Goal: Communication & Community: Participate in discussion

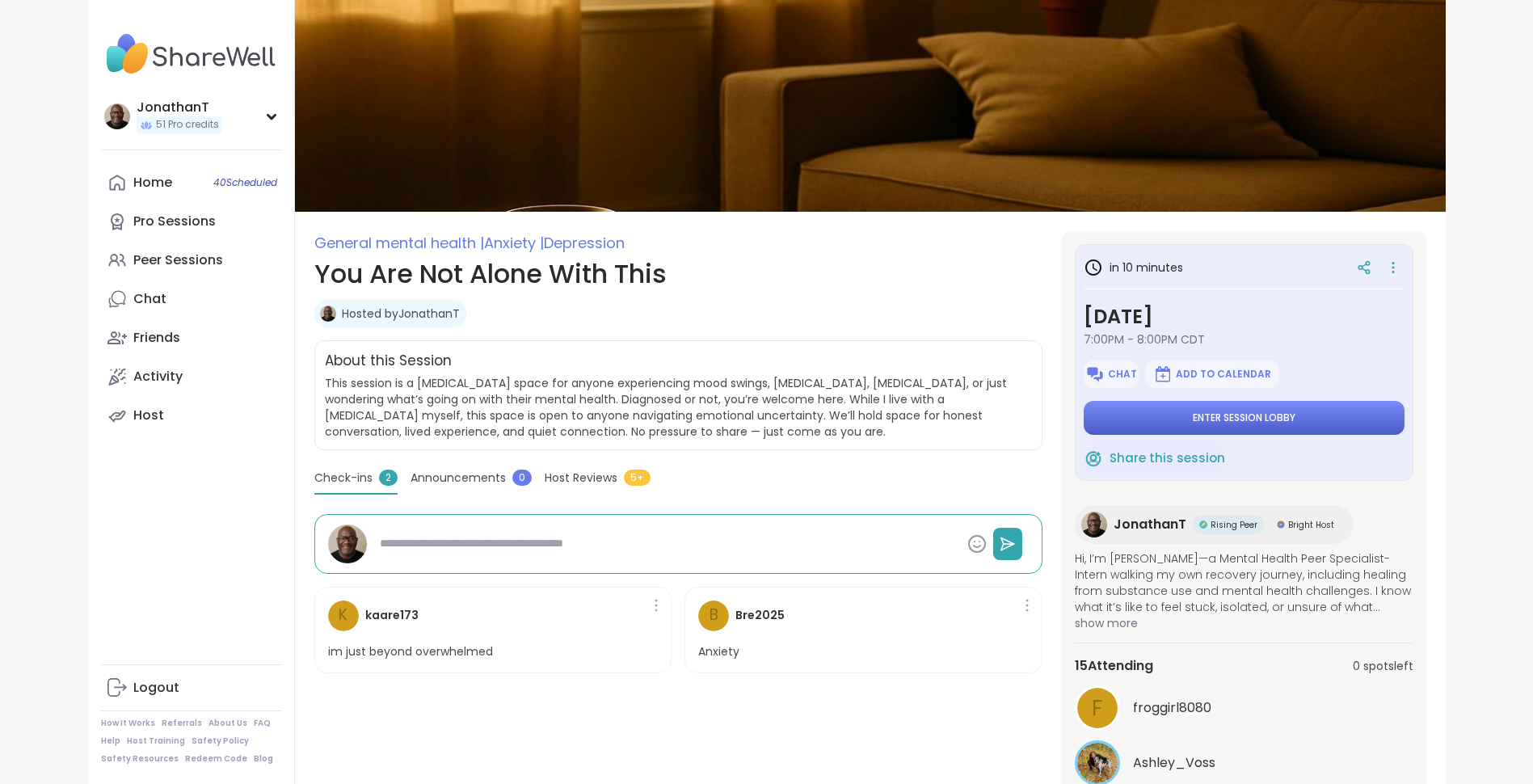
click at [1223, 421] on span "Enter session lobby" at bounding box center [1245, 418] width 103 height 13
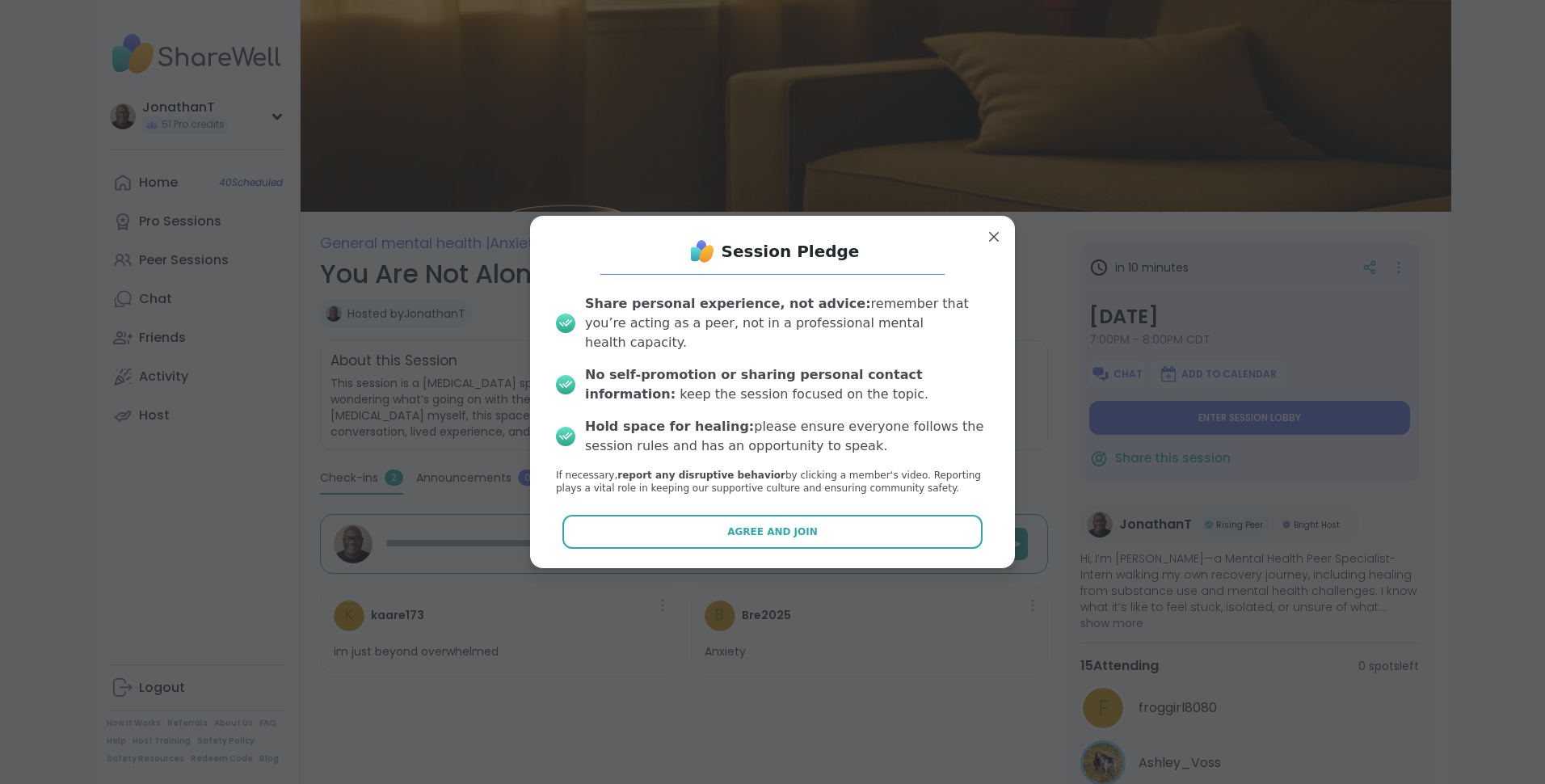
click at [590, 523] on button "Agree and Join" at bounding box center [773, 531] width 421 height 34
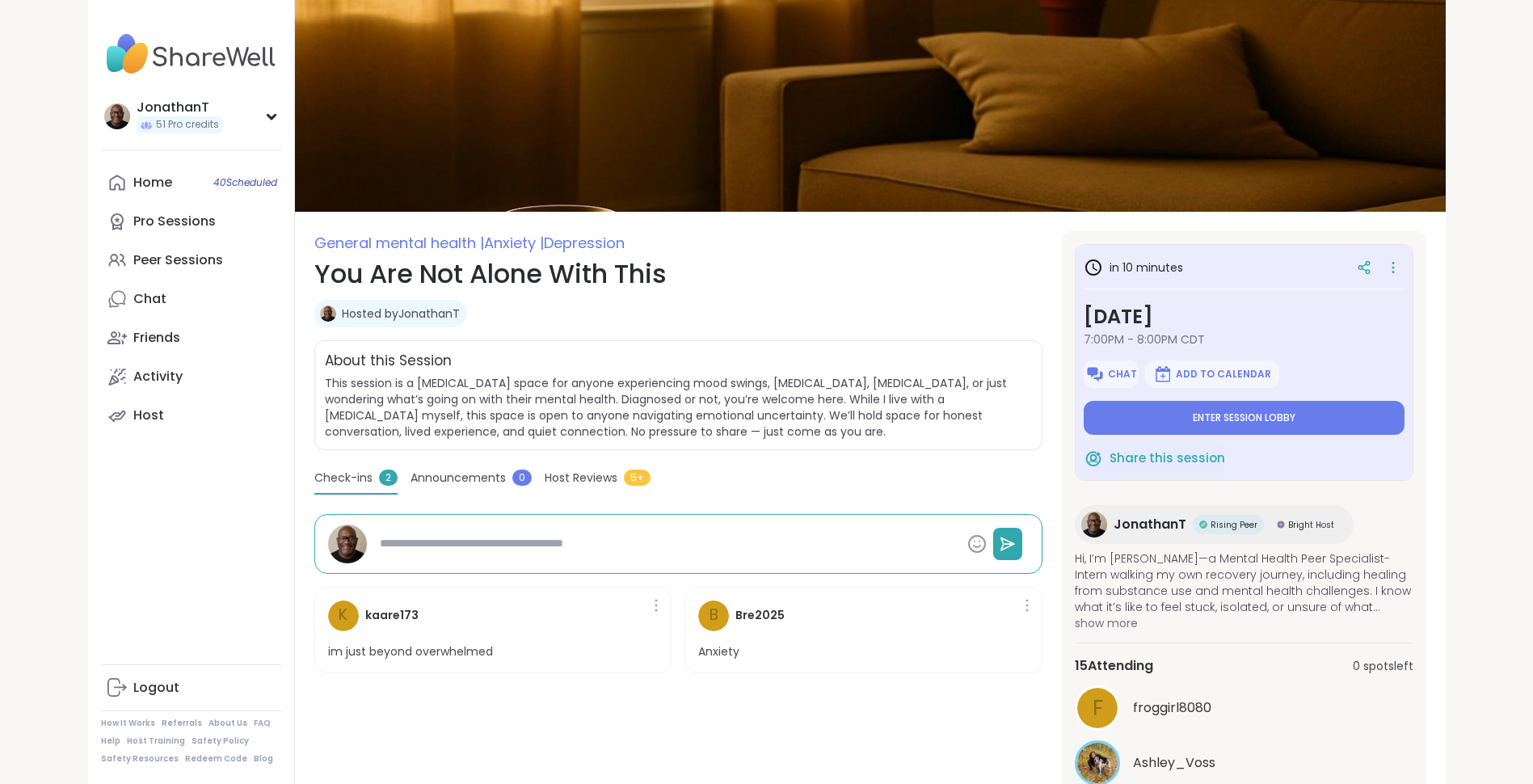
type textarea "*"
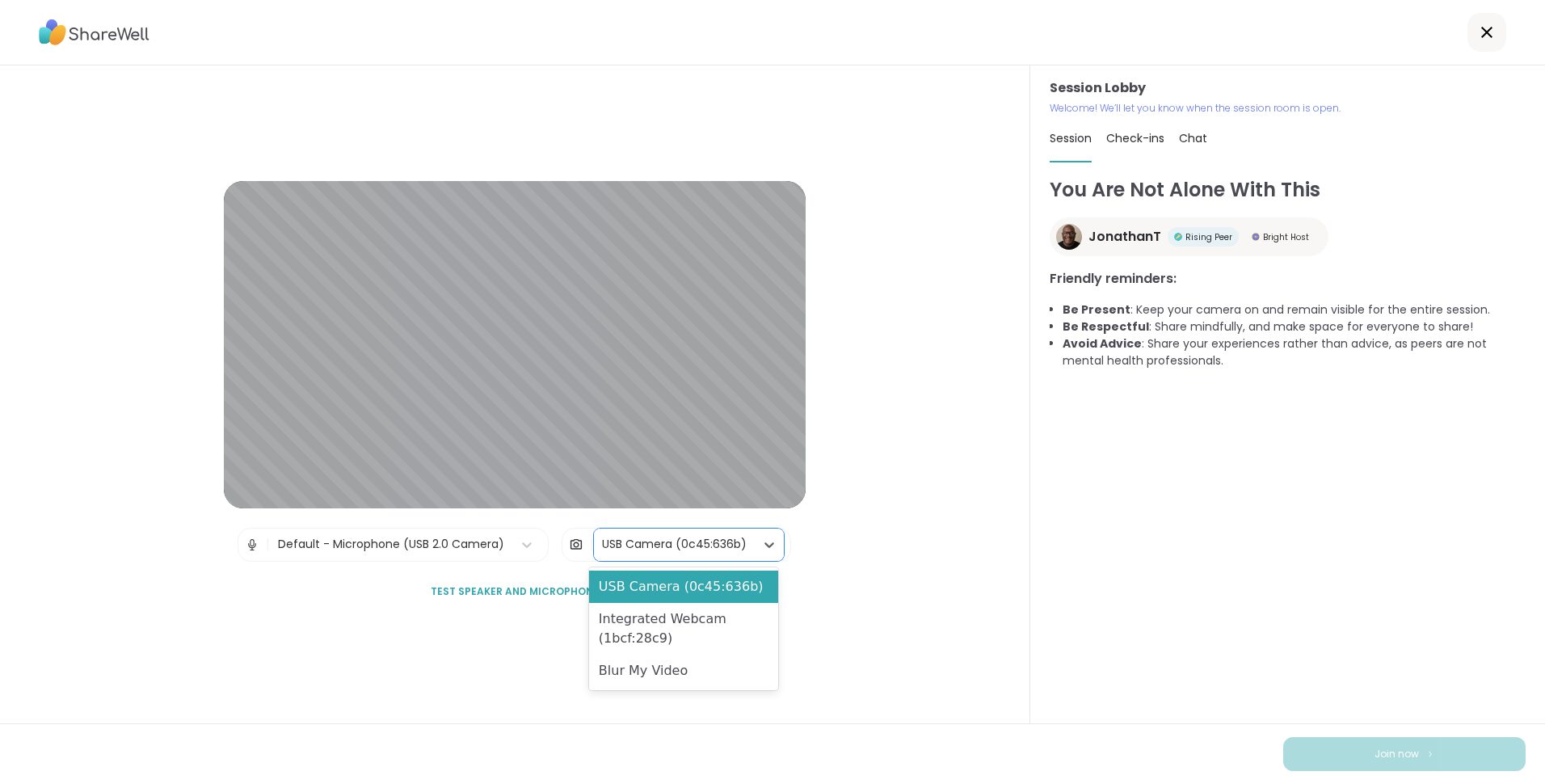
click at [669, 545] on div "USB Camera (0c45:636b)" at bounding box center [674, 544] width 145 height 17
click at [636, 679] on div "Blur My Video" at bounding box center [683, 670] width 189 height 33
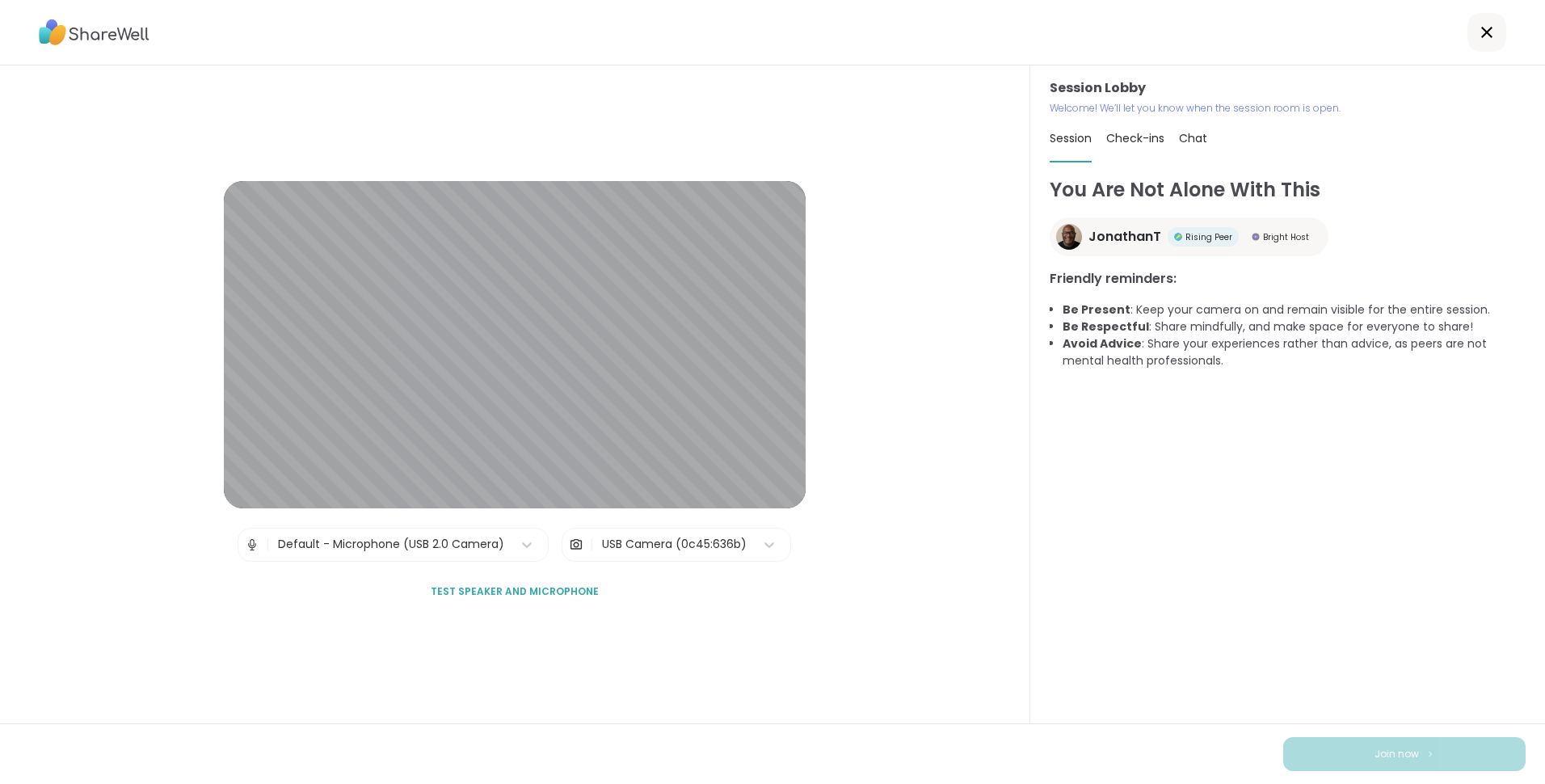
click at [489, 585] on span "Test speaker and microphone" at bounding box center [515, 592] width 168 height 15
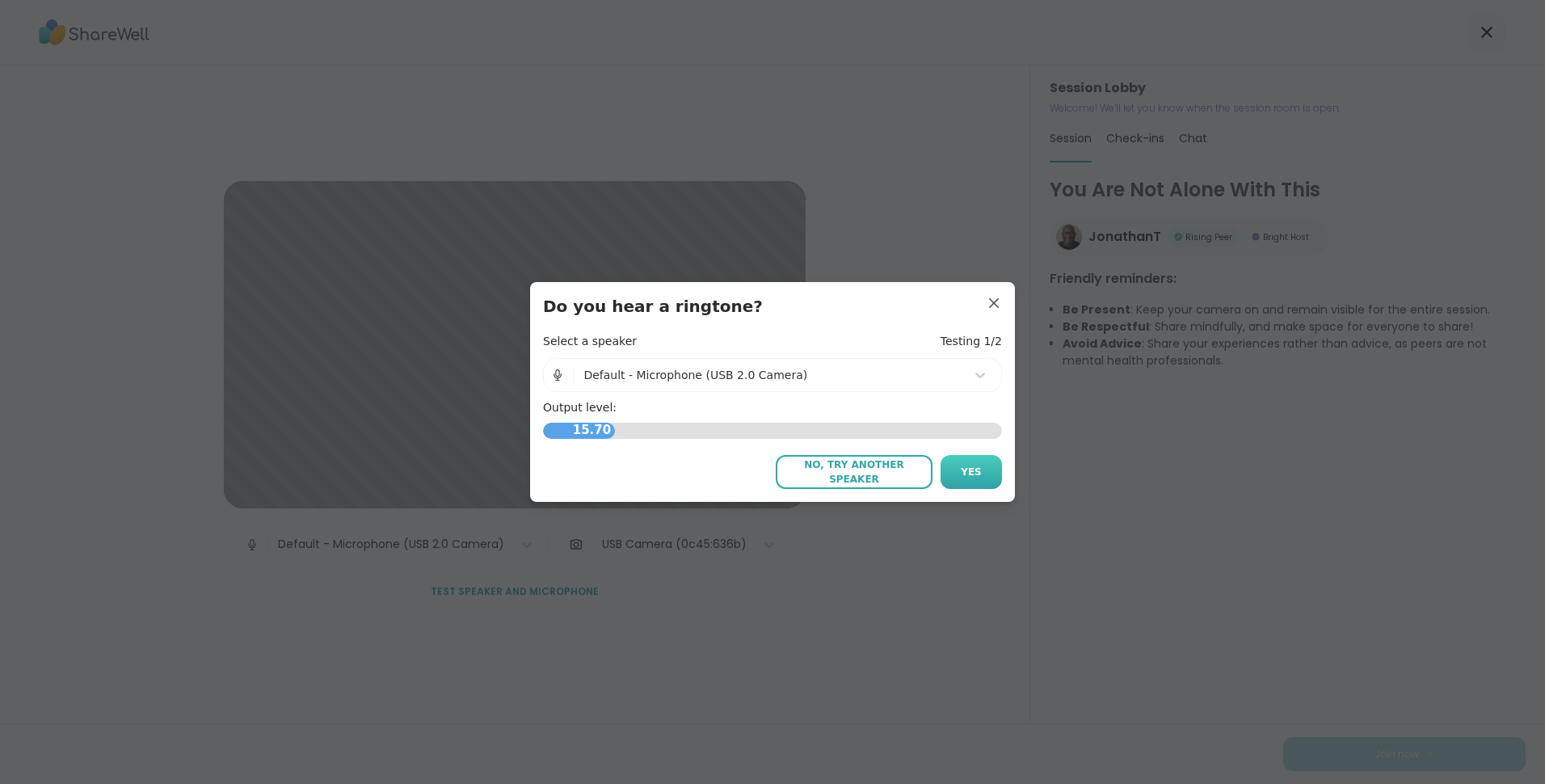
click at [987, 468] on button "Yes" at bounding box center [972, 472] width 62 height 34
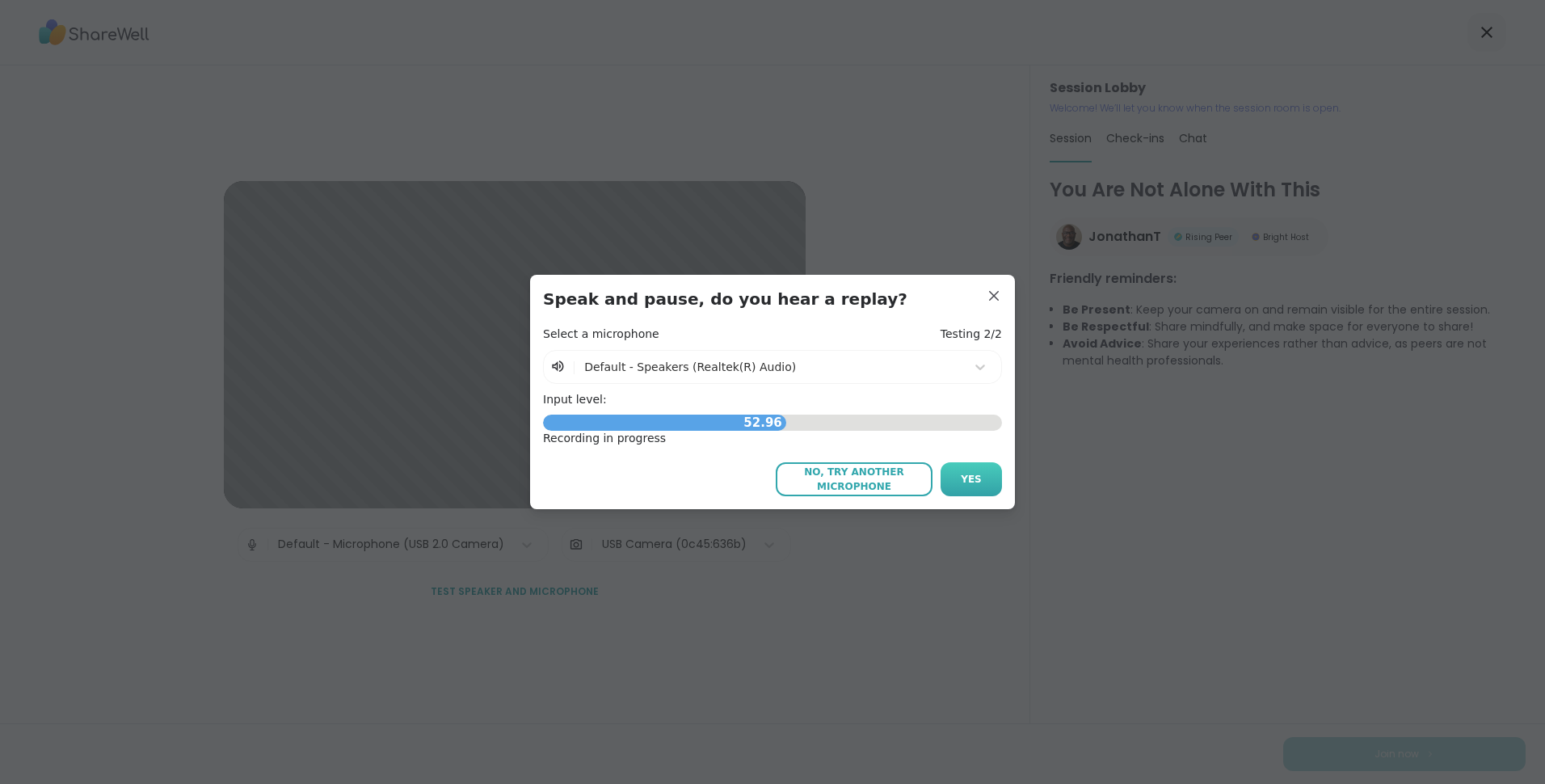
click at [973, 474] on span "Yes" at bounding box center [972, 479] width 21 height 15
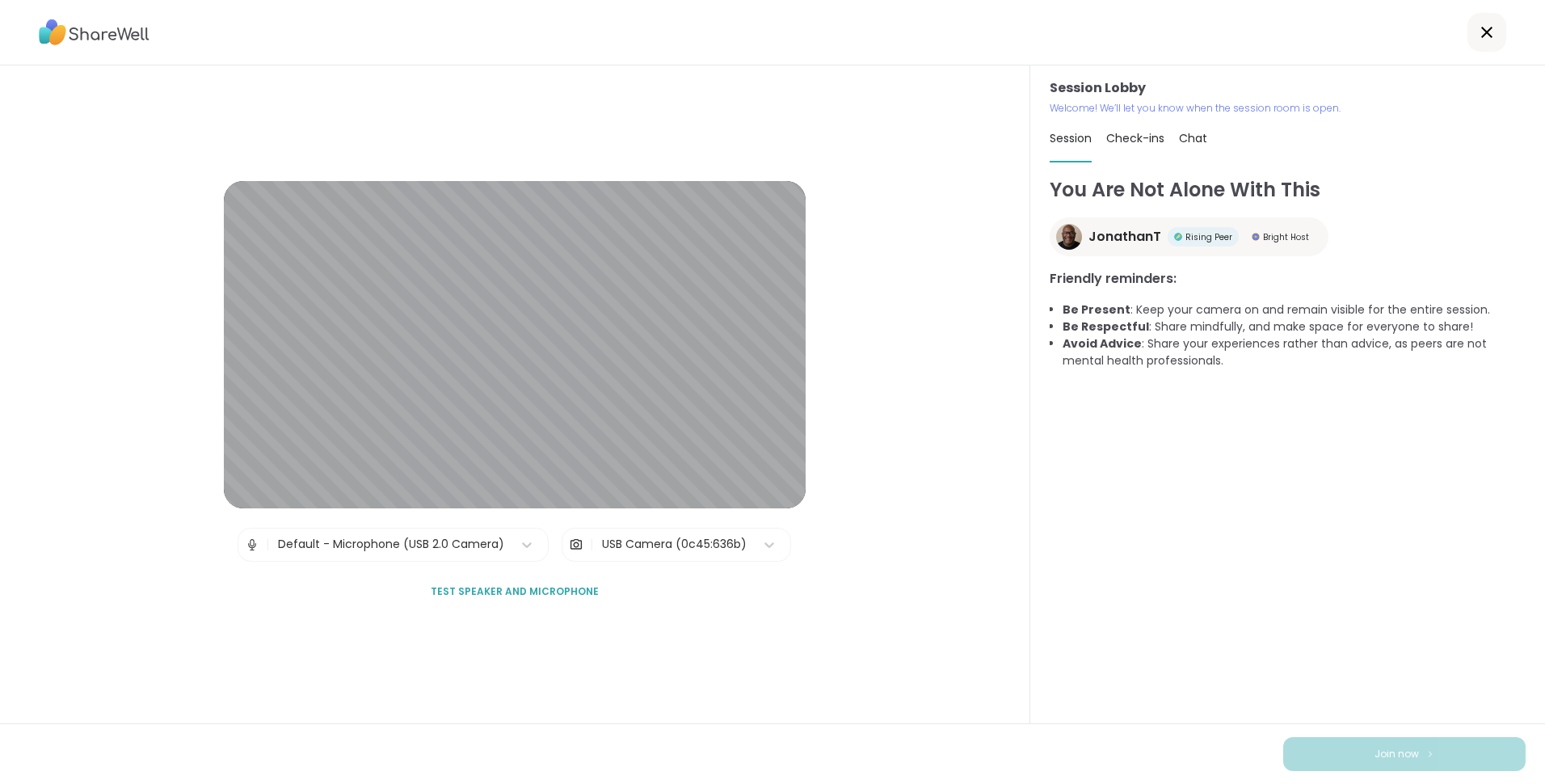
click at [394, 549] on div "Default - Microphone (USB 2.0 Camera)" at bounding box center [391, 544] width 227 height 17
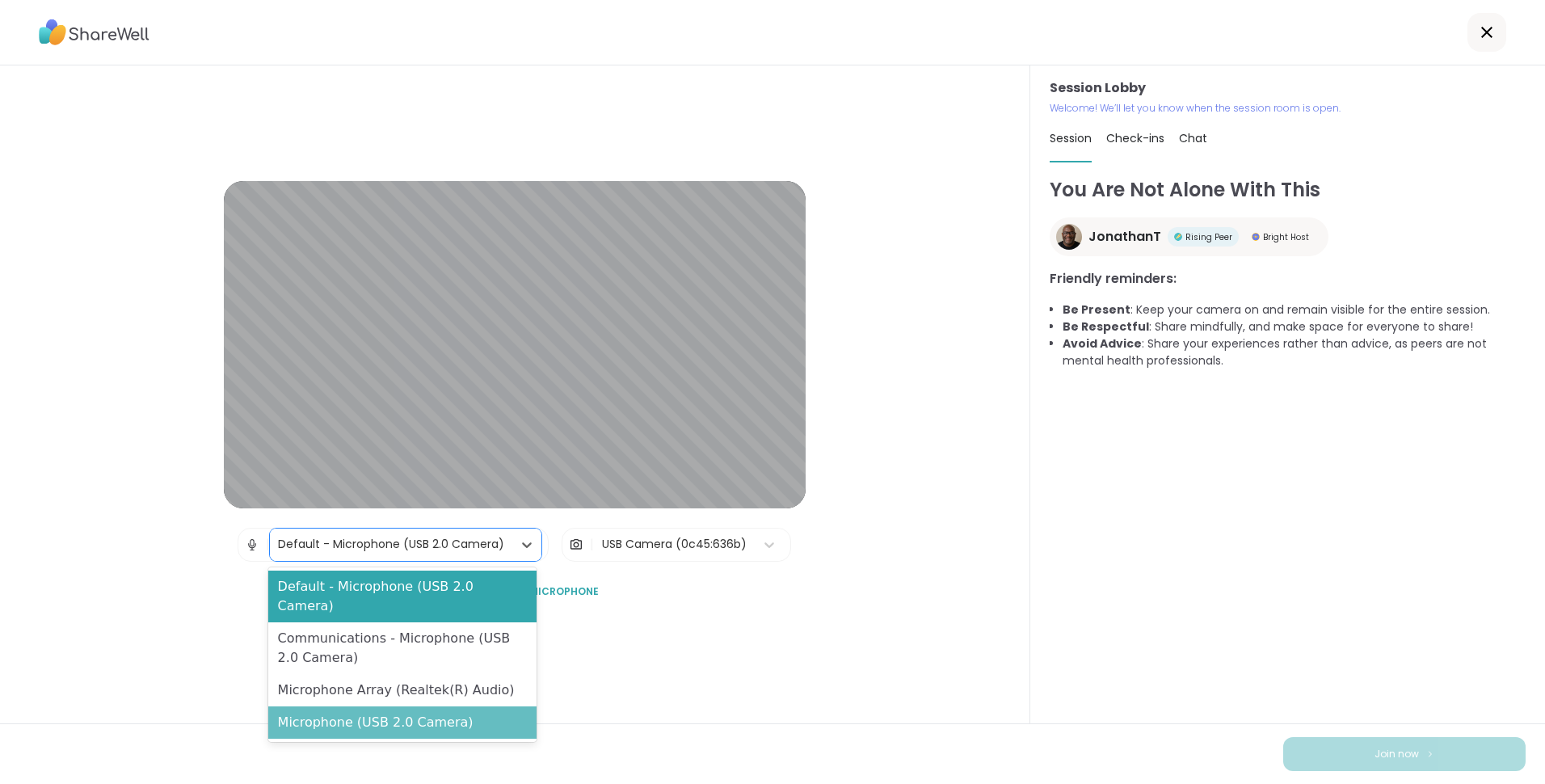
click at [417, 707] on div "Microphone (USB 2.0 Camera)" at bounding box center [403, 722] width 269 height 33
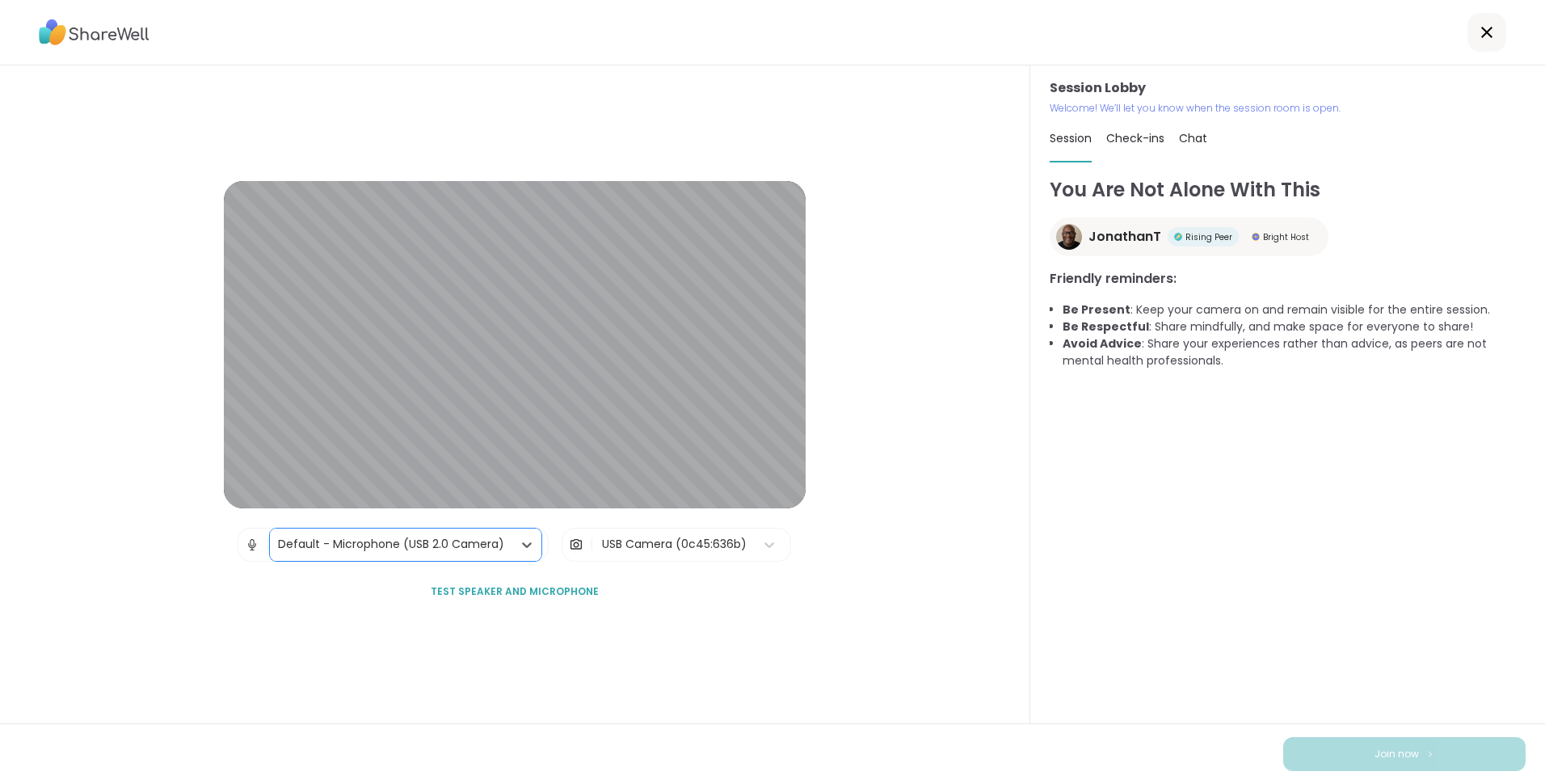
click at [727, 535] on div "USB Camera (0c45:636b)" at bounding box center [689, 544] width 190 height 33
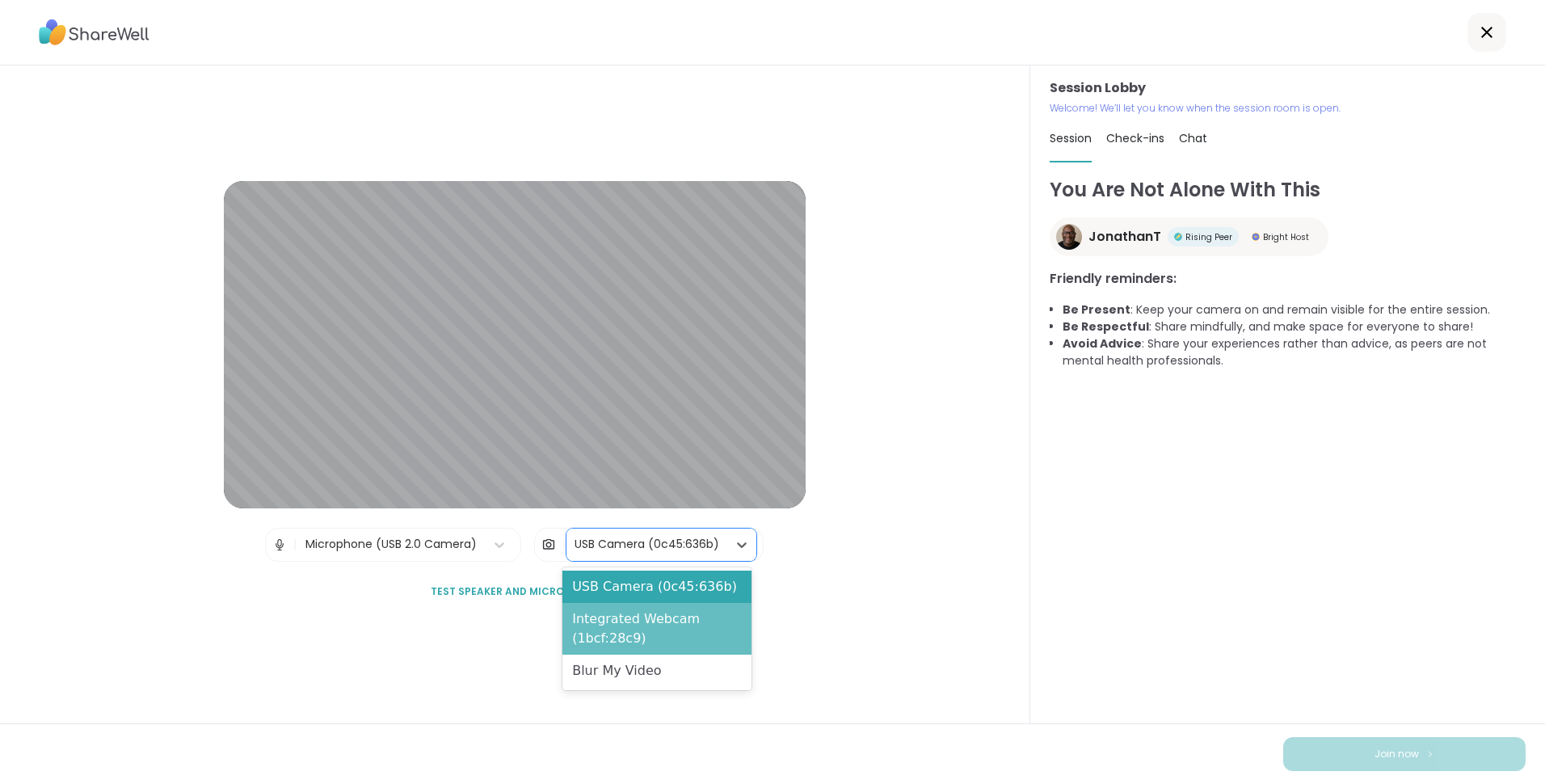
click at [676, 620] on div "Integrated Webcam (1bcf:28c9)" at bounding box center [656, 628] width 189 height 51
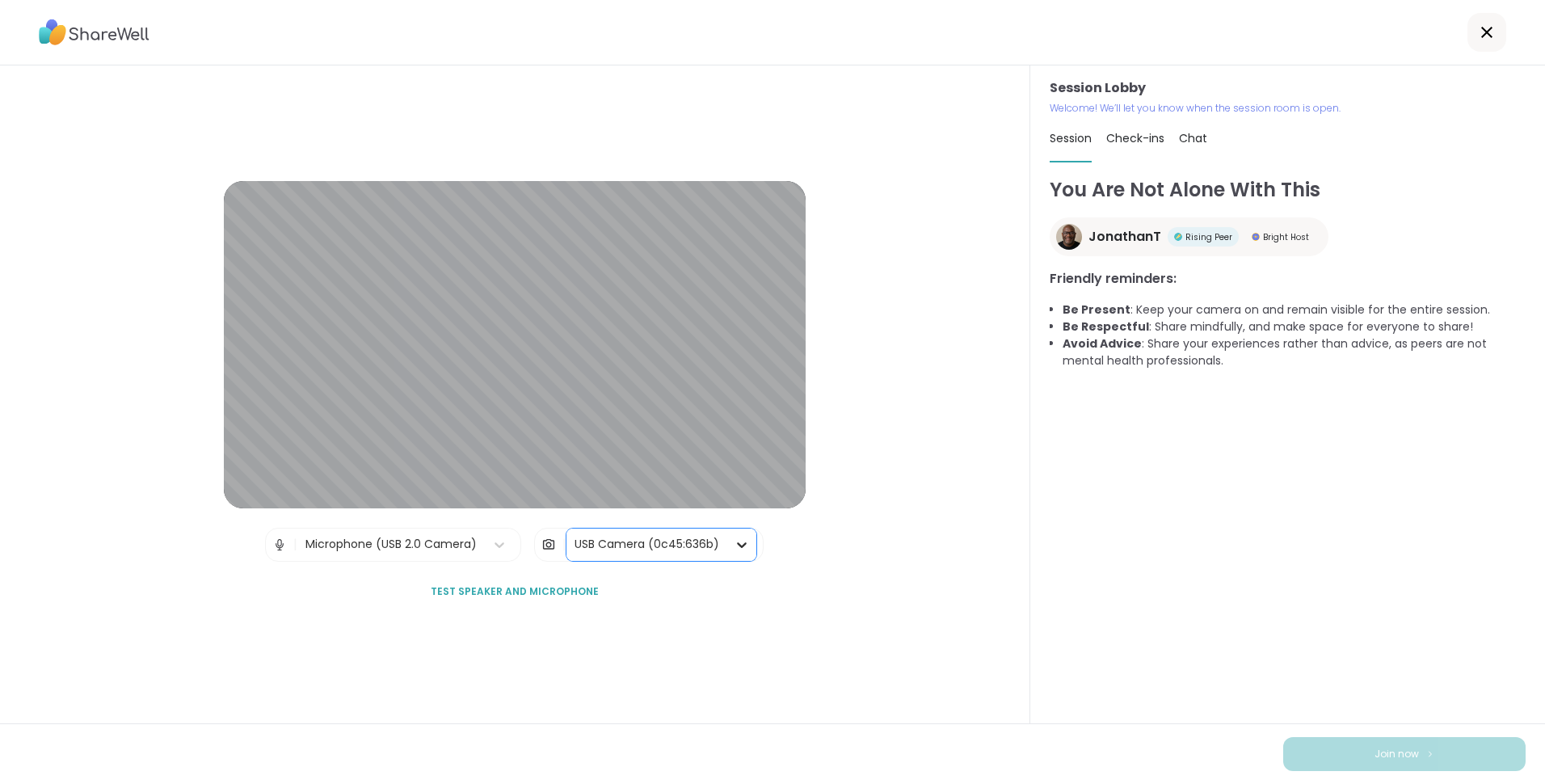
click at [727, 549] on div at bounding box center [741, 544] width 29 height 29
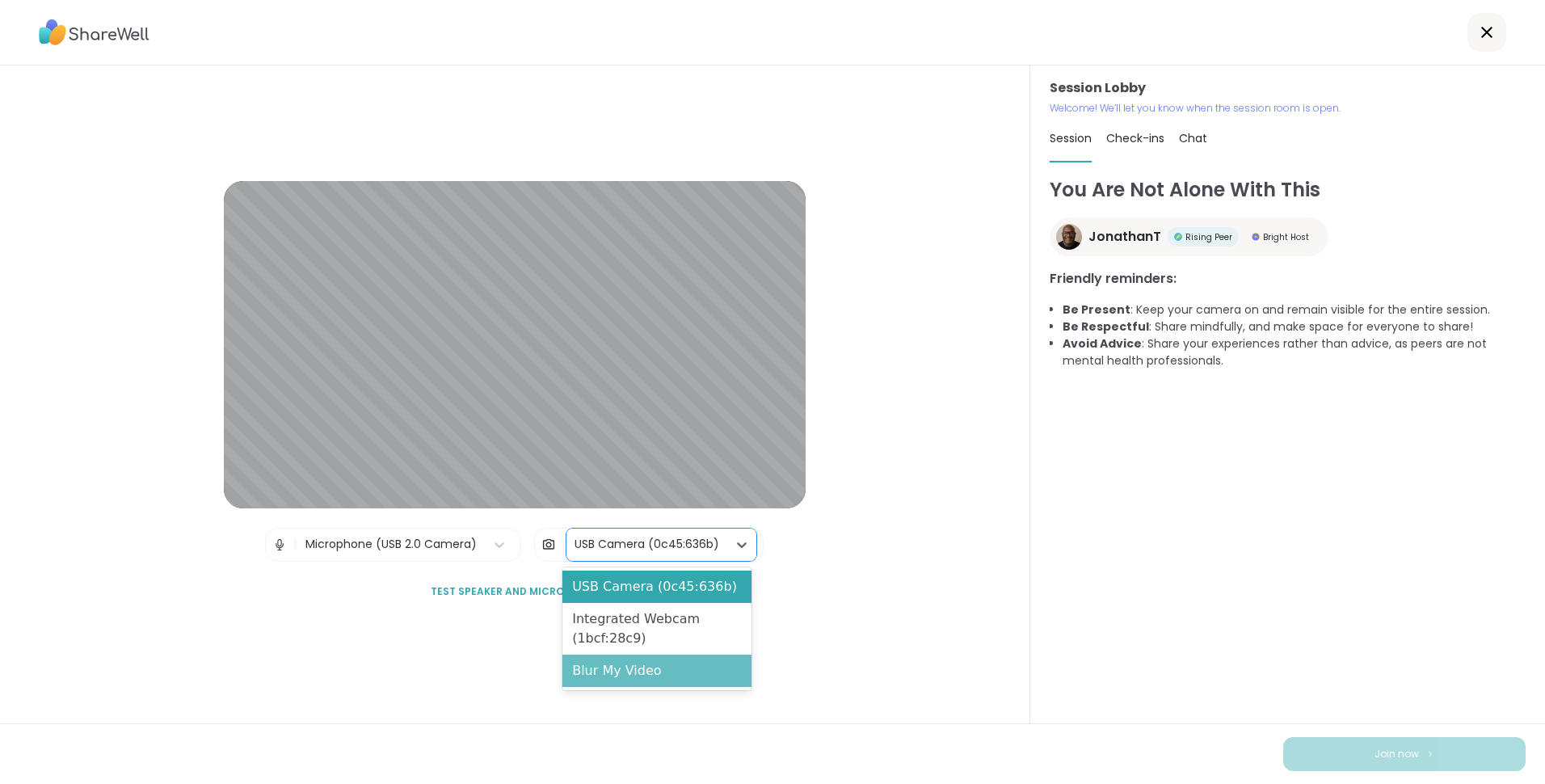
click at [634, 673] on div "Blur My Video" at bounding box center [656, 670] width 189 height 33
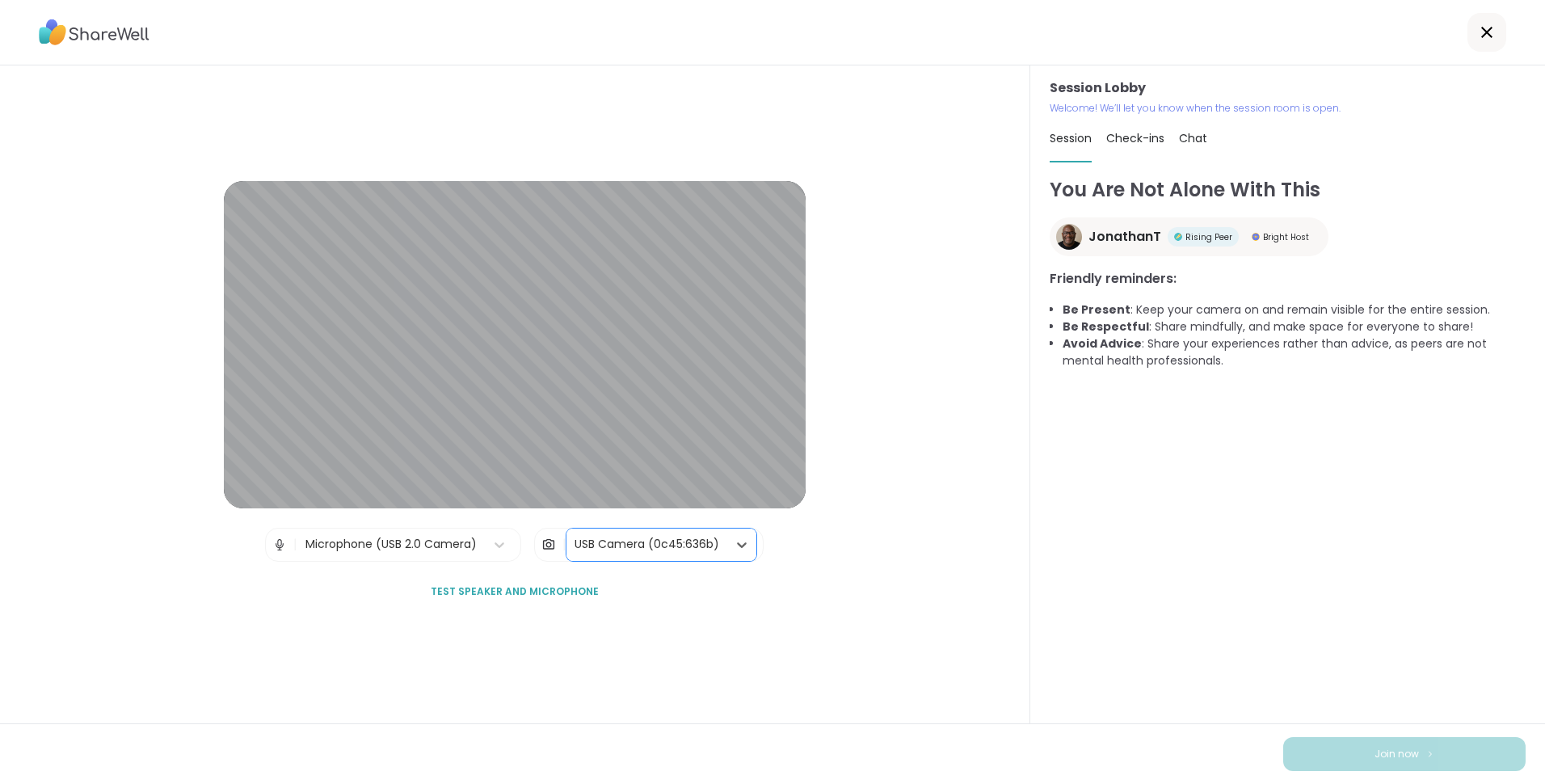
click at [680, 536] on div "USB Camera (0c45:636b)" at bounding box center [646, 544] width 145 height 17
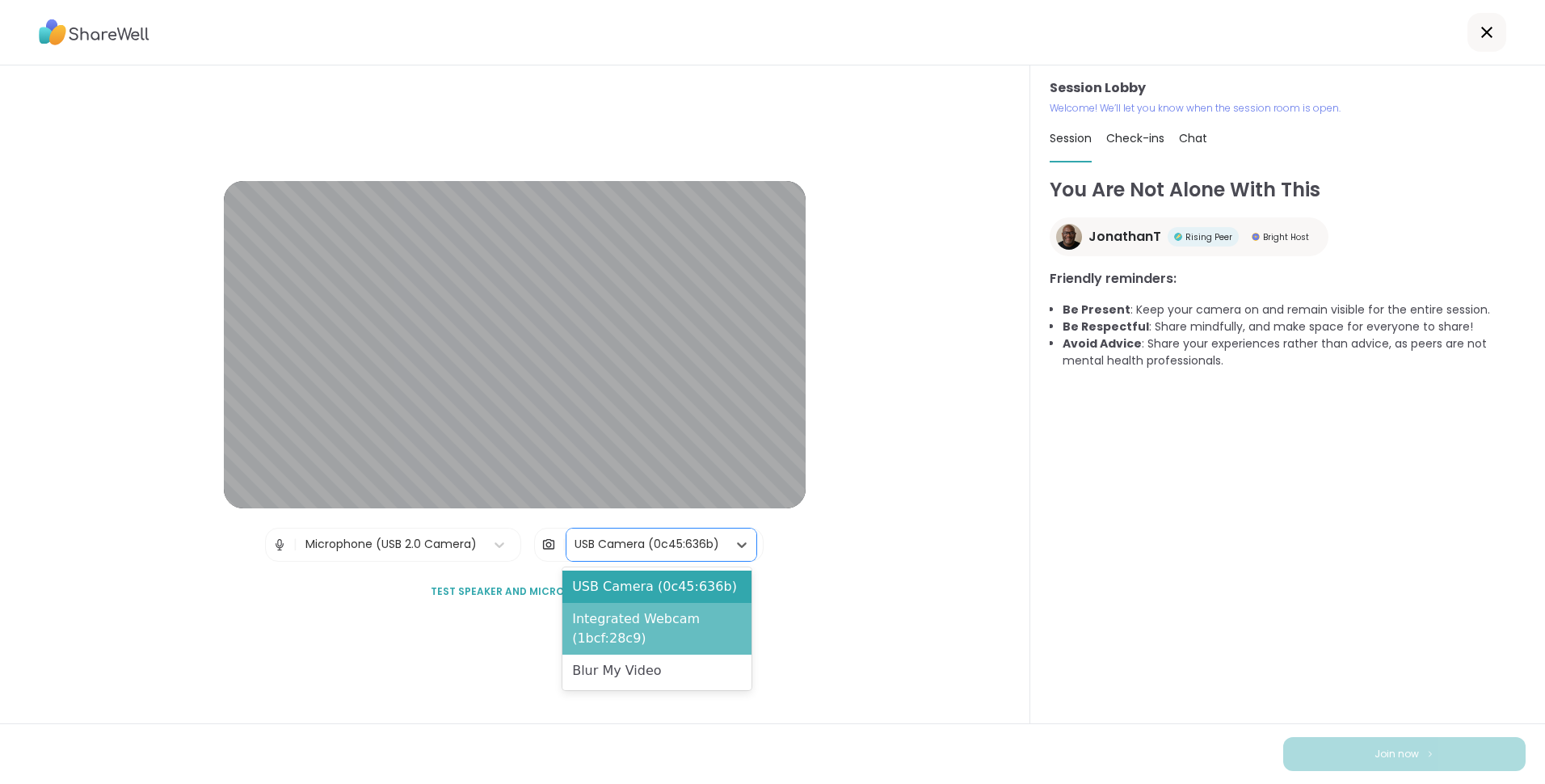
click at [636, 622] on div "Integrated Webcam (1bcf:28c9)" at bounding box center [656, 628] width 189 height 51
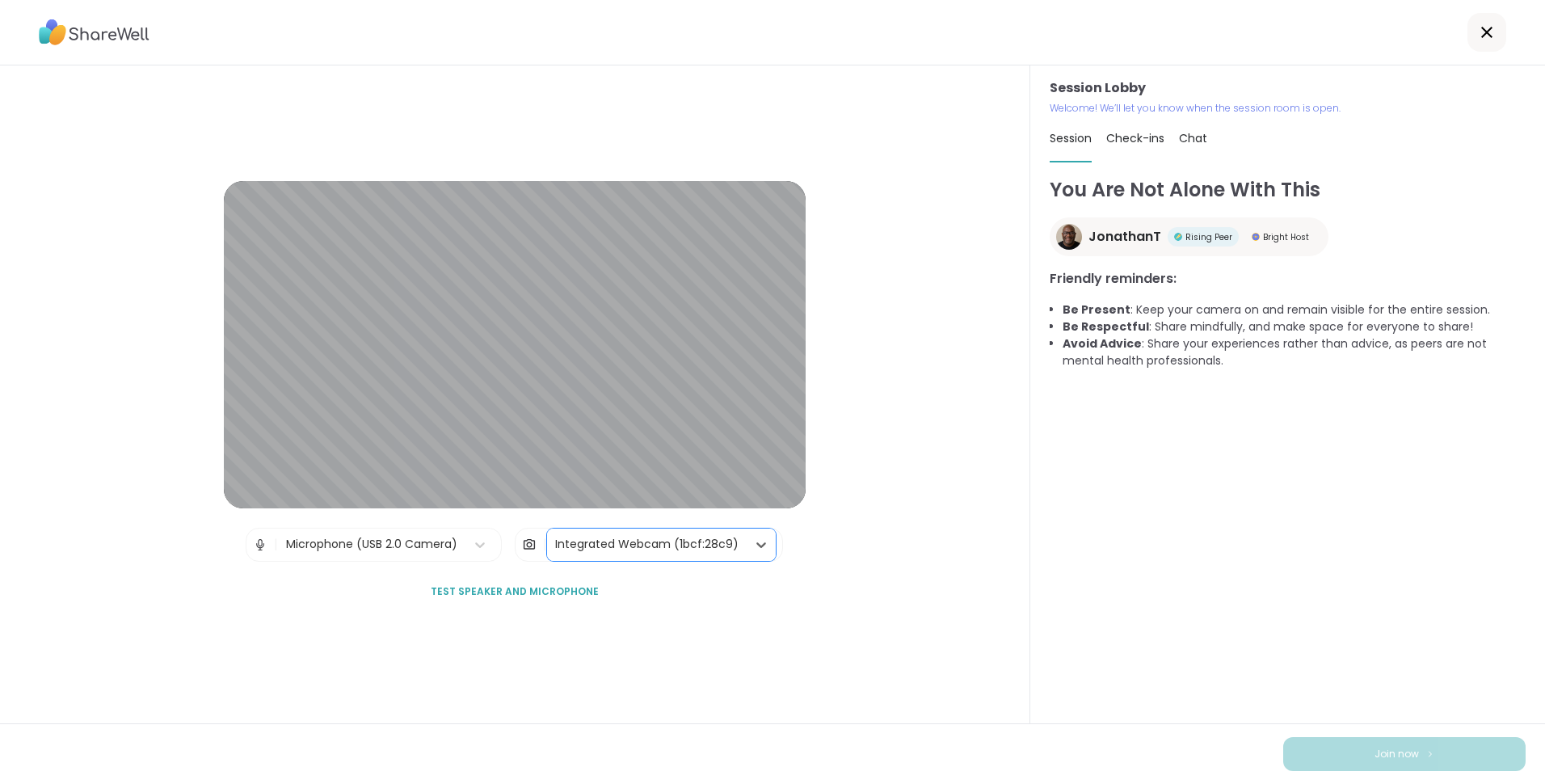
click at [648, 546] on div "Integrated Webcam (1bcf:28c9)" at bounding box center [647, 544] width 184 height 17
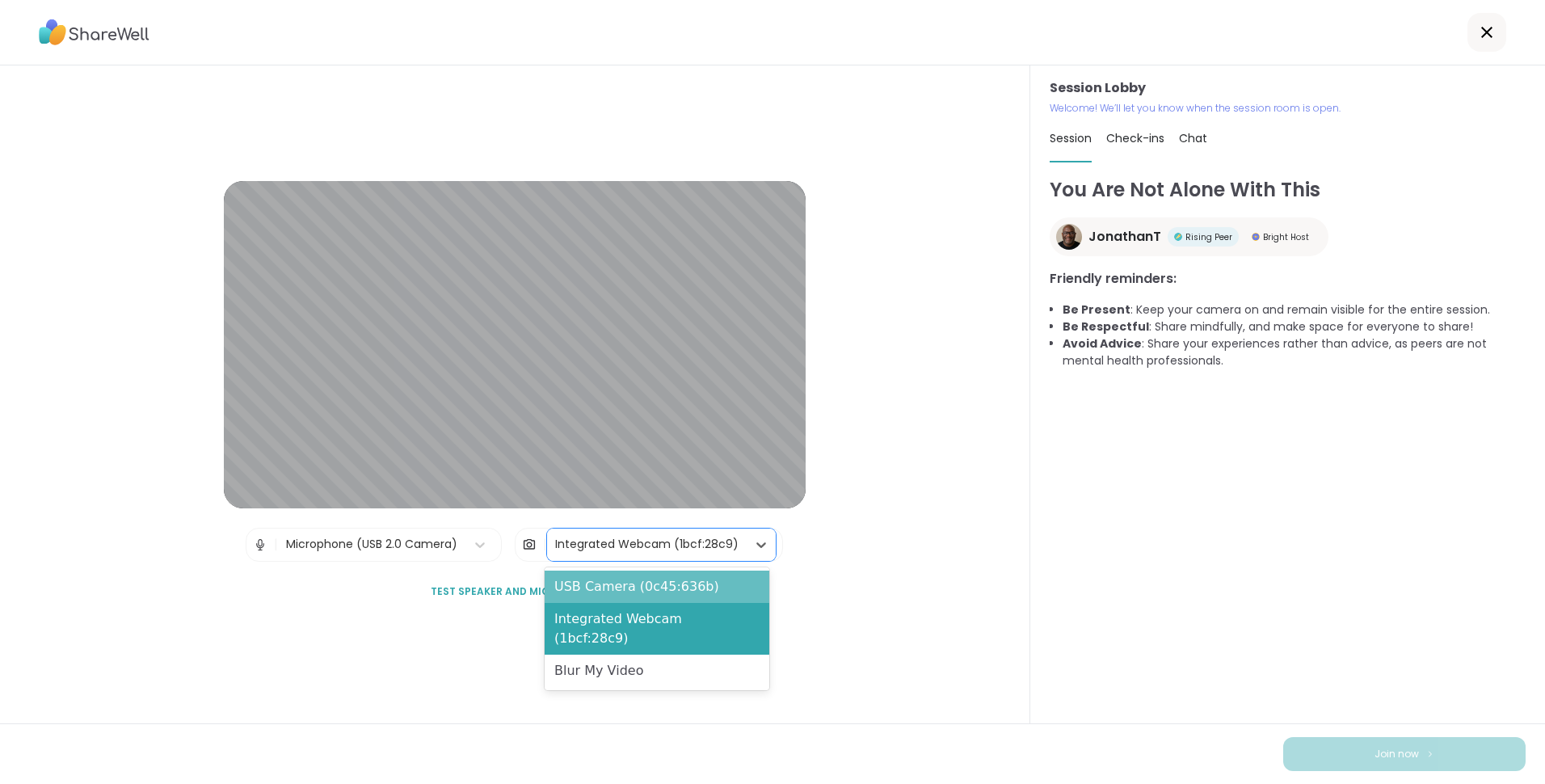
click at [649, 577] on div "USB Camera (0c45:636b)" at bounding box center [656, 586] width 225 height 33
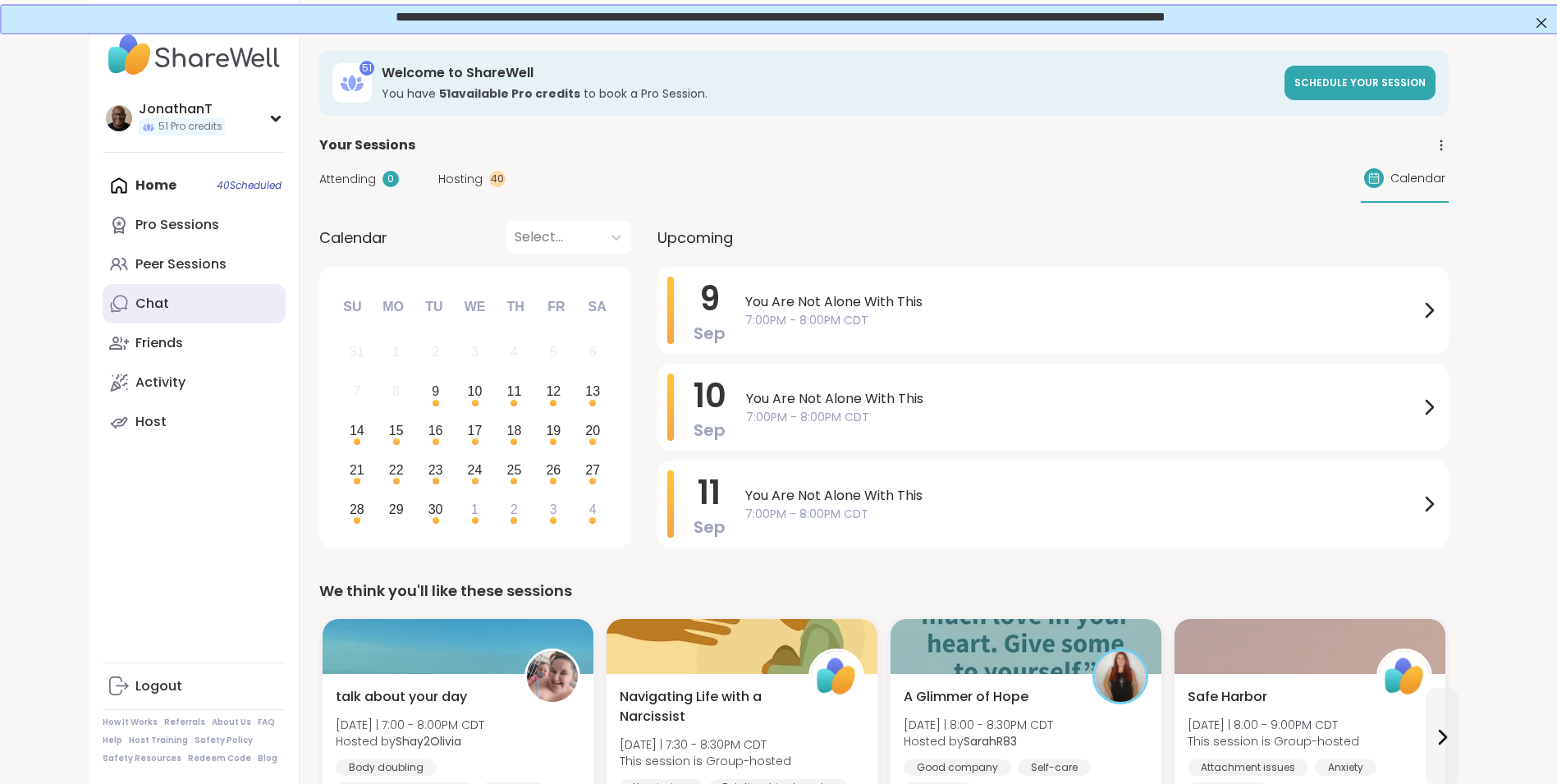
click at [153, 302] on div "Chat" at bounding box center [152, 303] width 34 height 18
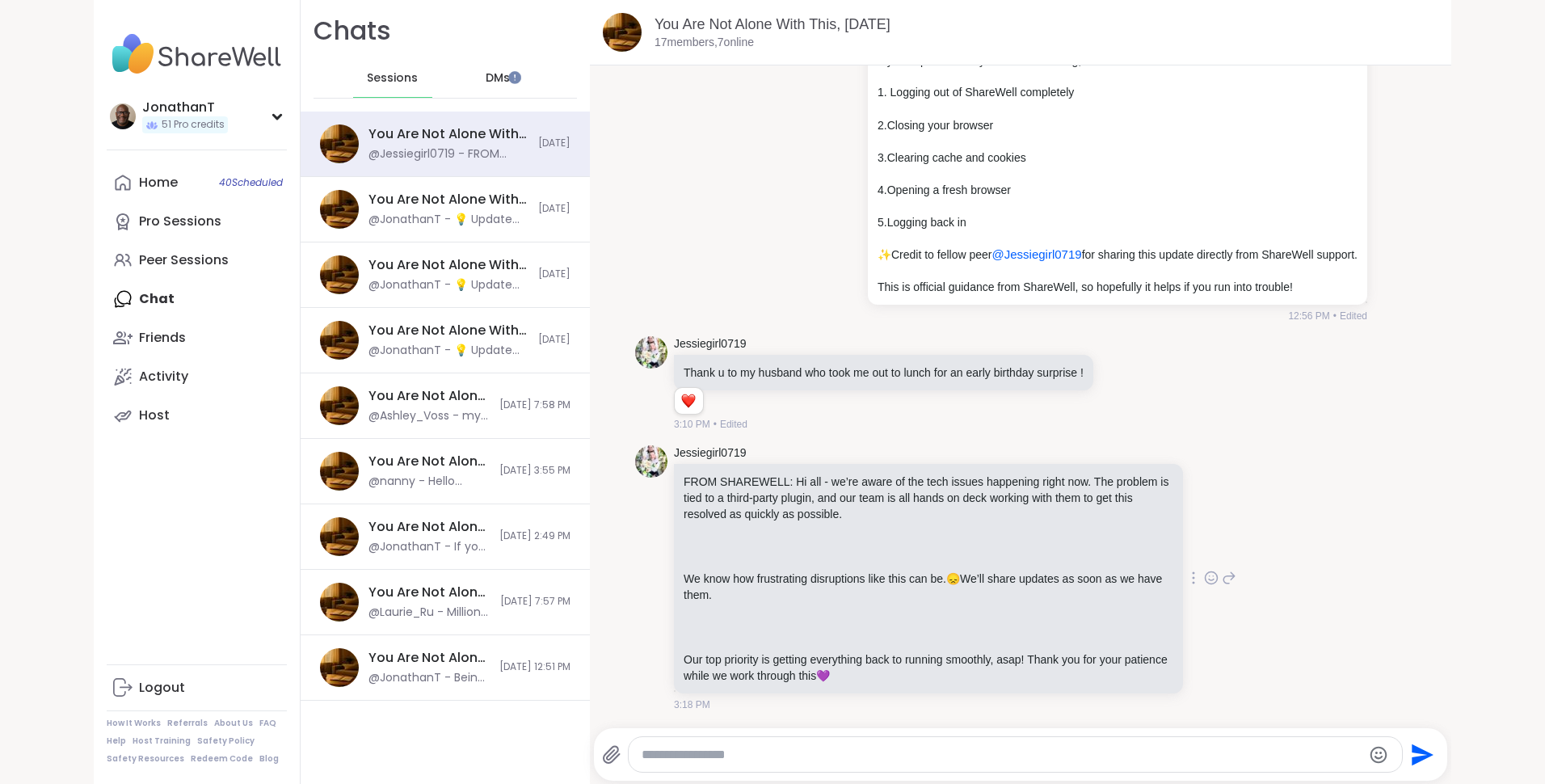
click at [1205, 577] on icon at bounding box center [1212, 577] width 15 height 16
click at [1041, 547] on div "Select Reaction: Thumbs up" at bounding box center [1048, 552] width 15 height 15
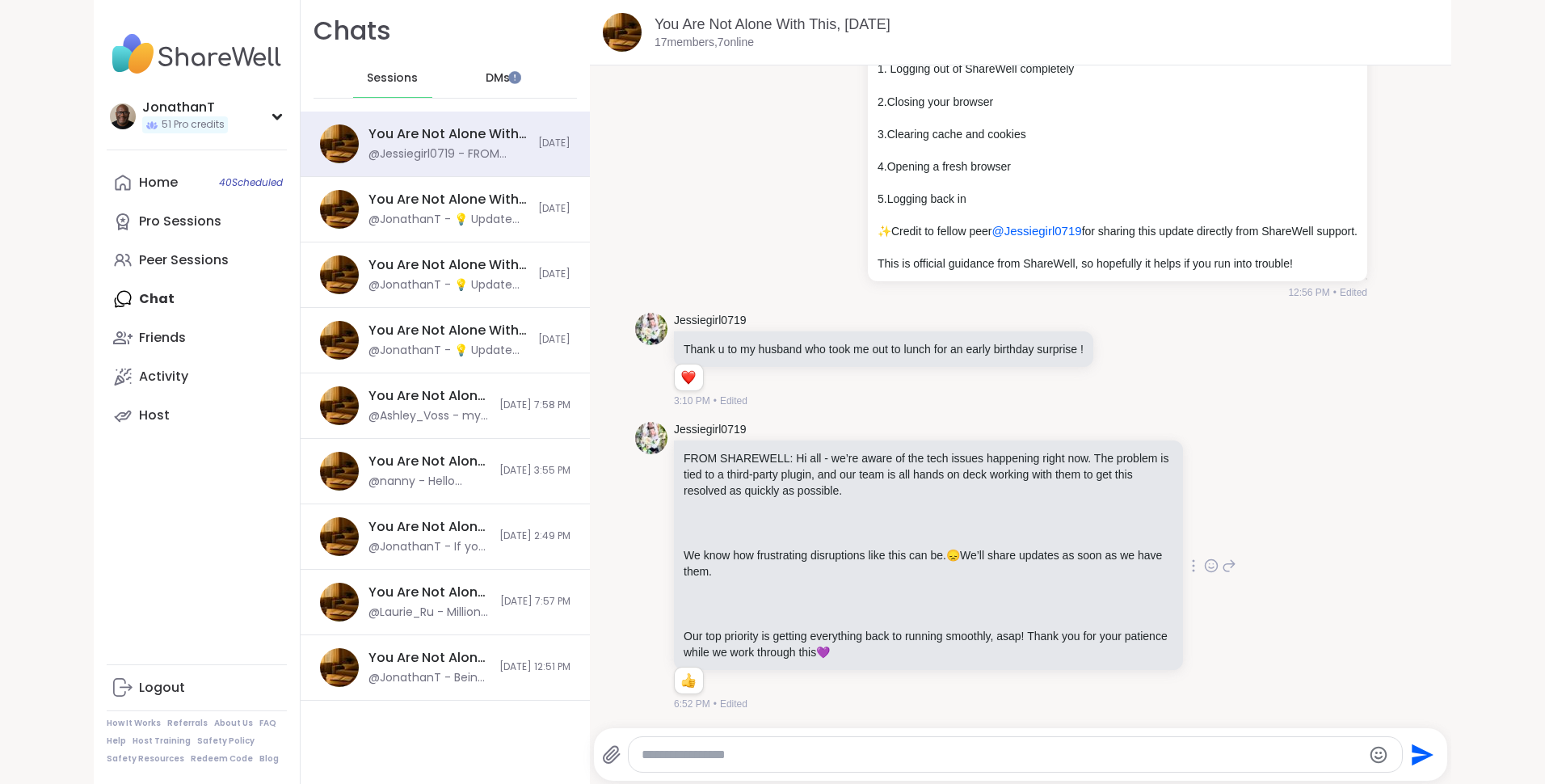
click at [379, 70] on span "Sessions" at bounding box center [393, 77] width 51 height 16
click at [391, 81] on span "Sessions" at bounding box center [393, 77] width 51 height 16
click at [865, 16] on link "You Are Not Alone With This, Sep 09" at bounding box center [772, 23] width 236 height 16
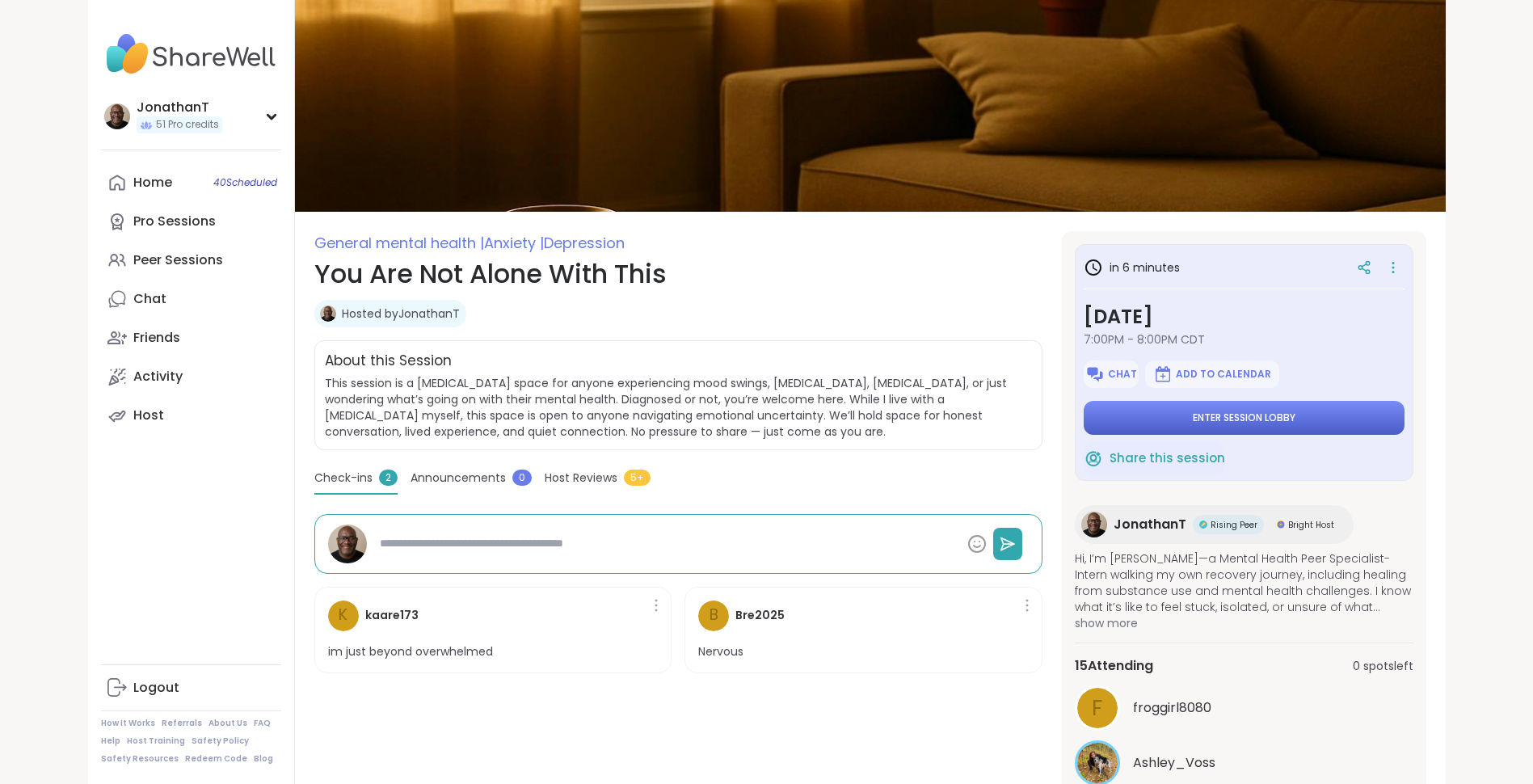
click at [1154, 417] on button "Enter session lobby" at bounding box center [1244, 418] width 321 height 34
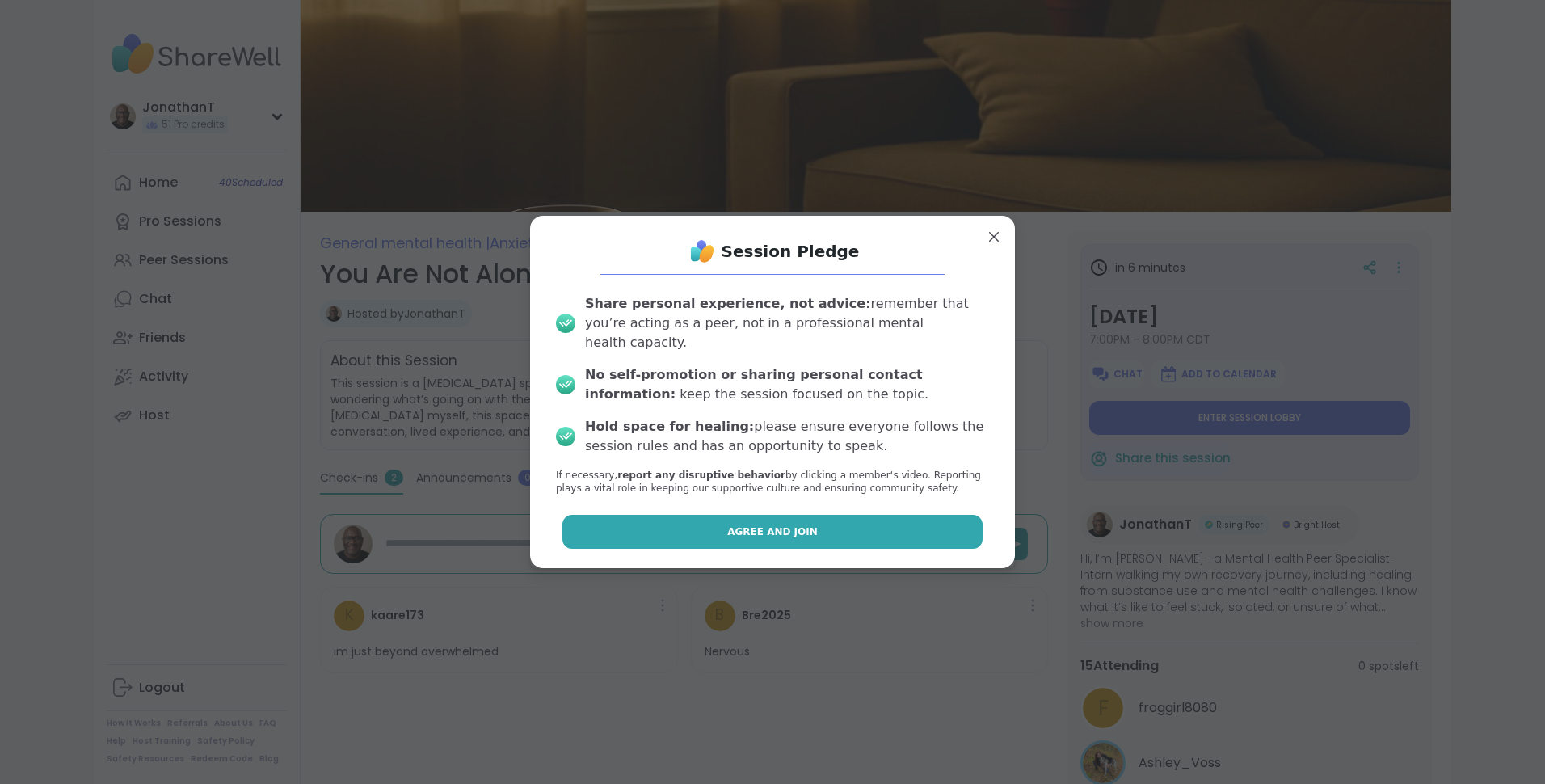
click at [851, 527] on button "Agree and Join" at bounding box center [773, 531] width 421 height 34
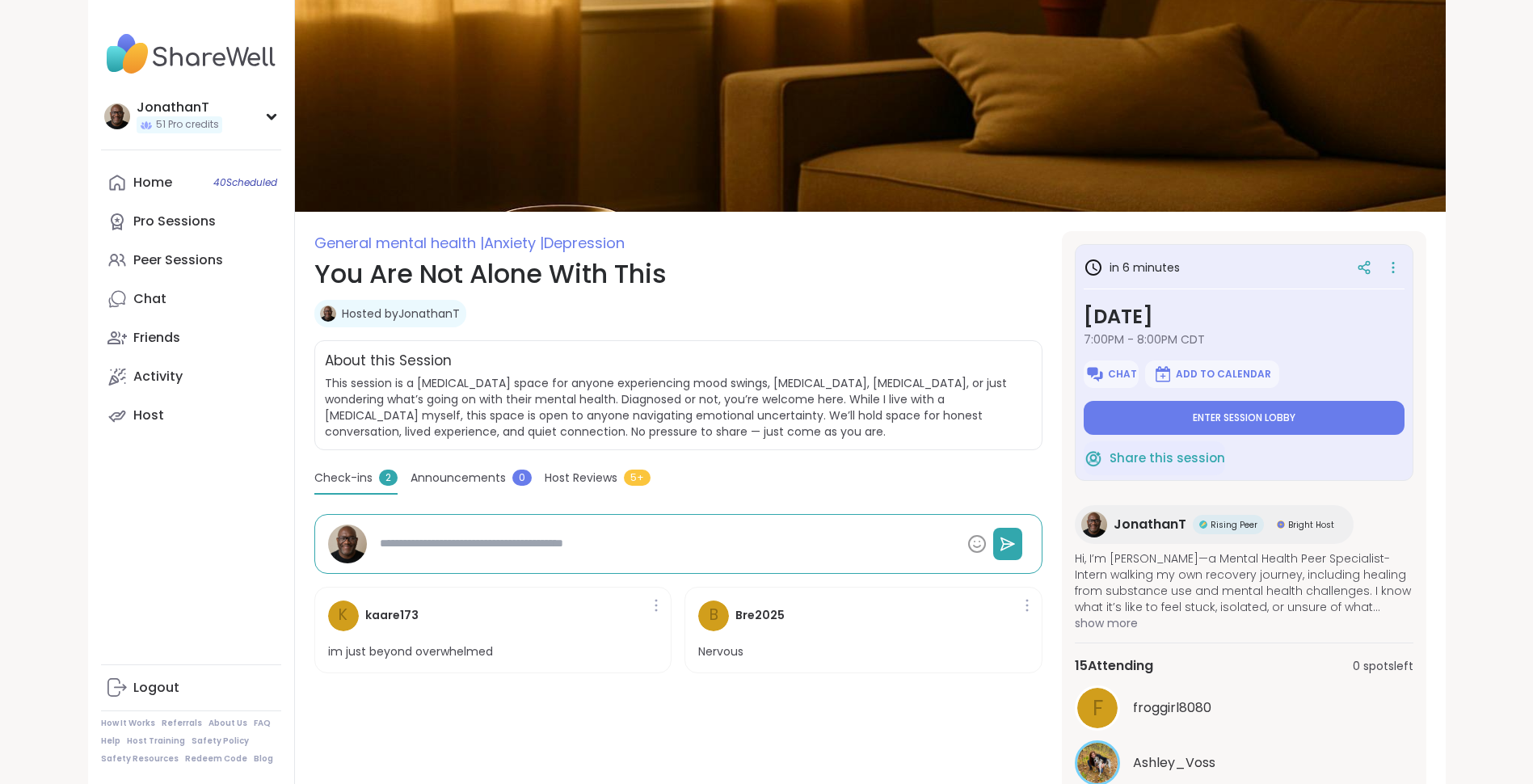
type textarea "*"
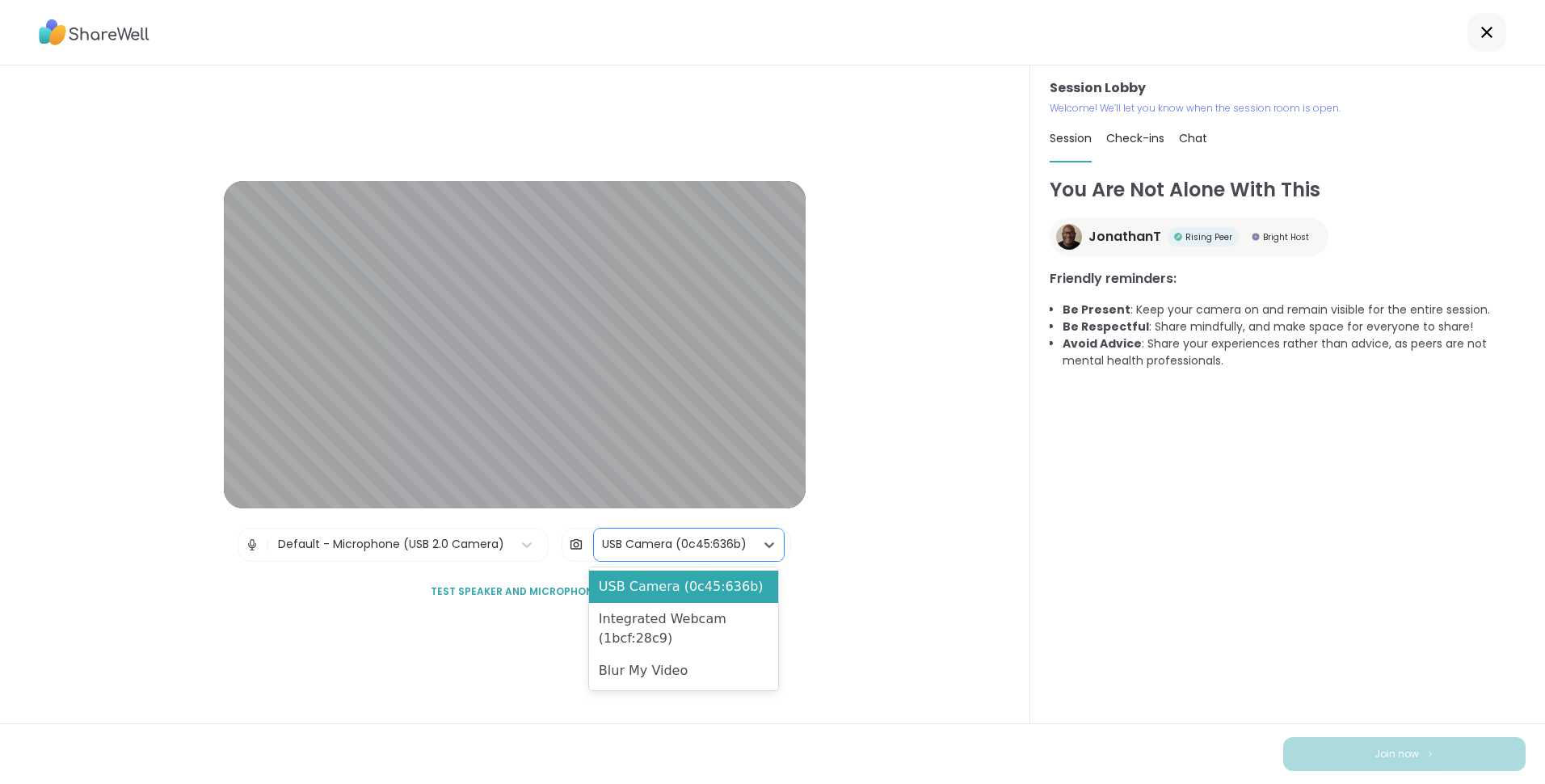
click at [626, 544] on div "USB Camera (0c45:636b)" at bounding box center [674, 544] width 145 height 17
click at [633, 683] on div "Blur My Video" at bounding box center [683, 670] width 189 height 33
click at [556, 590] on span "Test speaker and microphone" at bounding box center [515, 592] width 168 height 15
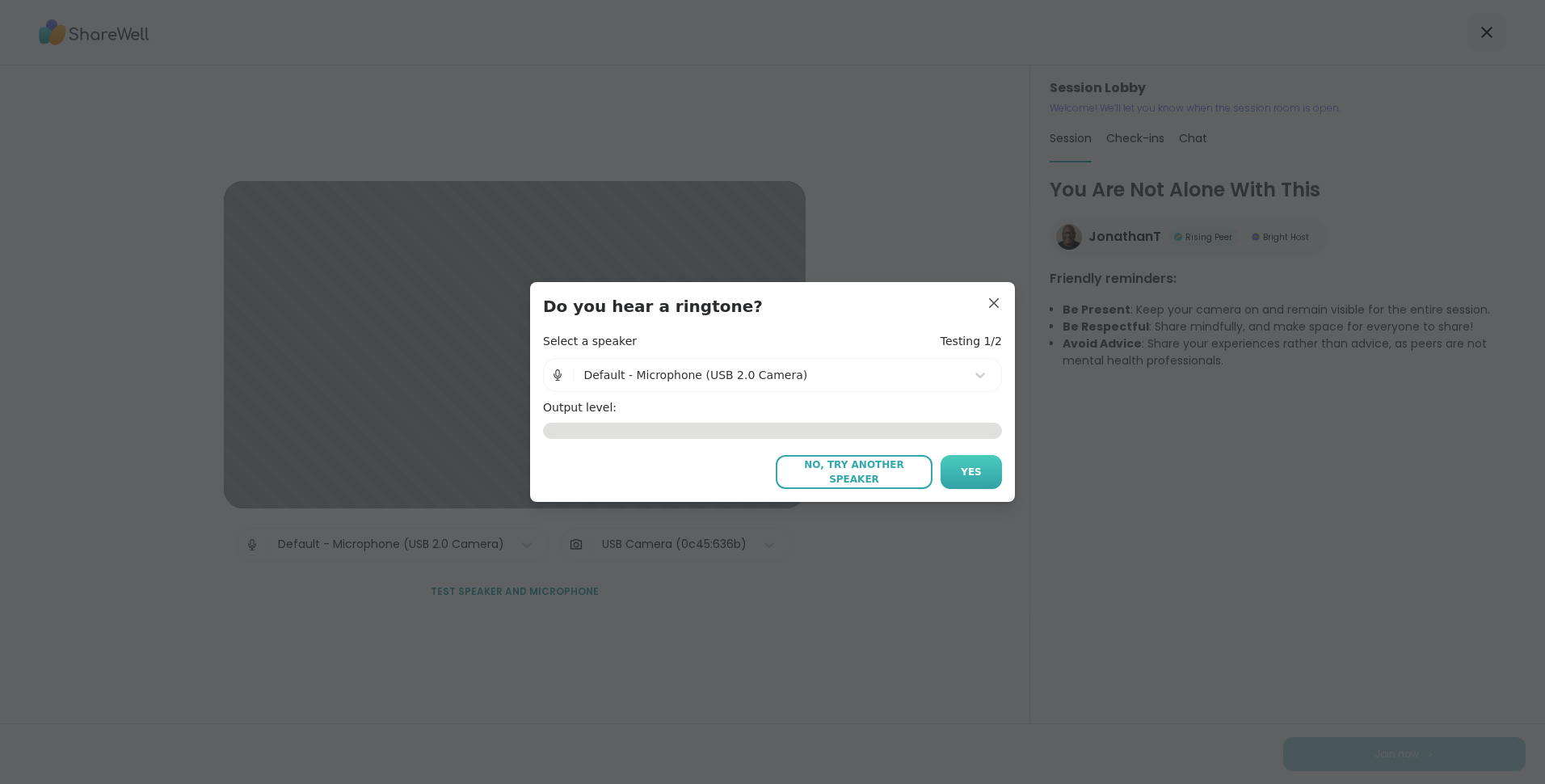
click at [973, 472] on span "Yes" at bounding box center [972, 472] width 21 height 15
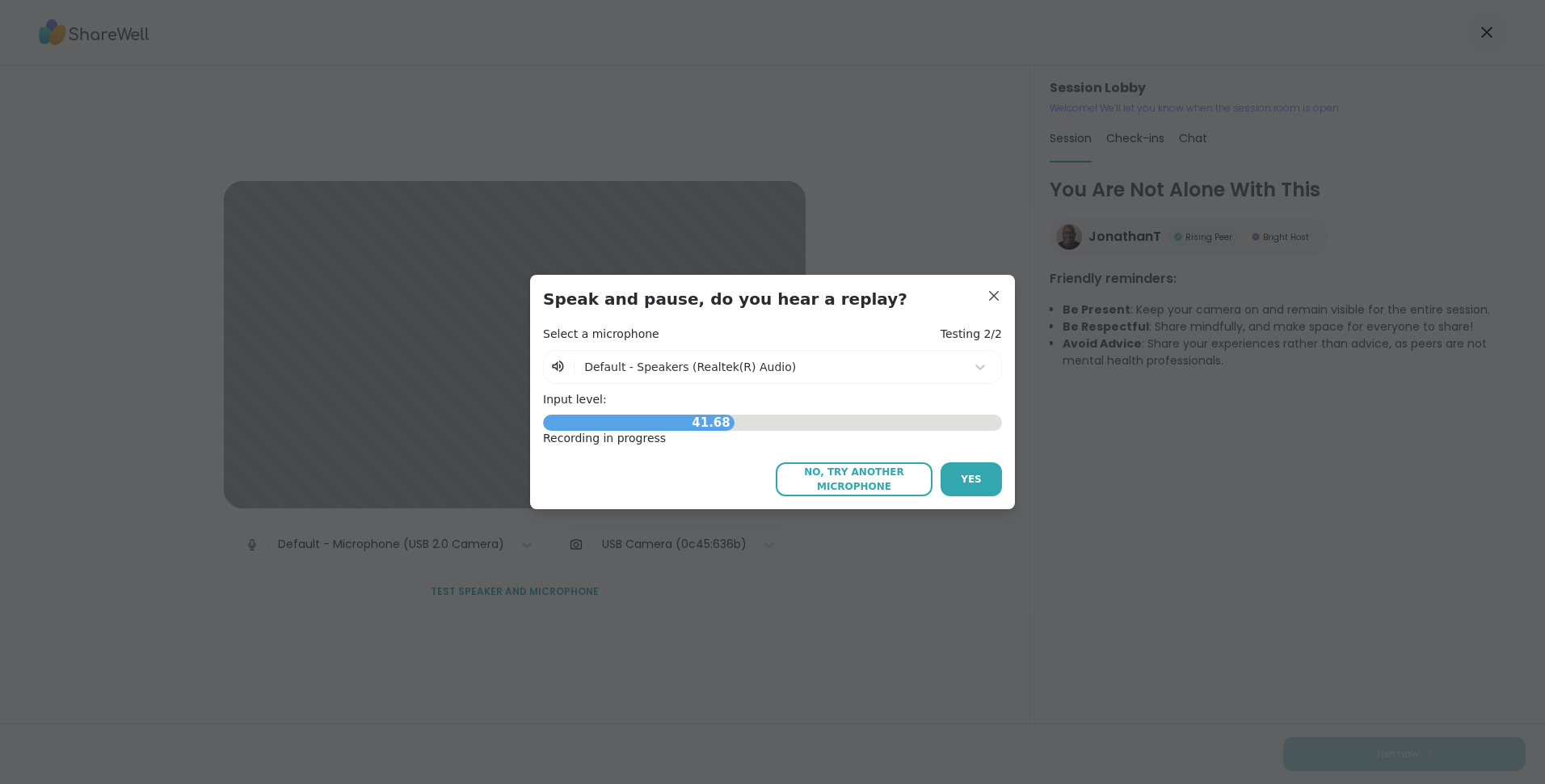
click at [973, 472] on span "Yes" at bounding box center [972, 479] width 21 height 15
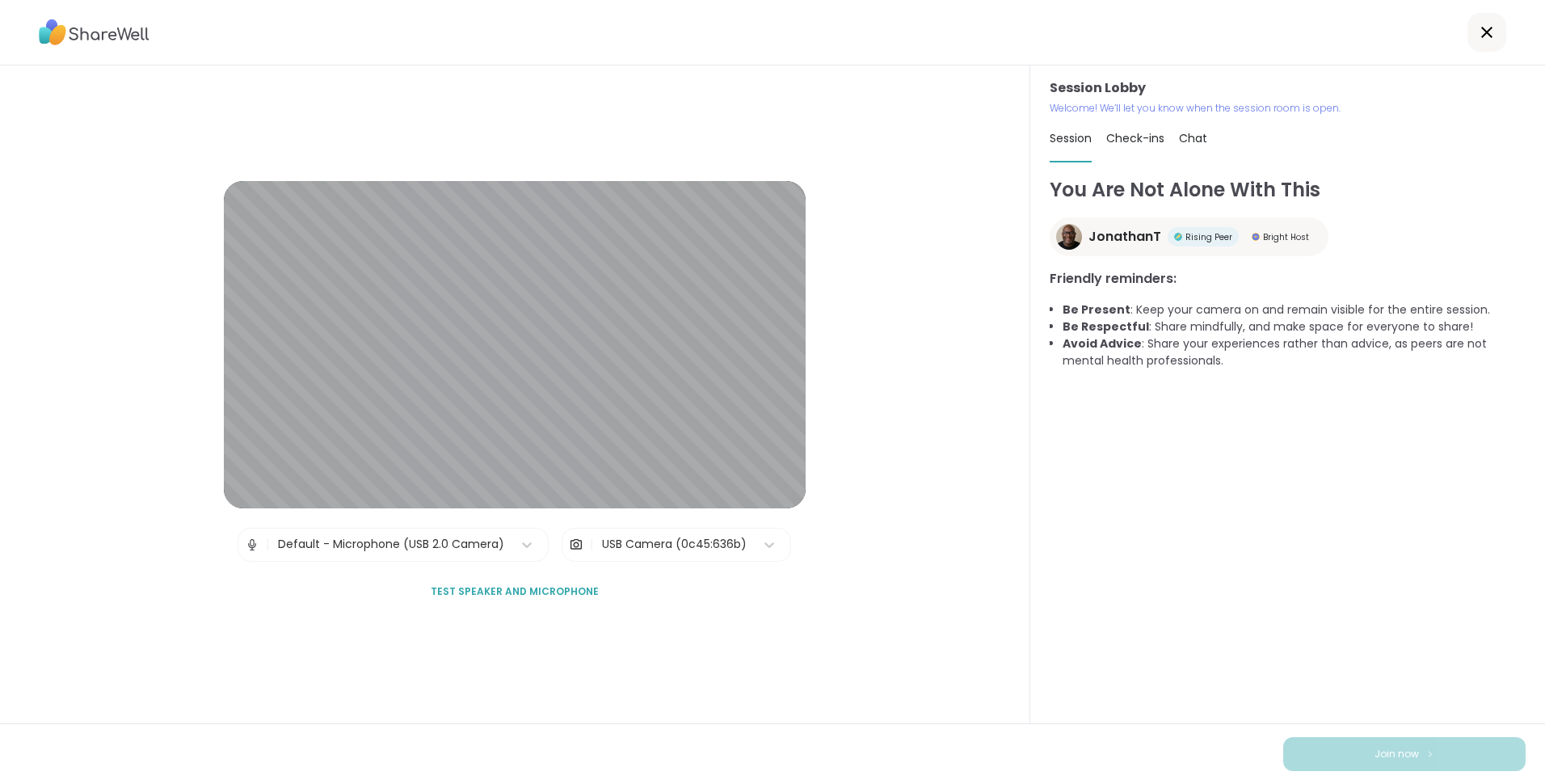
click at [564, 590] on span "Test speaker and microphone" at bounding box center [515, 592] width 168 height 15
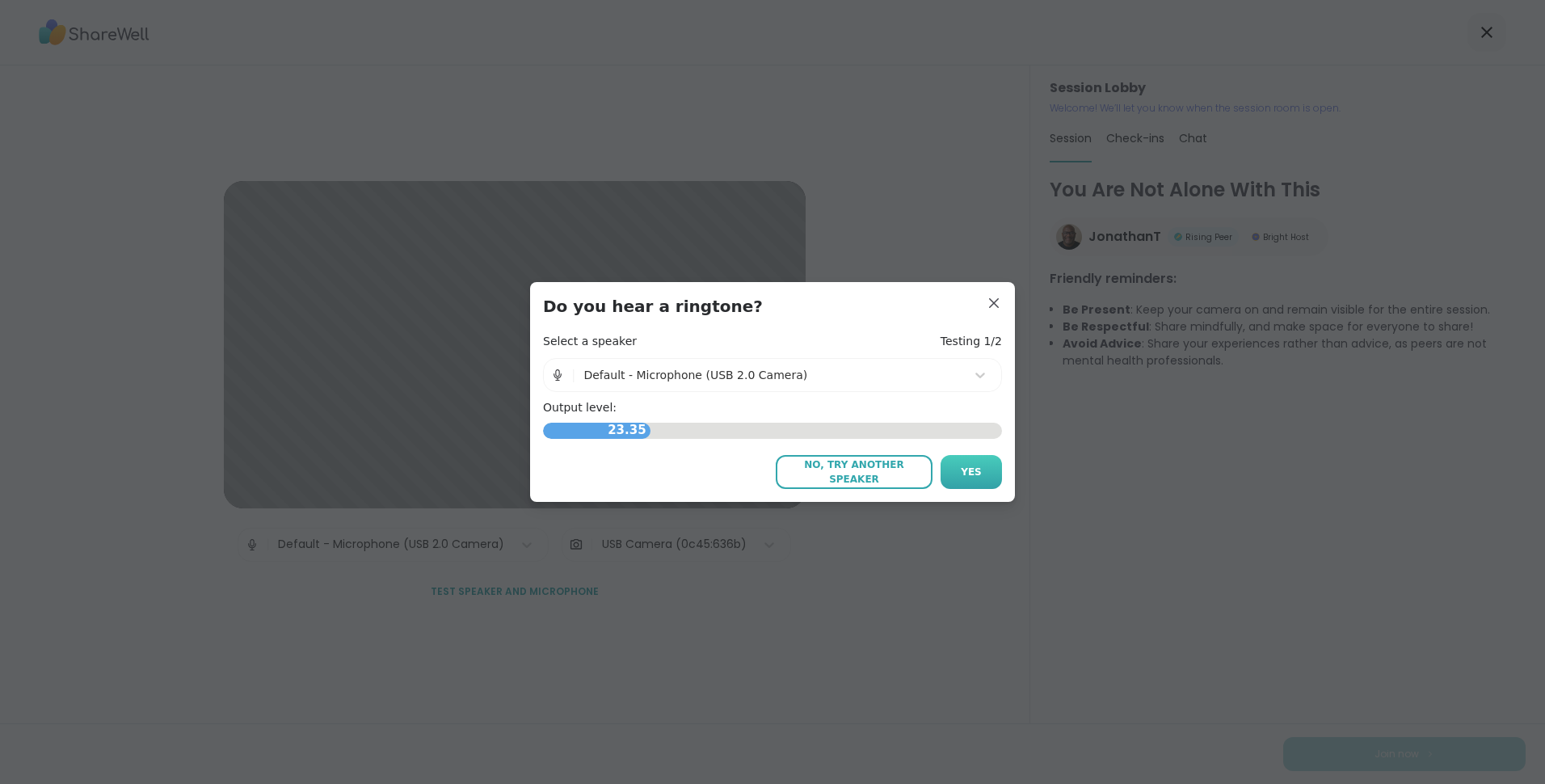
click at [973, 475] on span "Yes" at bounding box center [972, 472] width 21 height 15
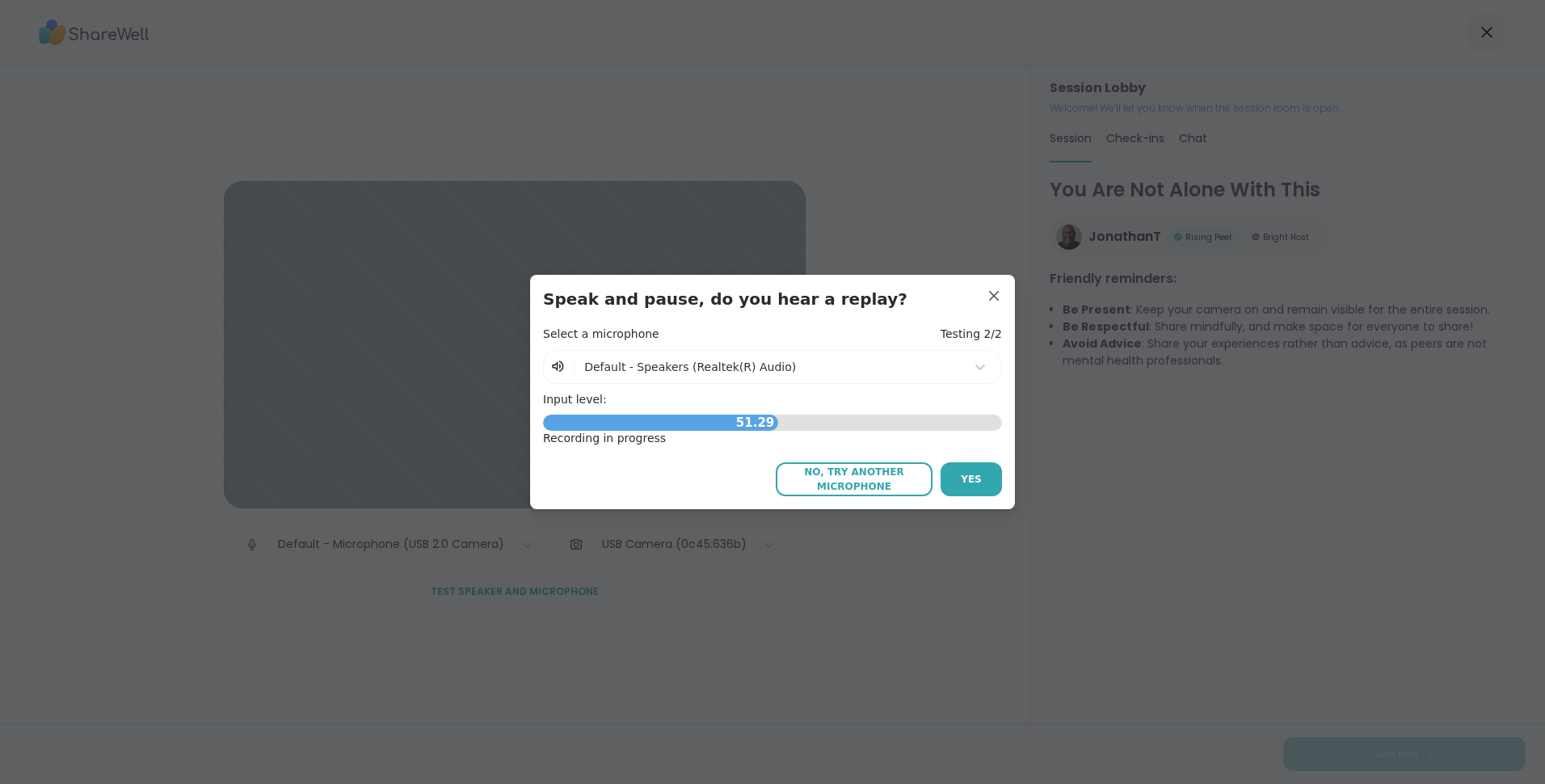
click at [973, 475] on span "Yes" at bounding box center [972, 479] width 21 height 15
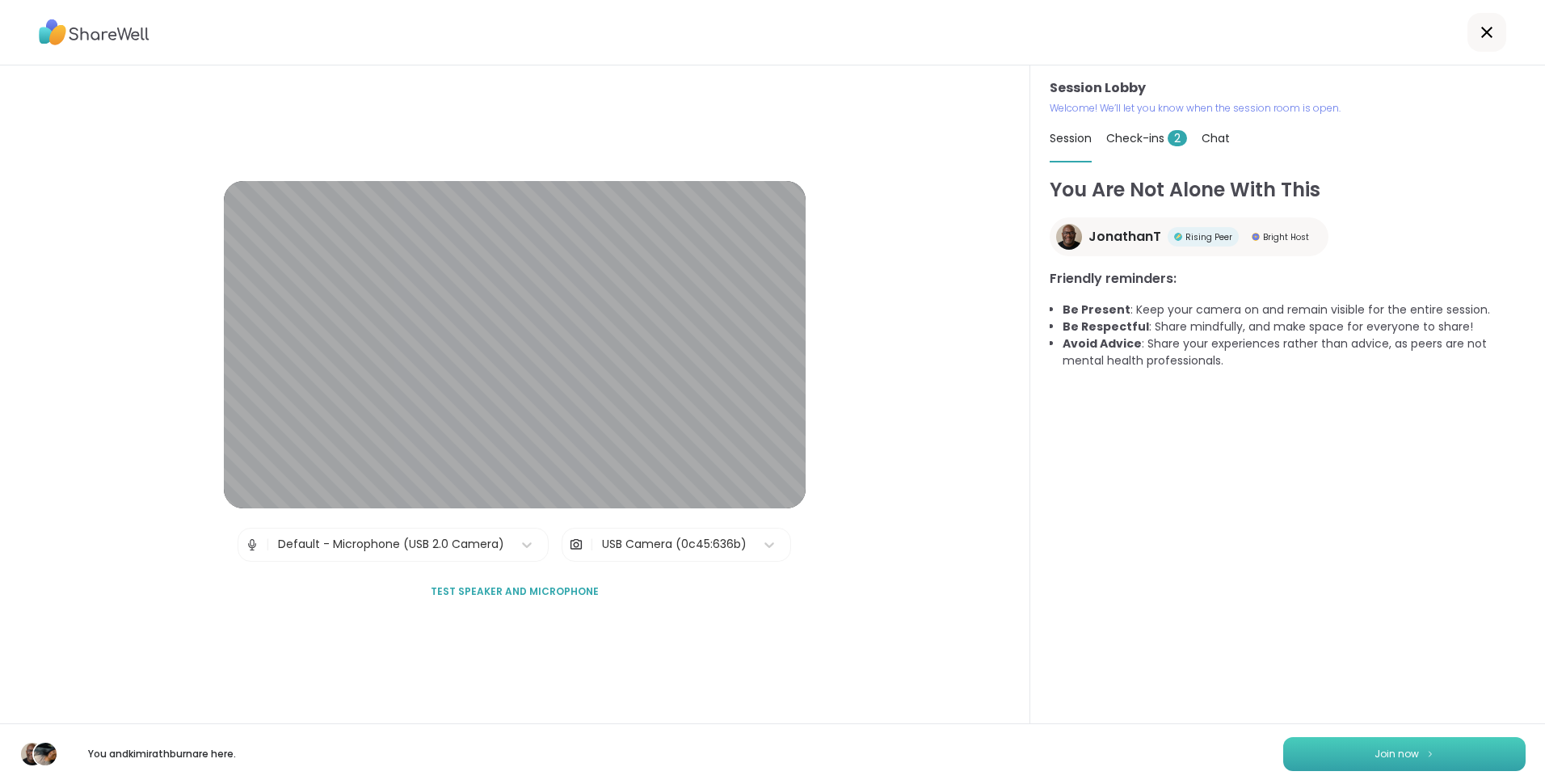
click at [1358, 743] on button "Join now" at bounding box center [1405, 754] width 242 height 34
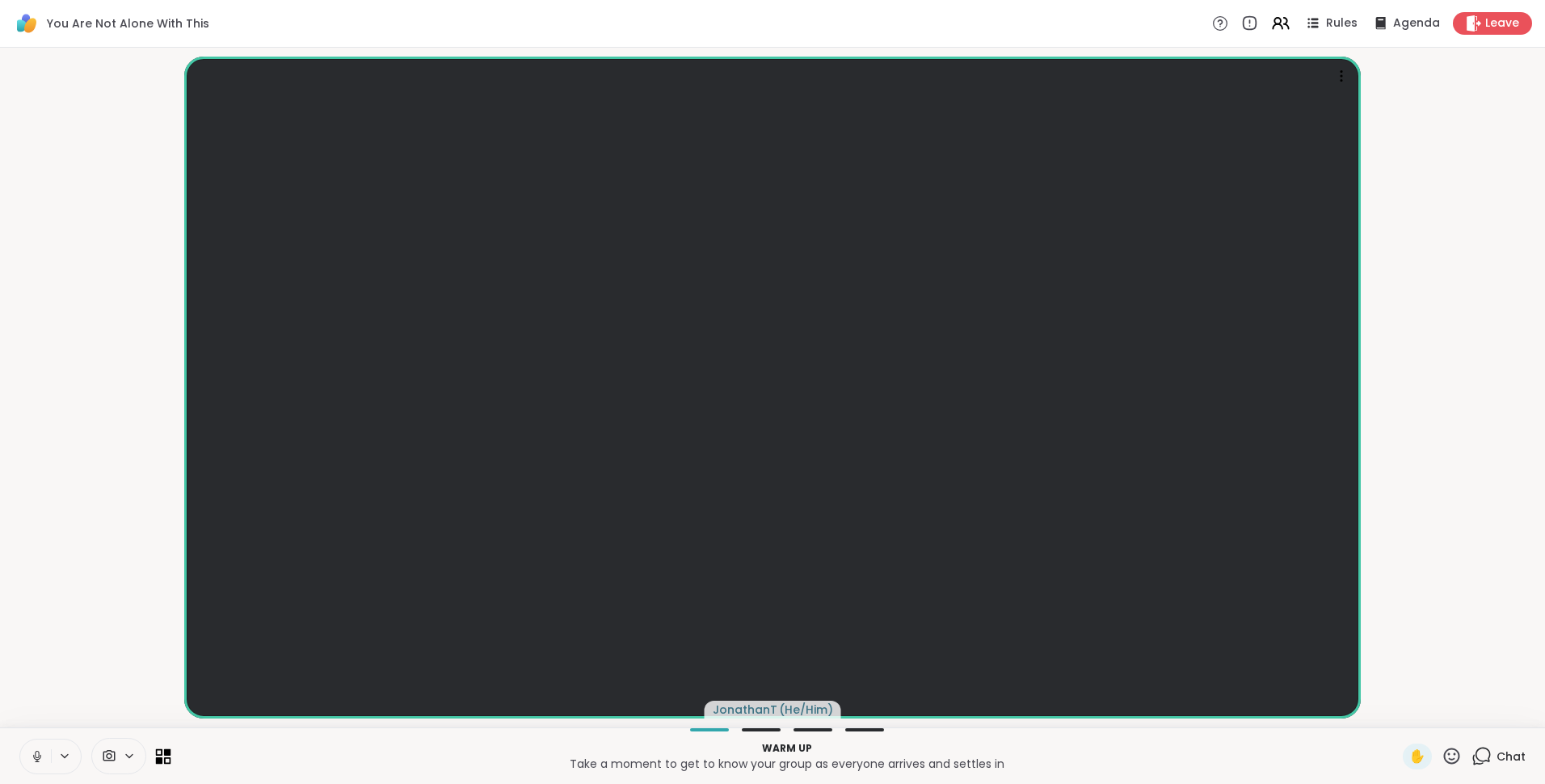
click at [161, 759] on icon at bounding box center [159, 760] width 7 height 7
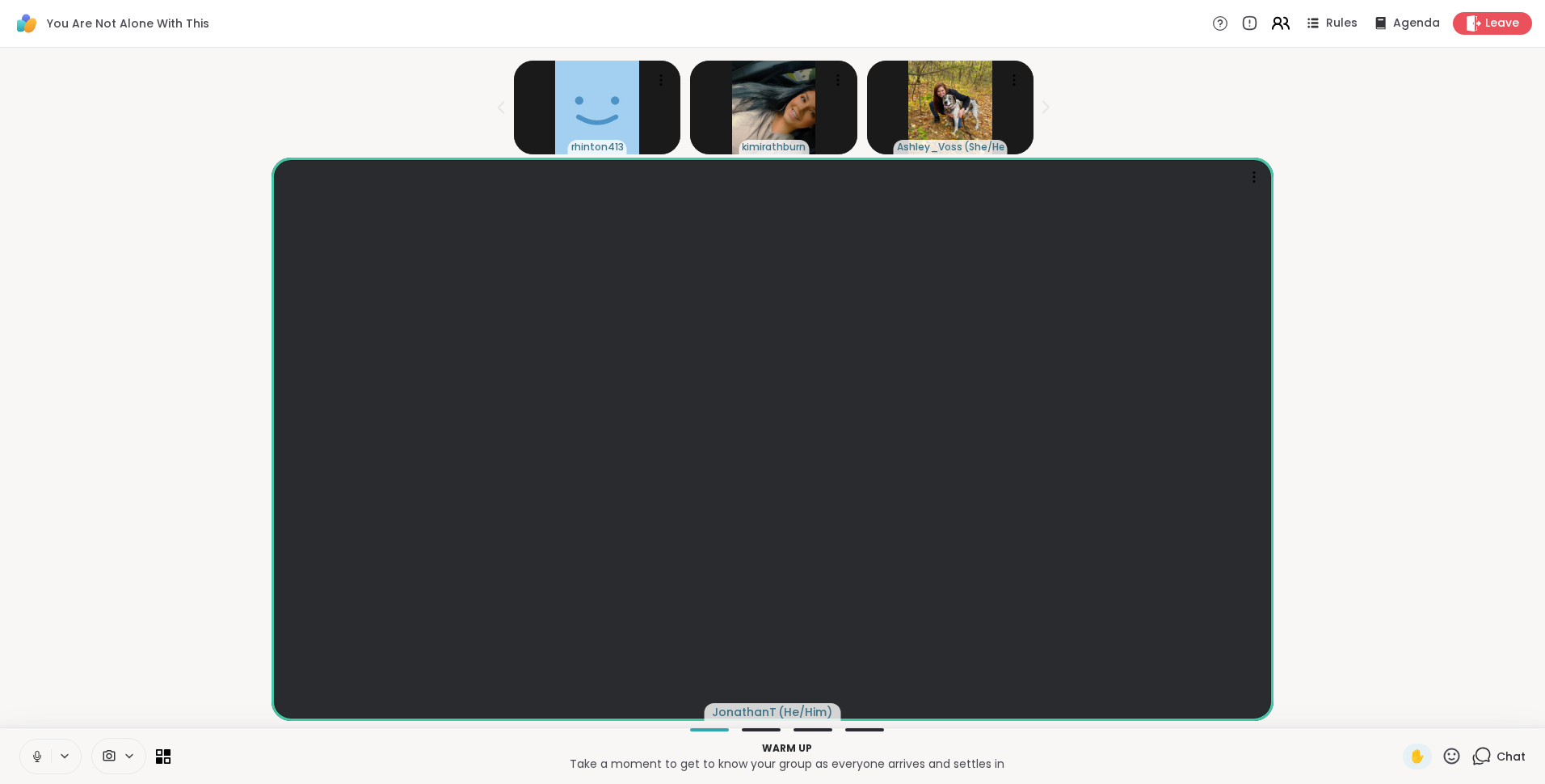
click at [1284, 24] on icon at bounding box center [1286, 23] width 5 height 11
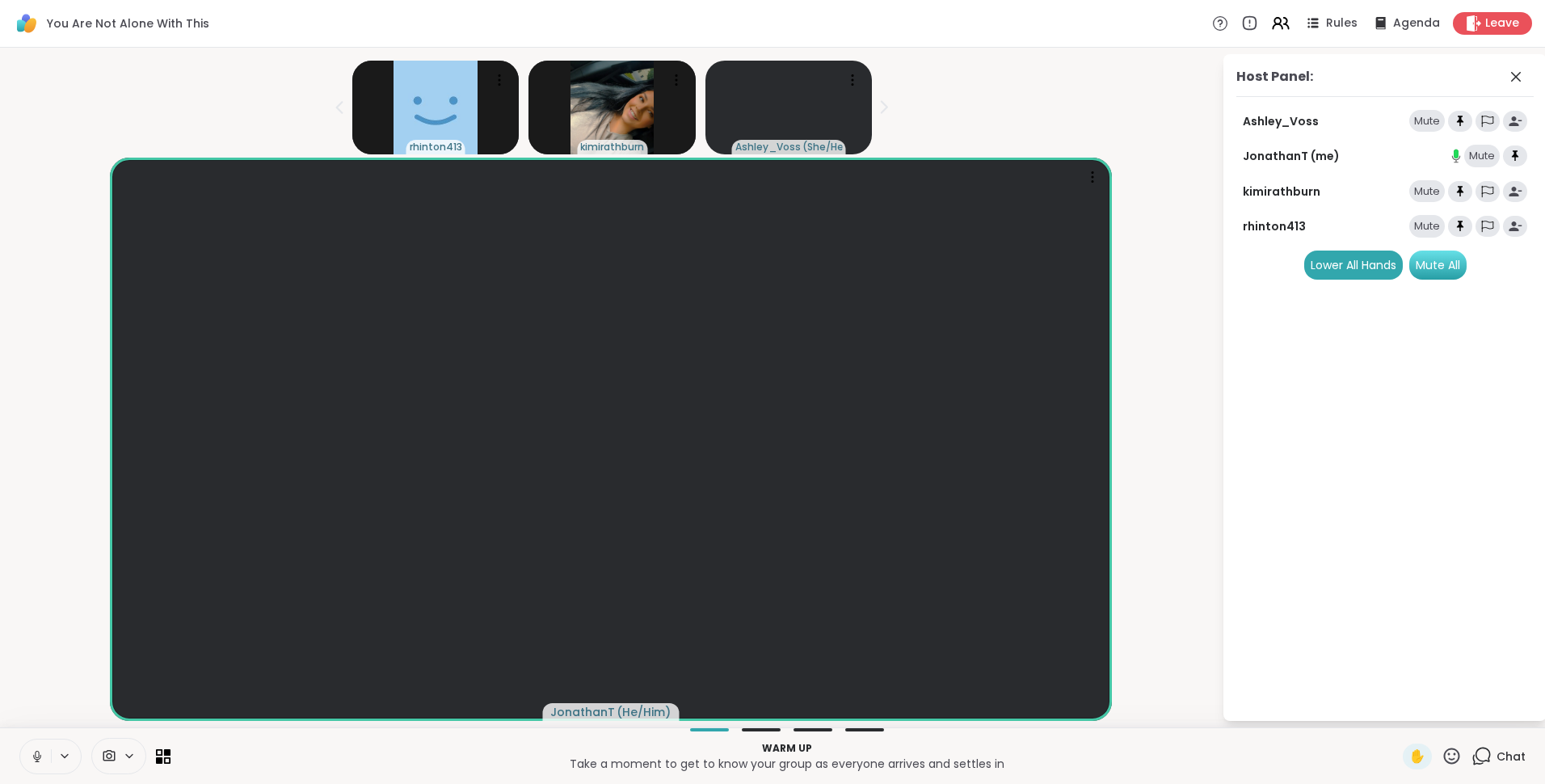
click at [1444, 268] on div "Mute All" at bounding box center [1439, 265] width 58 height 29
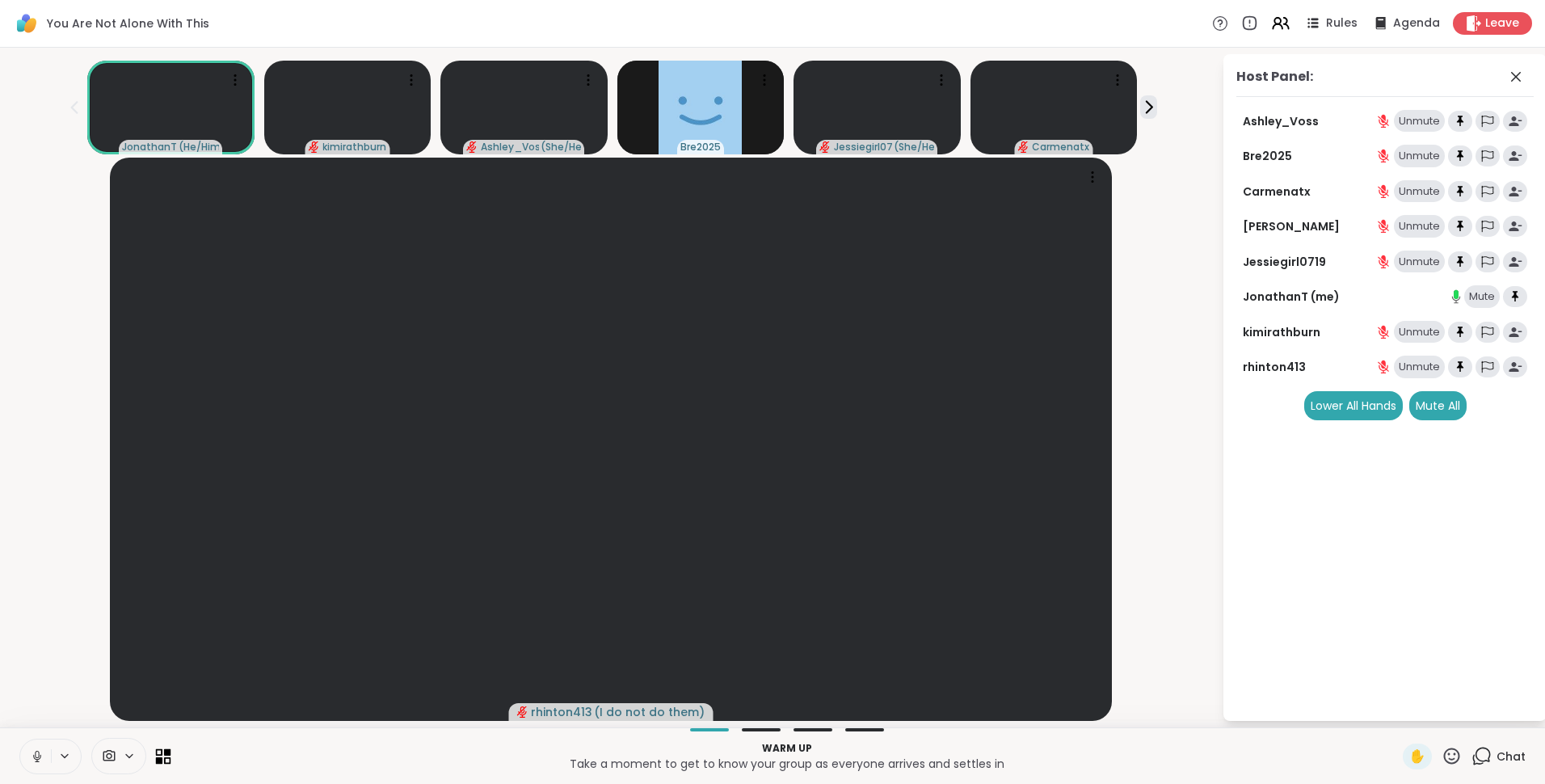
click at [161, 759] on icon at bounding box center [159, 760] width 7 height 7
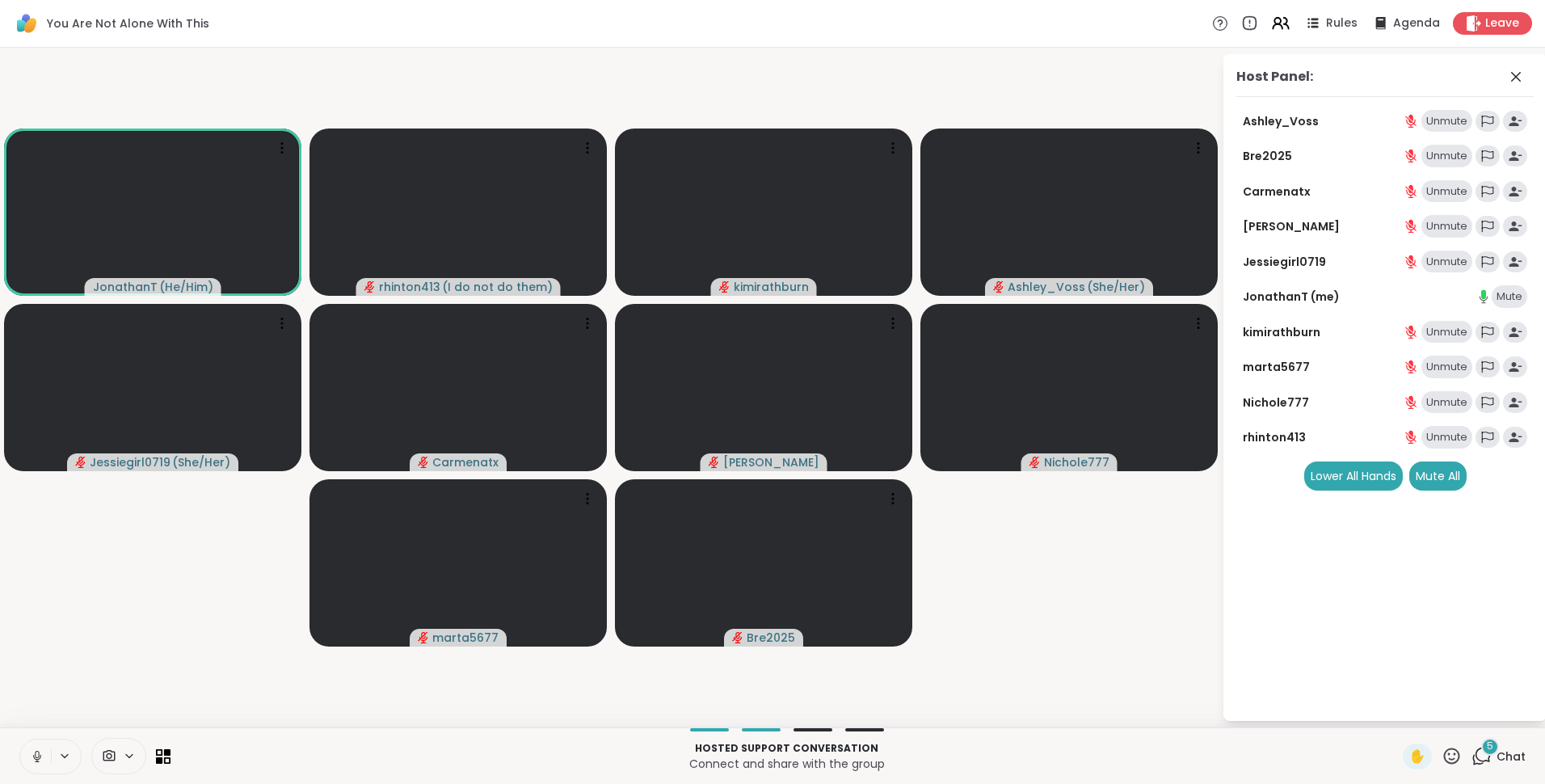
click at [1482, 750] on div "5" at bounding box center [1490, 746] width 18 height 18
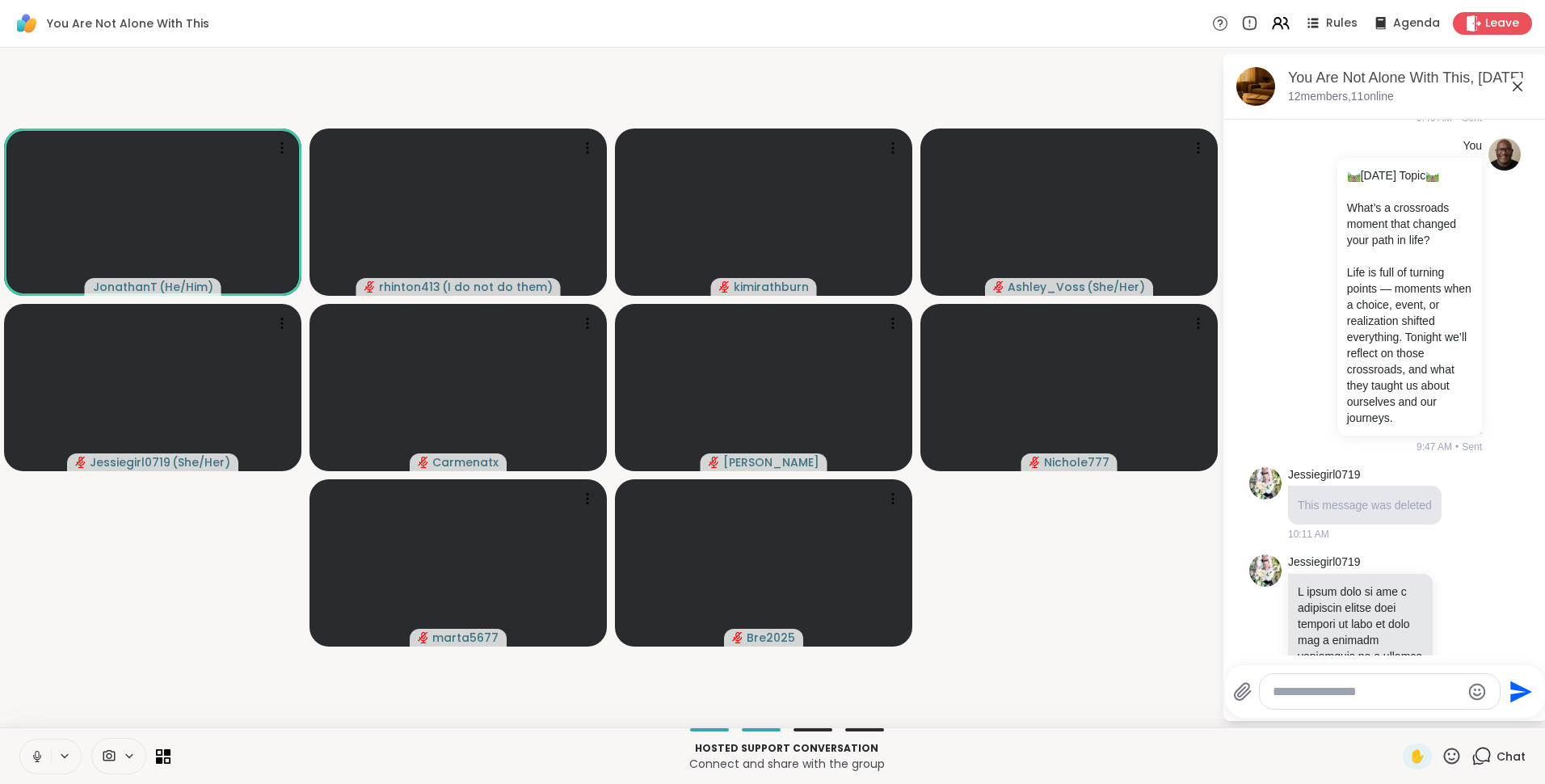
scroll to position [683, 0]
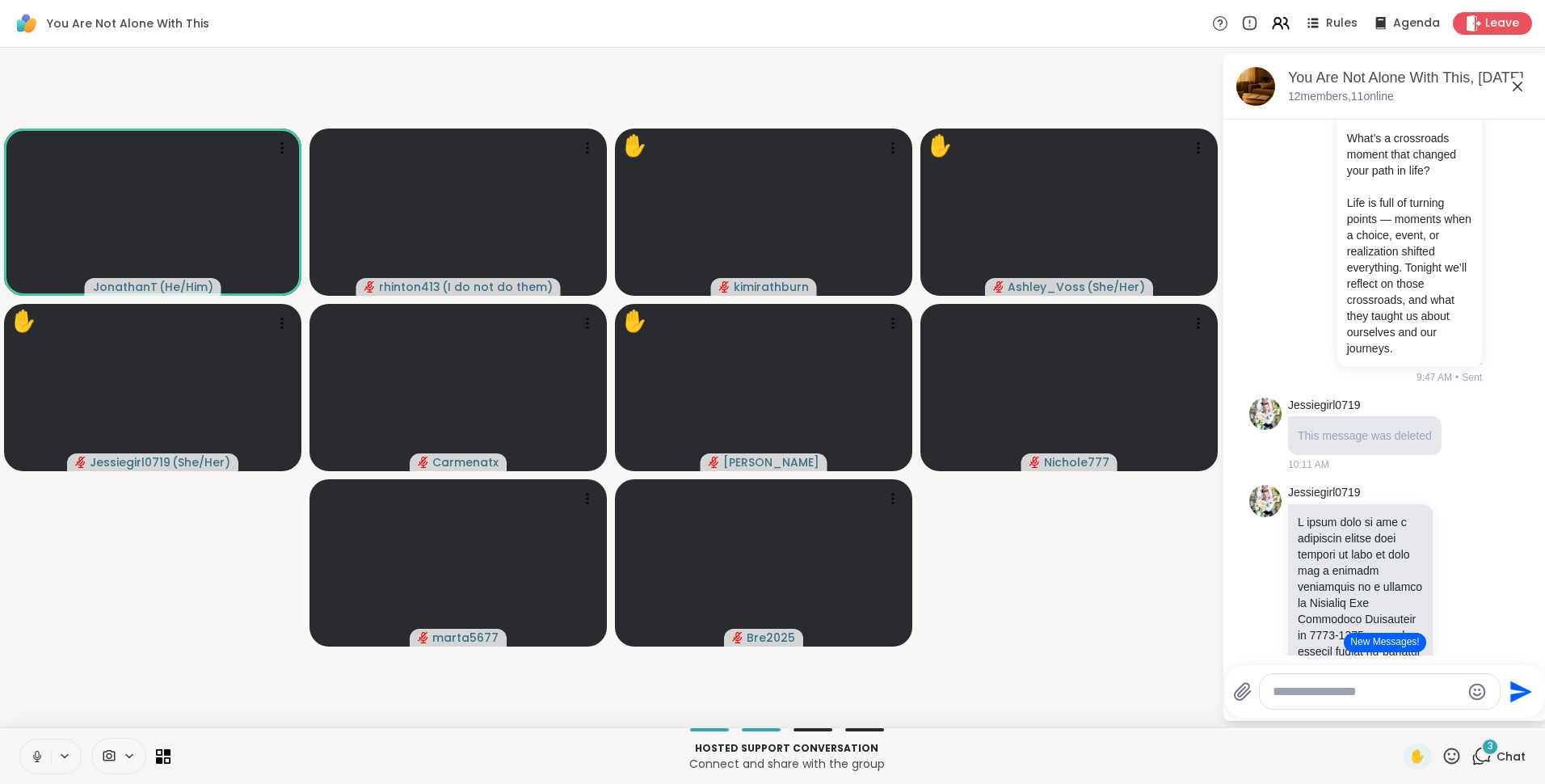
click at [1521, 84] on icon at bounding box center [1518, 86] width 20 height 20
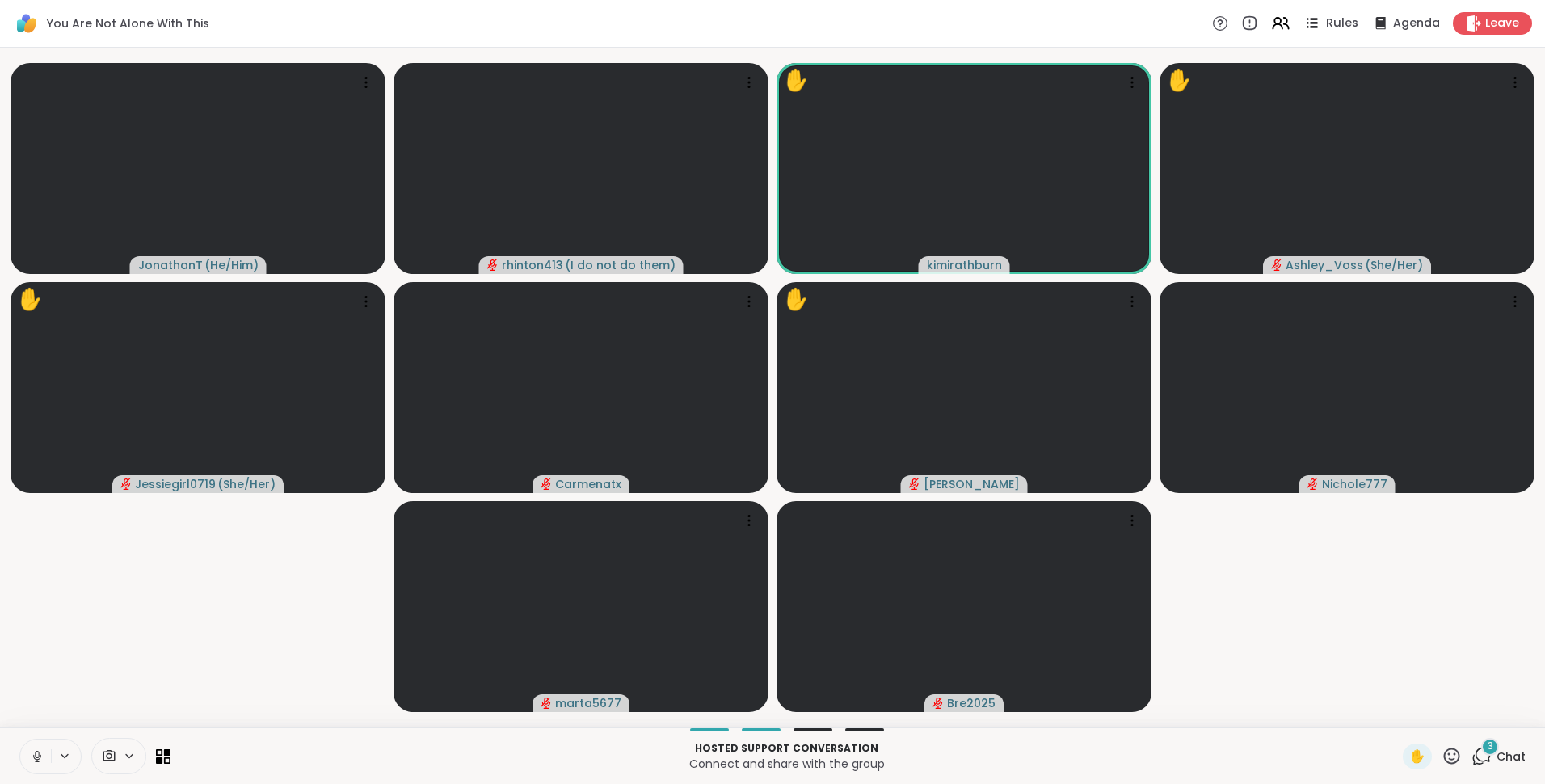
click at [1327, 24] on span "Rules" at bounding box center [1344, 23] width 34 height 17
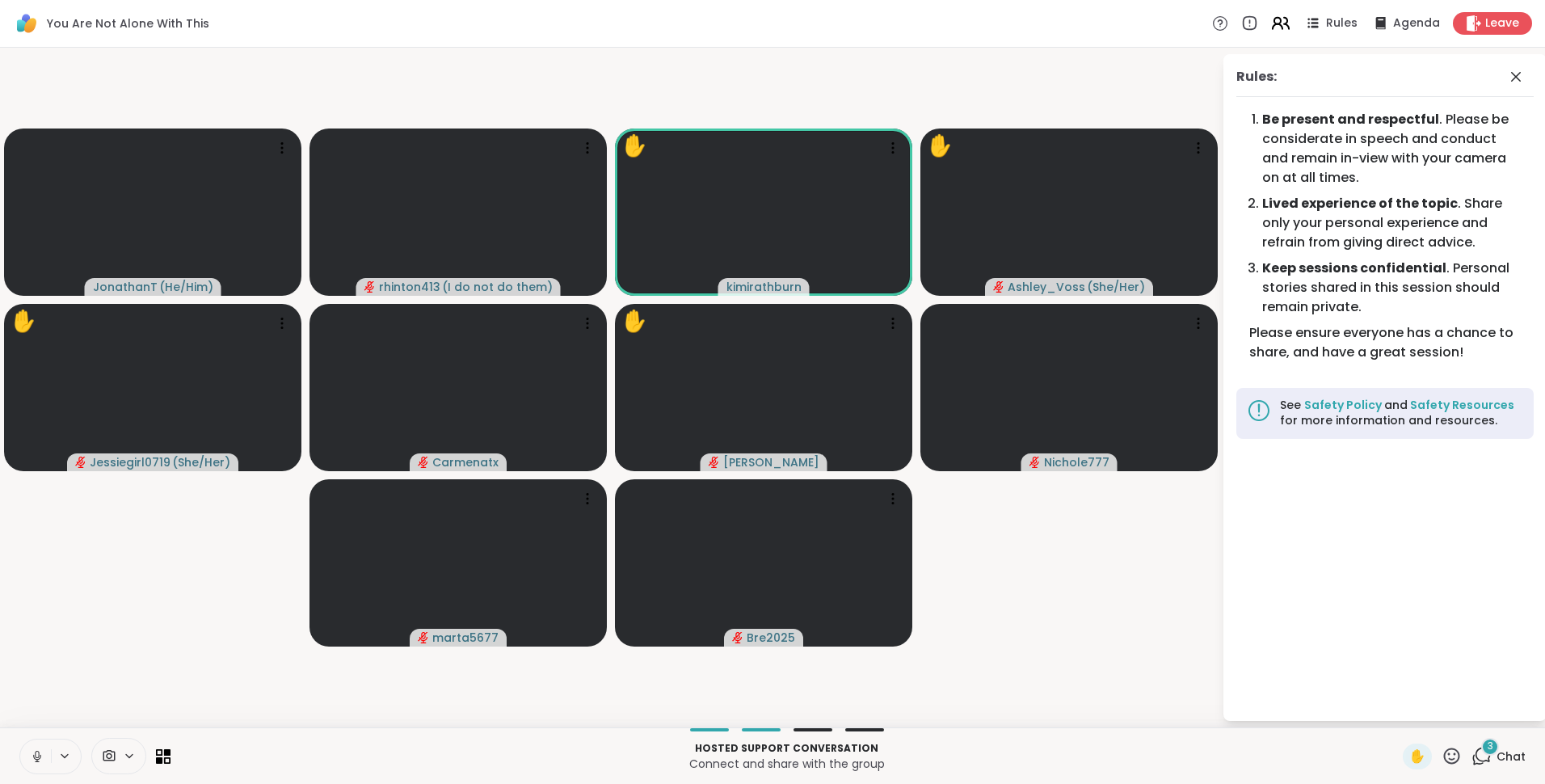
click at [1284, 25] on icon at bounding box center [1286, 23] width 5 height 11
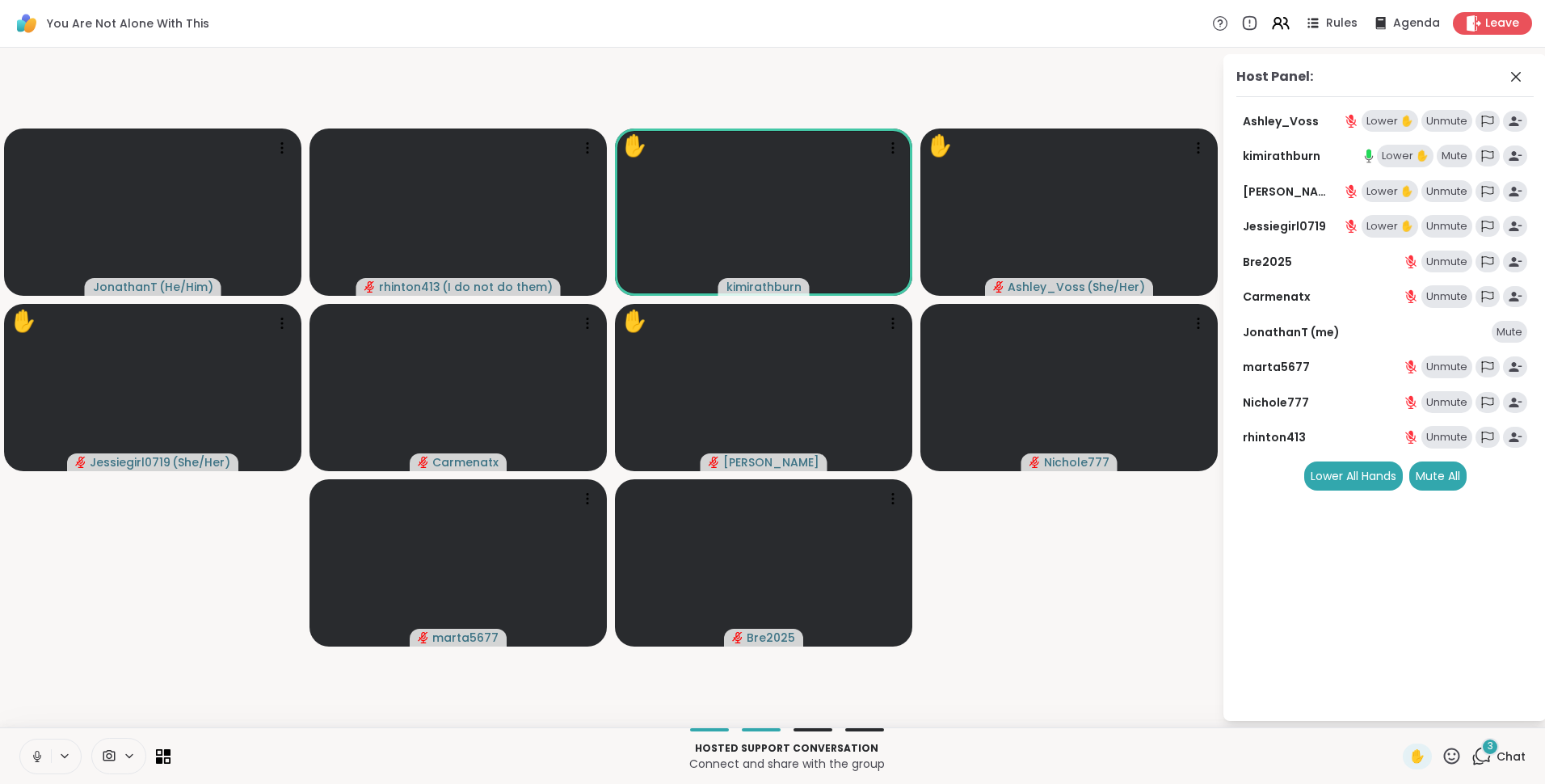
click at [1395, 156] on div "Lower ✋" at bounding box center [1405, 156] width 57 height 22
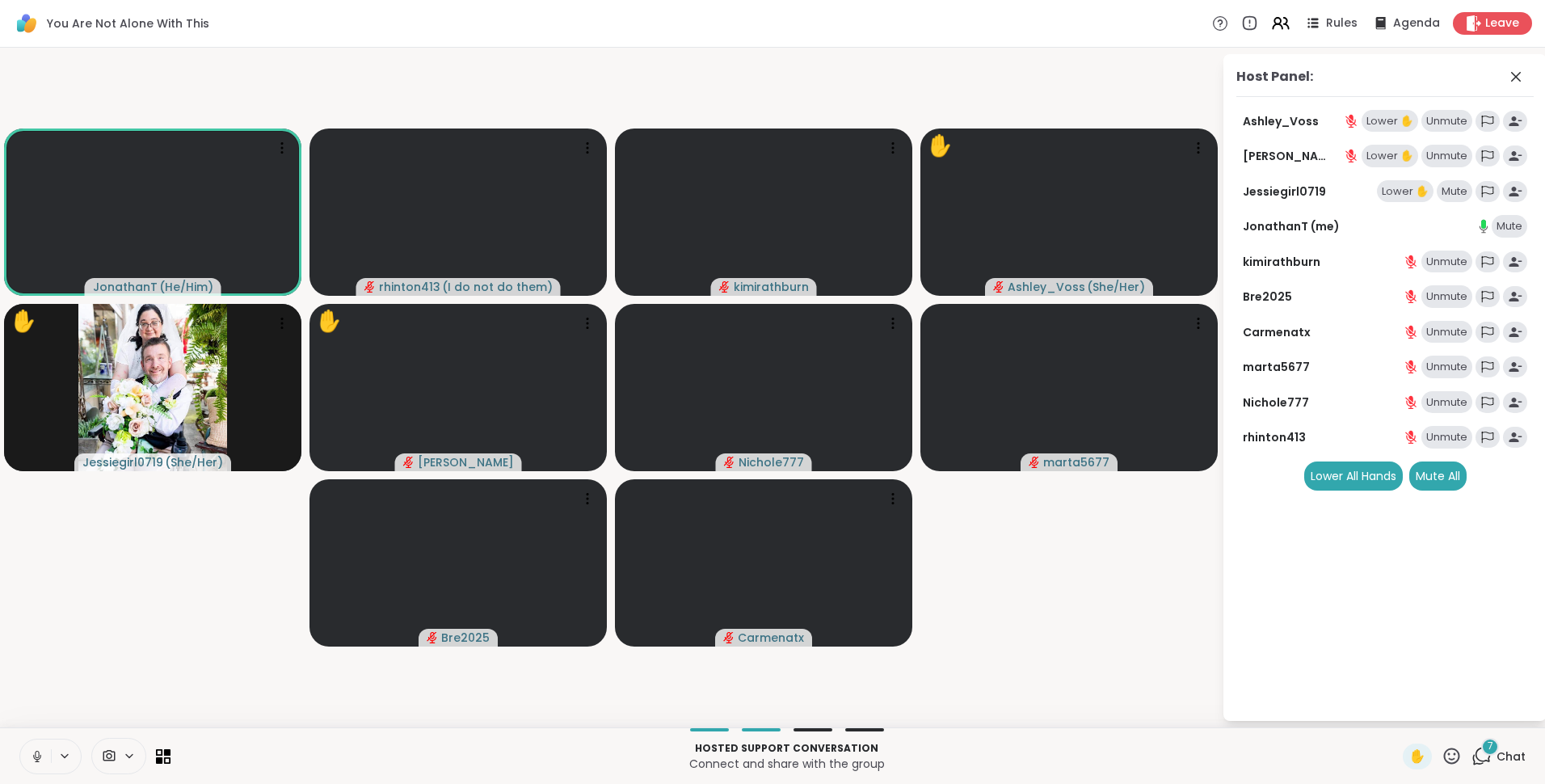
click at [1457, 195] on div "Mute" at bounding box center [1455, 191] width 35 height 22
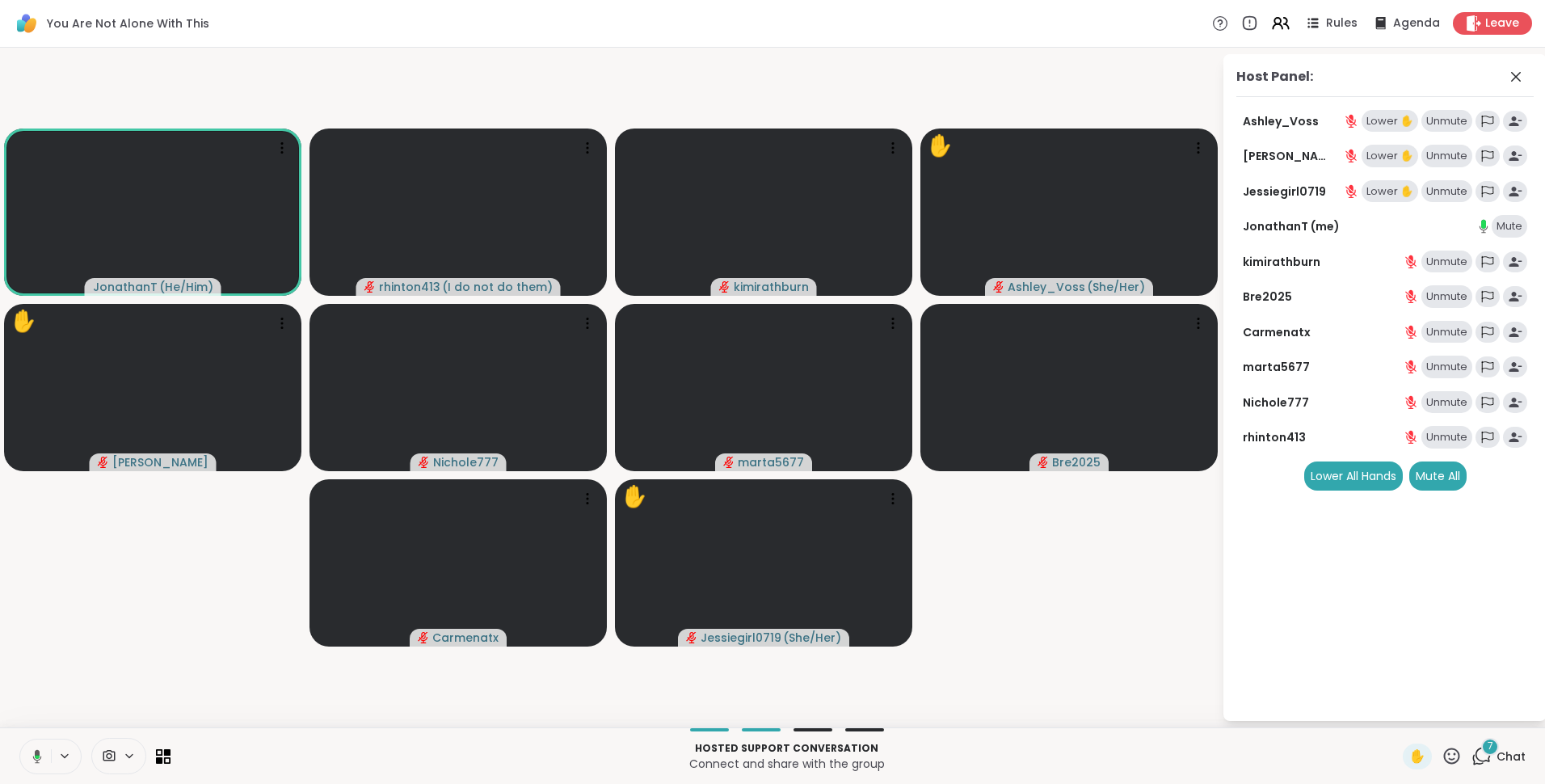
click at [1447, 186] on div "Unmute" at bounding box center [1447, 191] width 51 height 22
click at [1445, 191] on div "Mute" at bounding box center [1455, 191] width 35 height 22
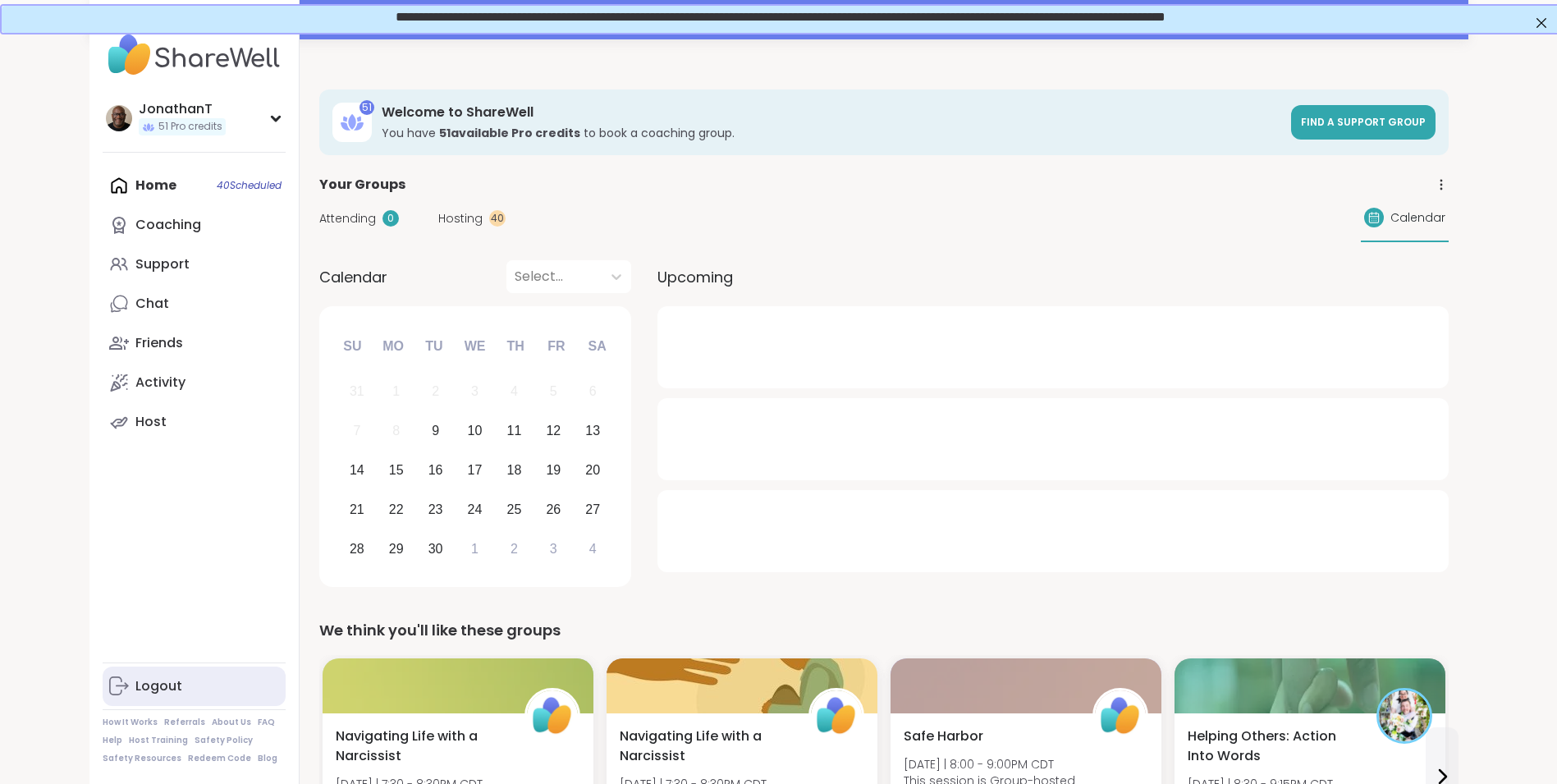
click at [164, 694] on div "Logout" at bounding box center [158, 686] width 46 height 18
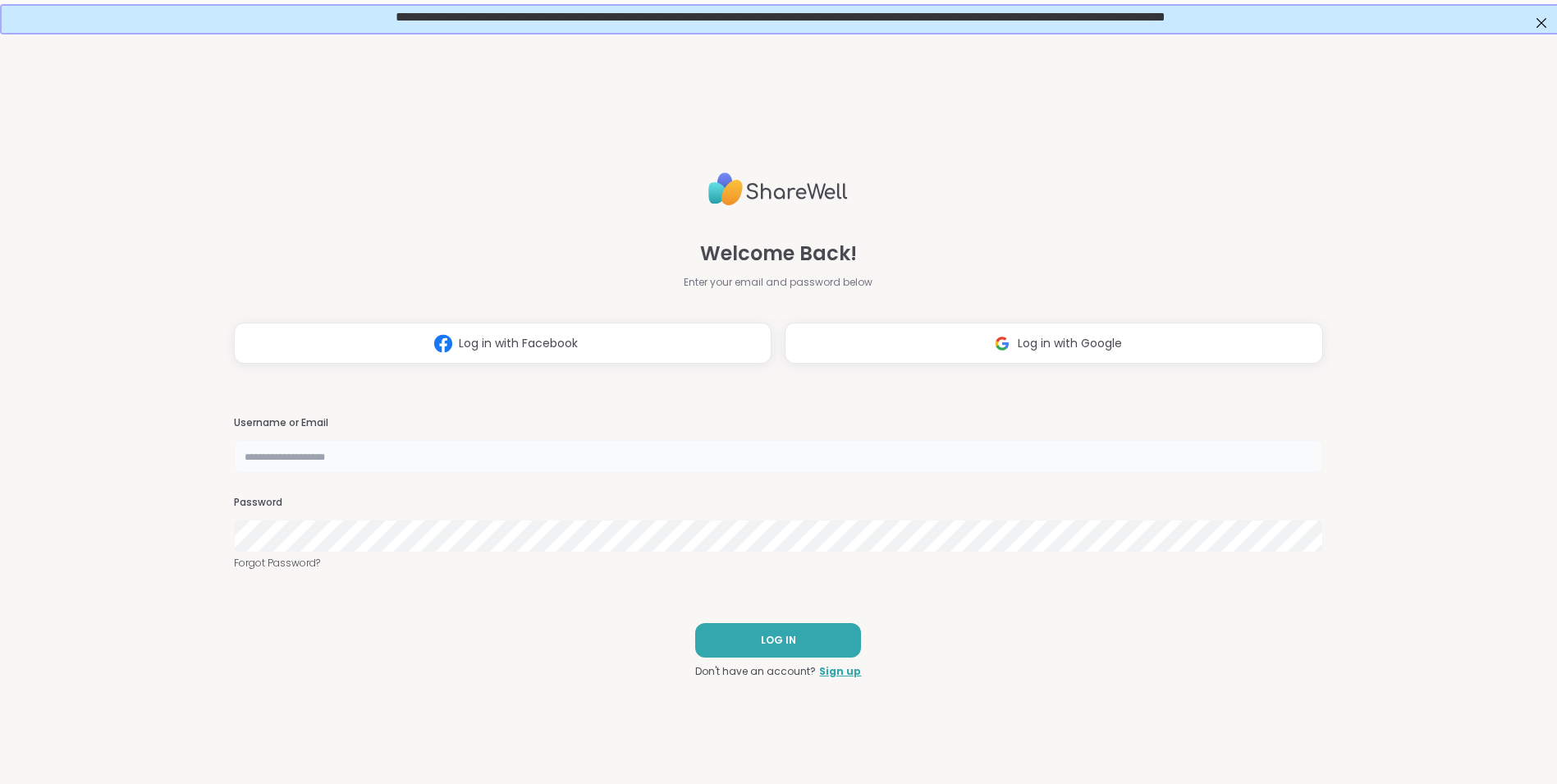
type input "**********"
click at [770, 648] on span "LOG IN" at bounding box center [778, 640] width 35 height 15
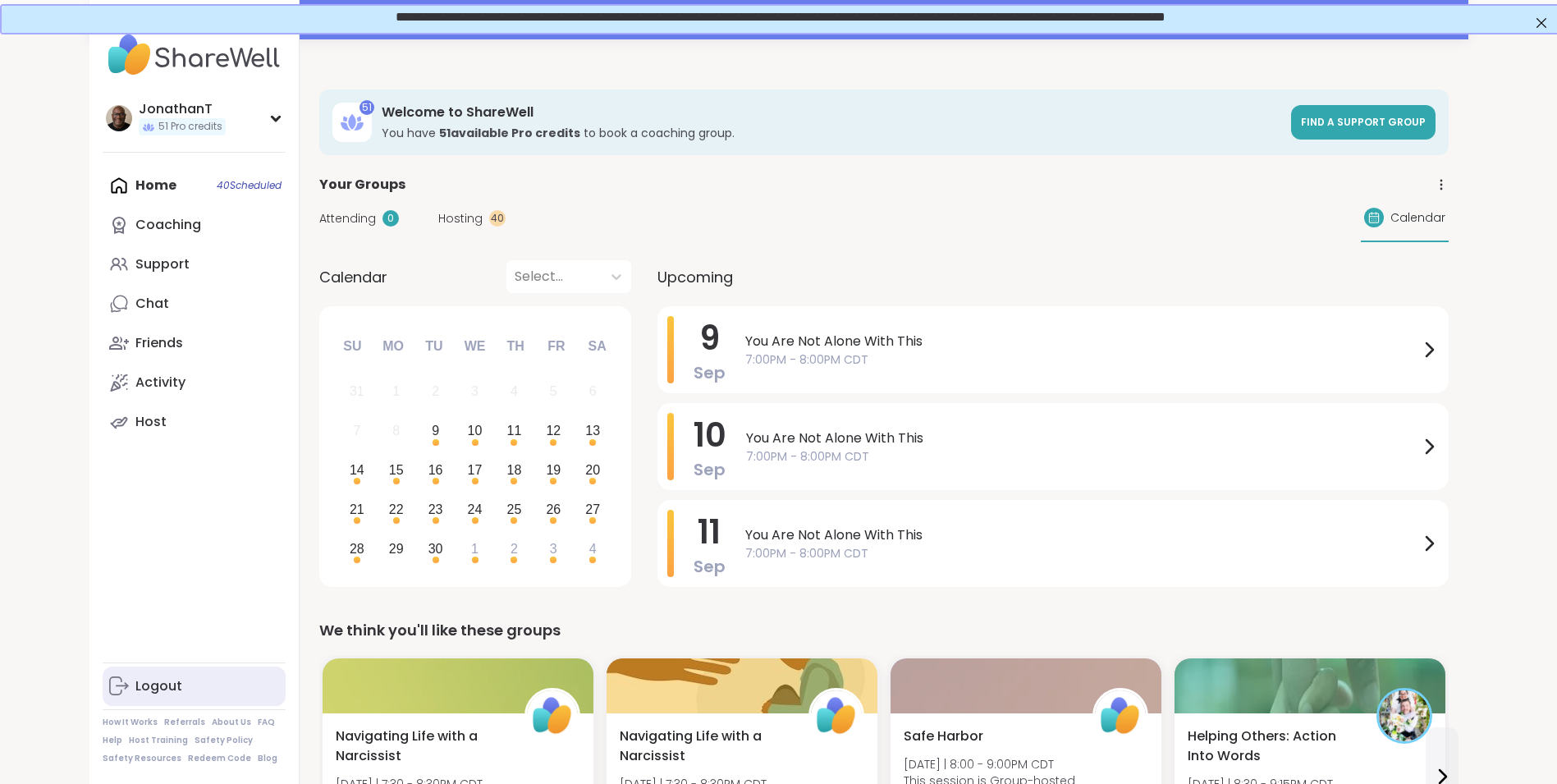
click at [149, 695] on div "Logout" at bounding box center [158, 686] width 46 height 18
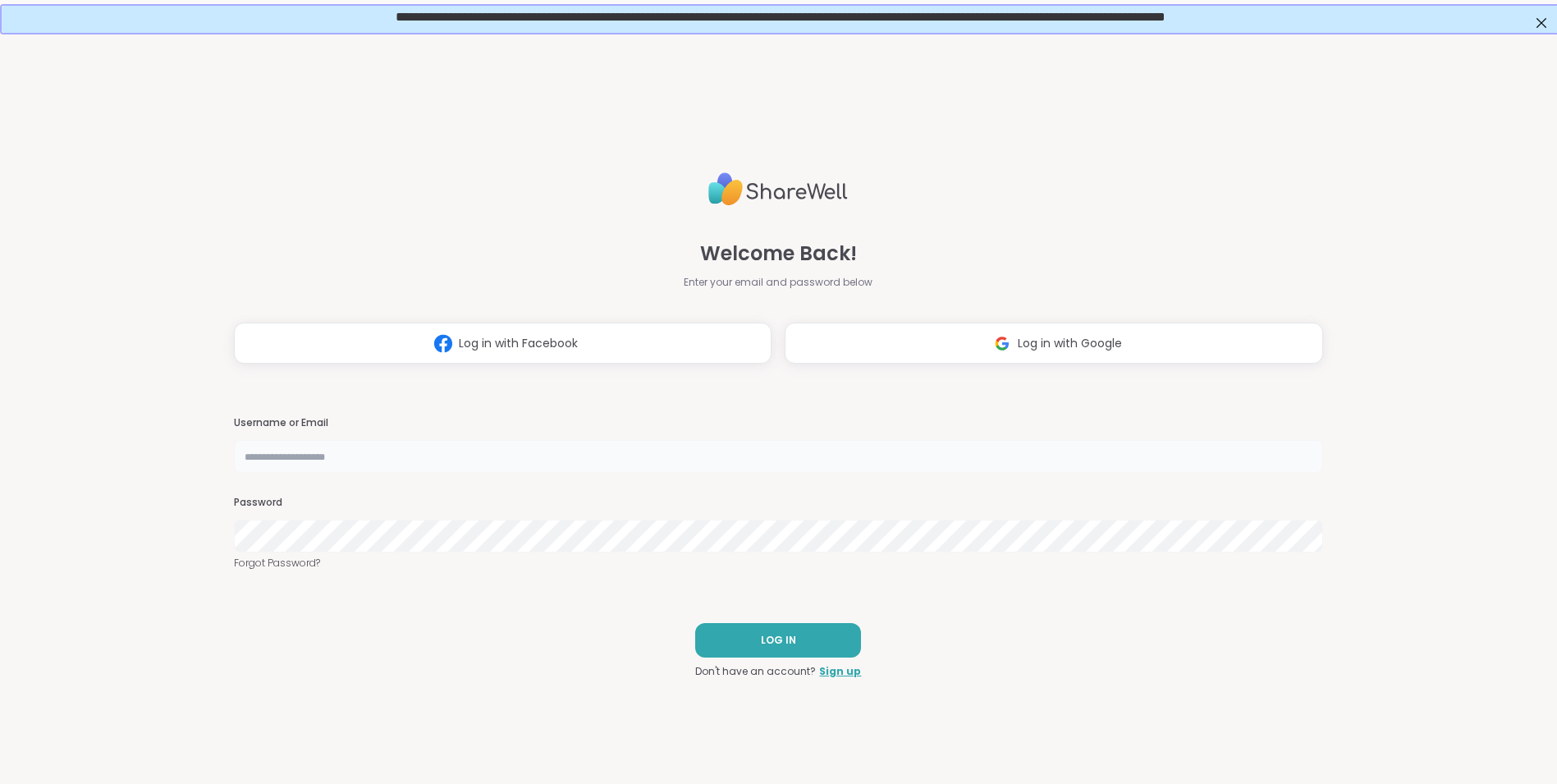
type input "**********"
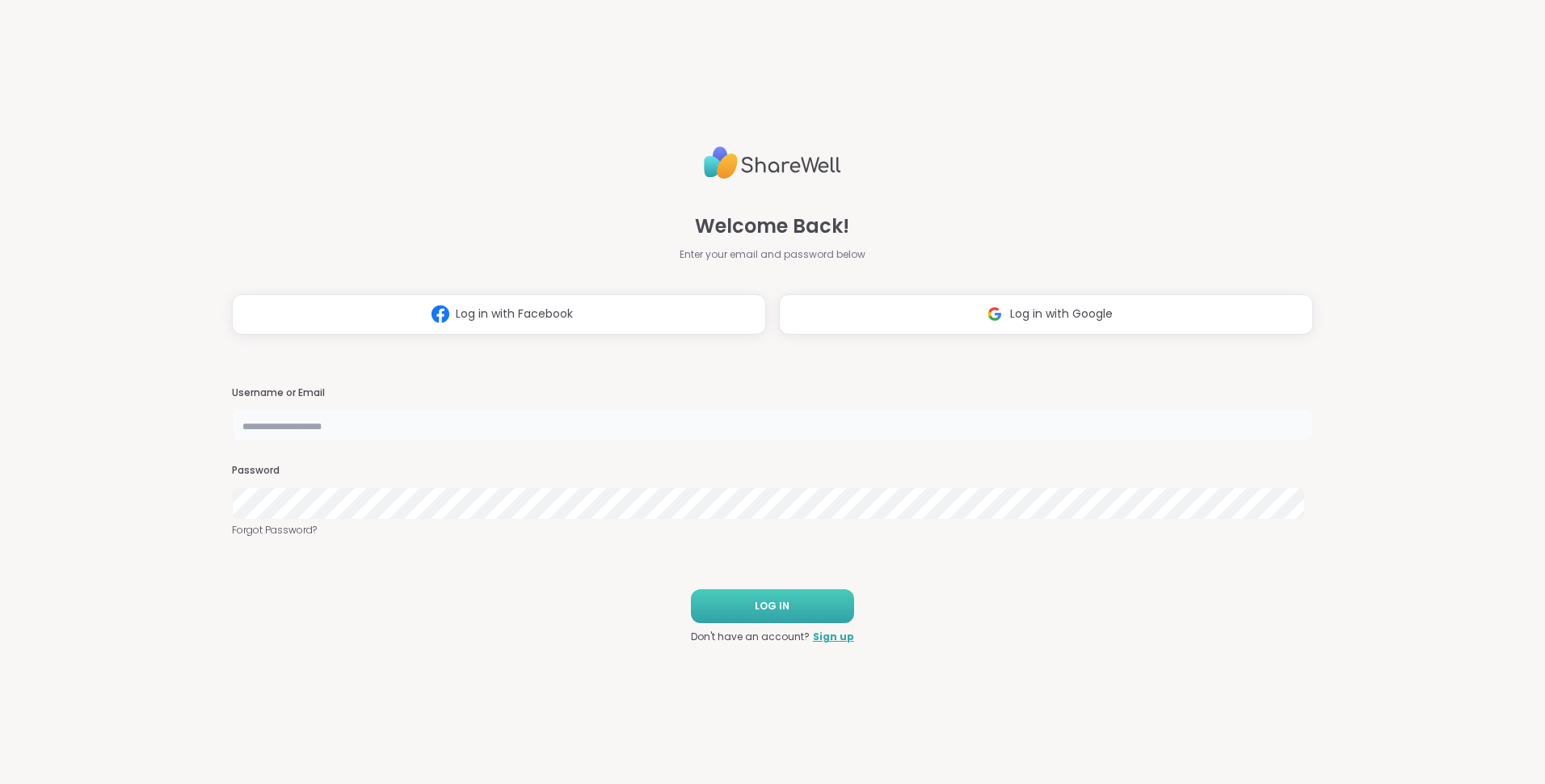
type input "**********"
click at [757, 600] on span "LOG IN" at bounding box center [772, 606] width 34 height 15
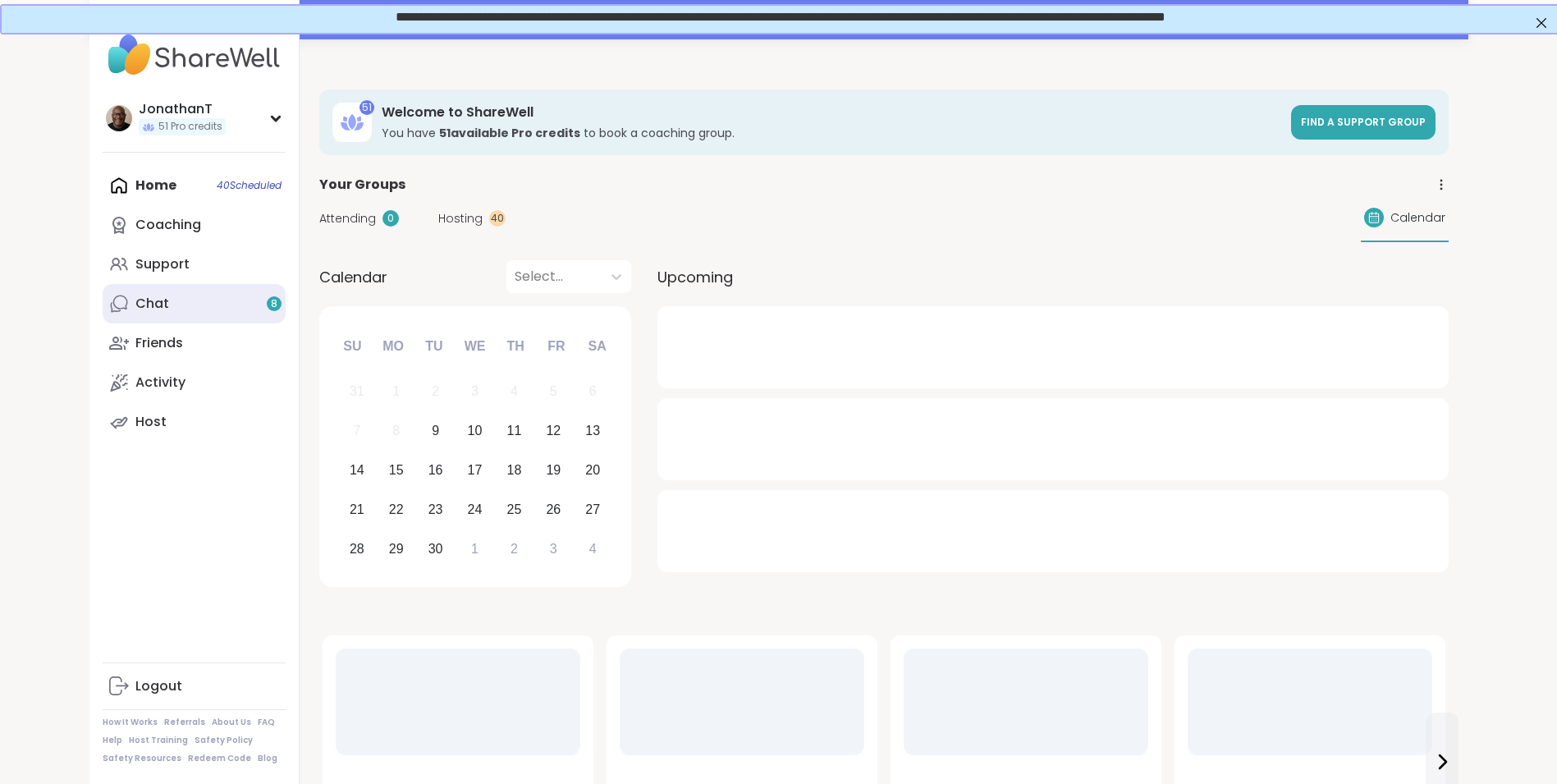
click at [220, 305] on link "Chat 8" at bounding box center [193, 304] width 183 height 40
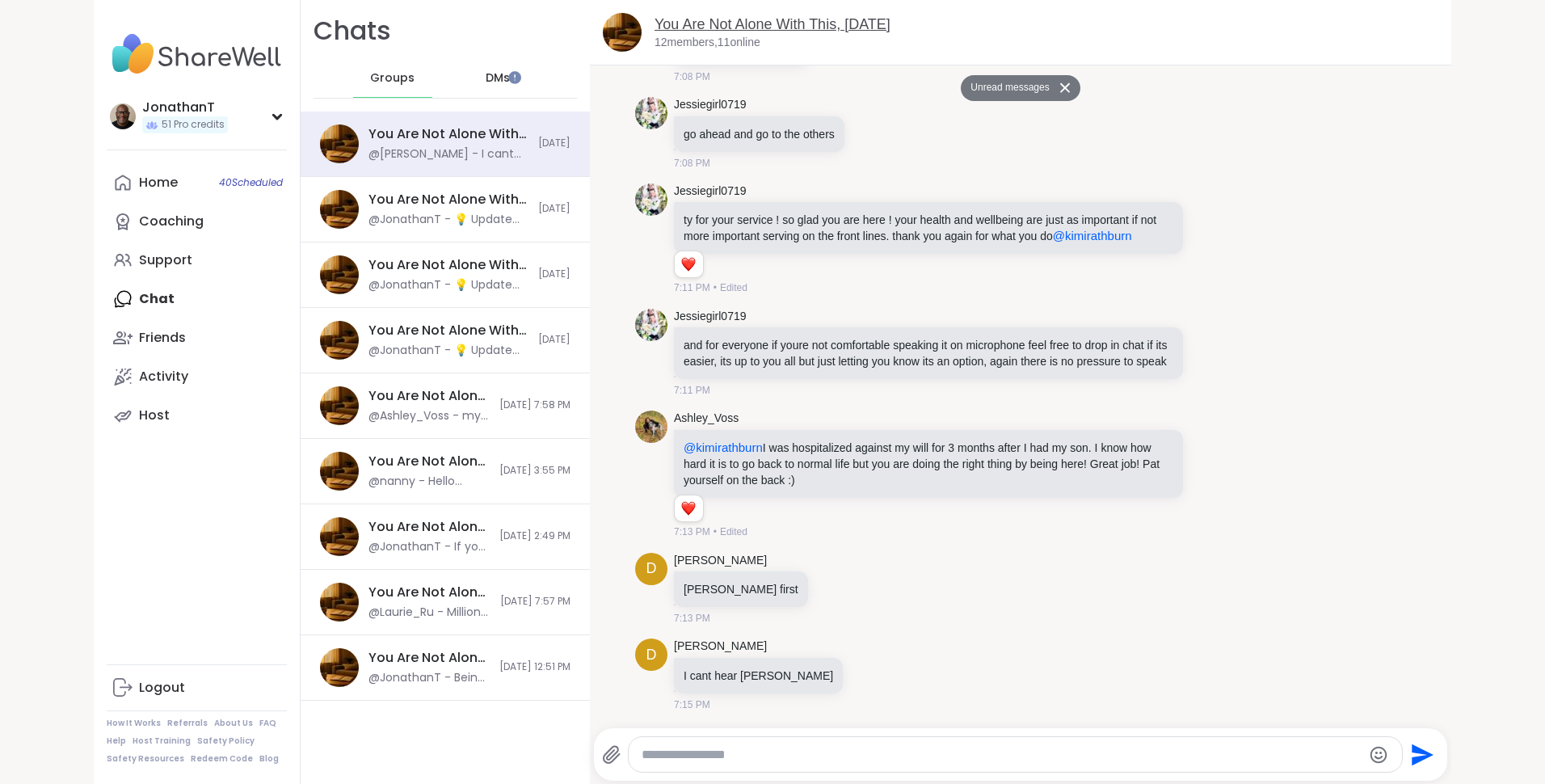
click at [729, 25] on link "You Are Not Alone With This, Sep 09" at bounding box center [772, 23] width 236 height 16
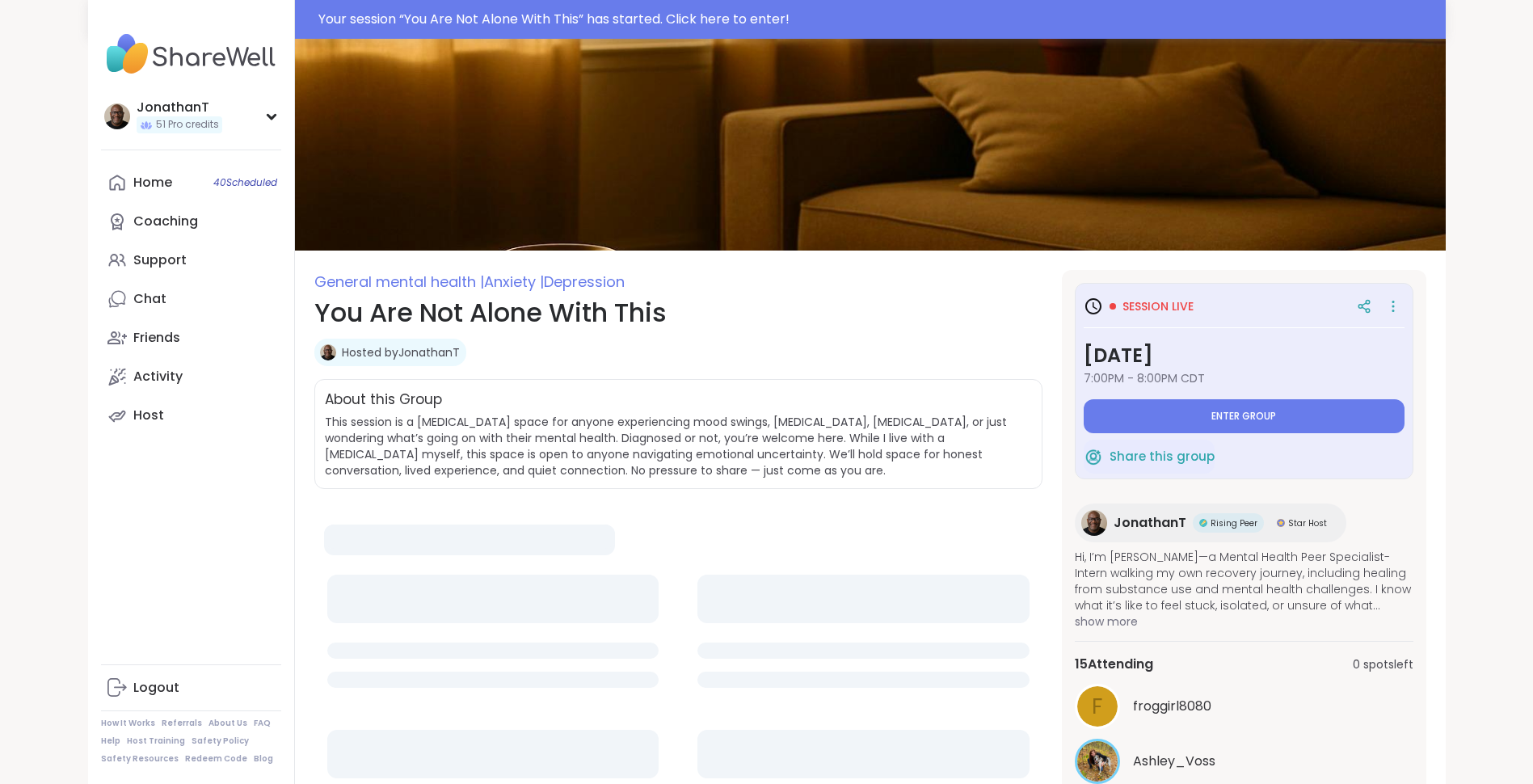
type textarea "*"
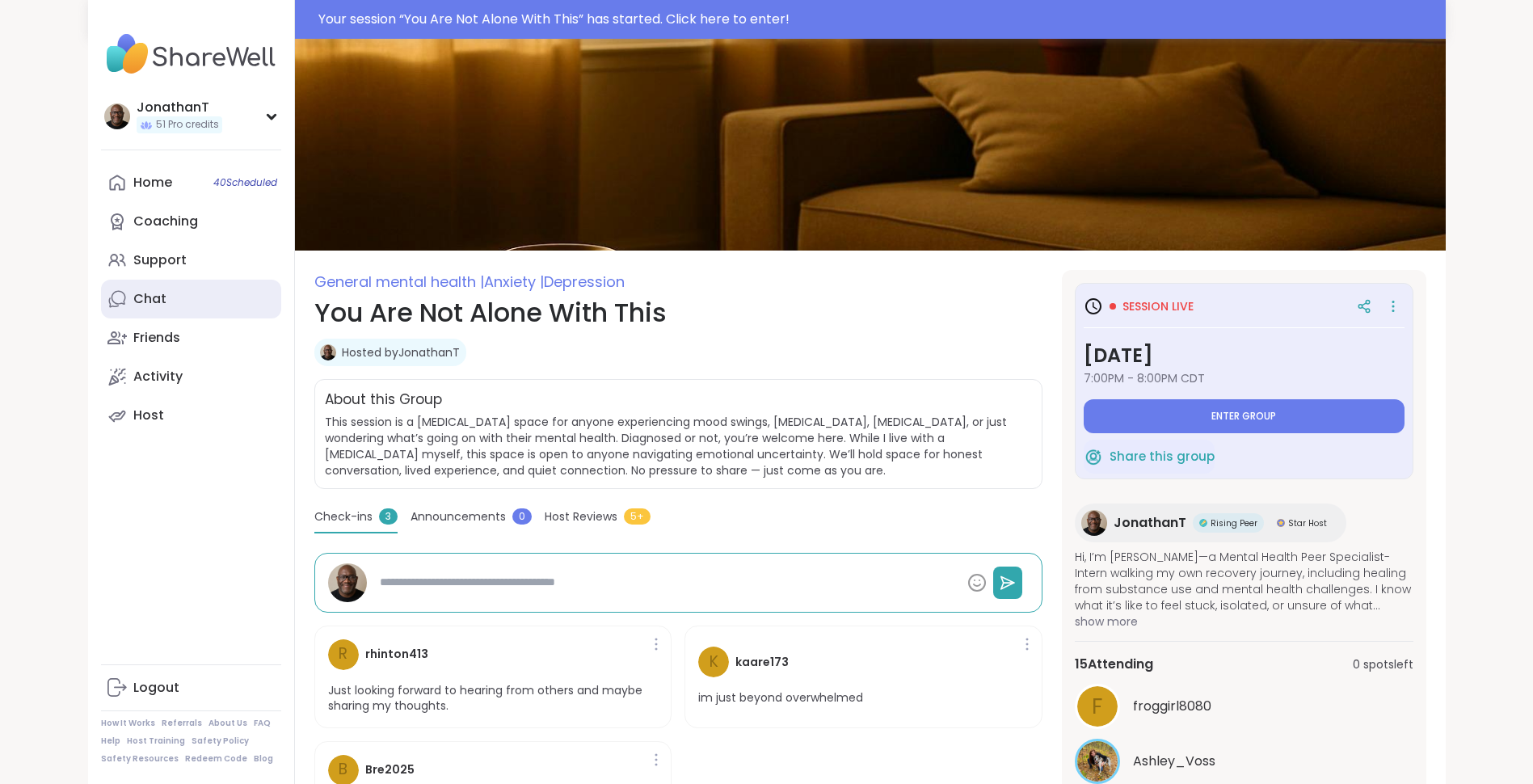
click at [159, 284] on link "Chat" at bounding box center [190, 299] width 180 height 39
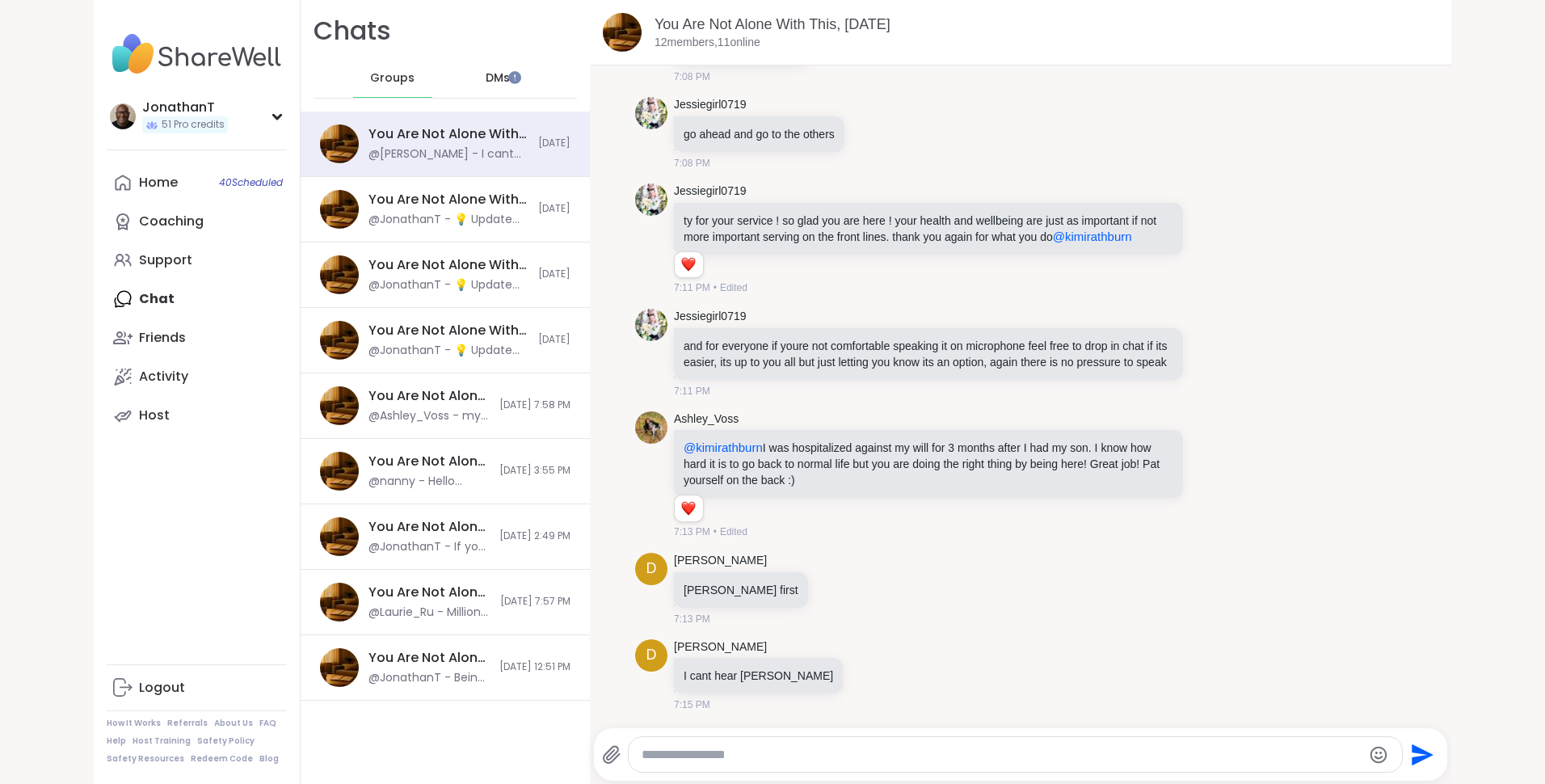
click at [915, 747] on textarea "Type your message" at bounding box center [1001, 754] width 720 height 16
type textarea "*"
click at [883, 673] on icon at bounding box center [889, 675] width 11 height 11
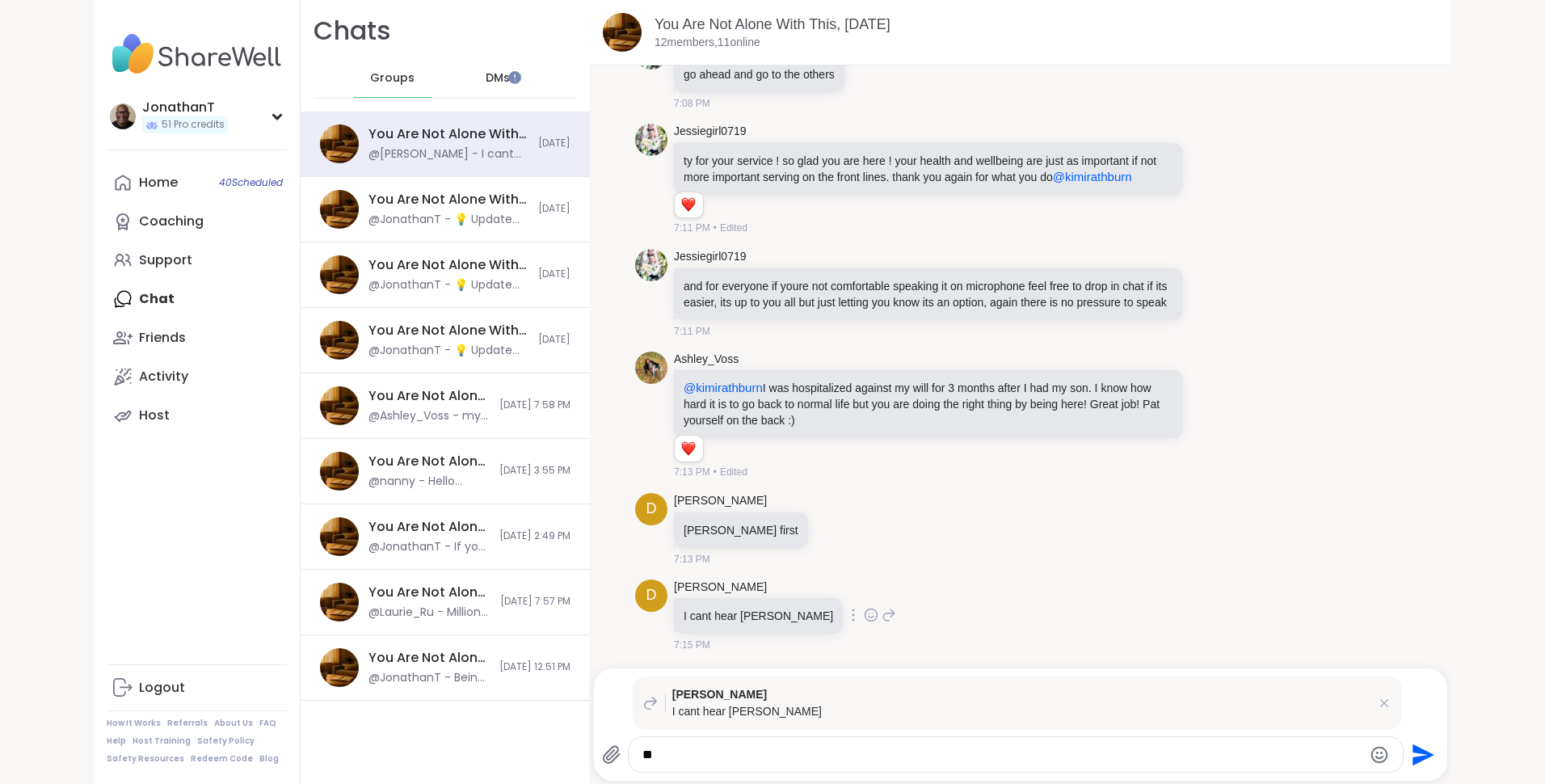
type textarea "*"
type textarea "**********"
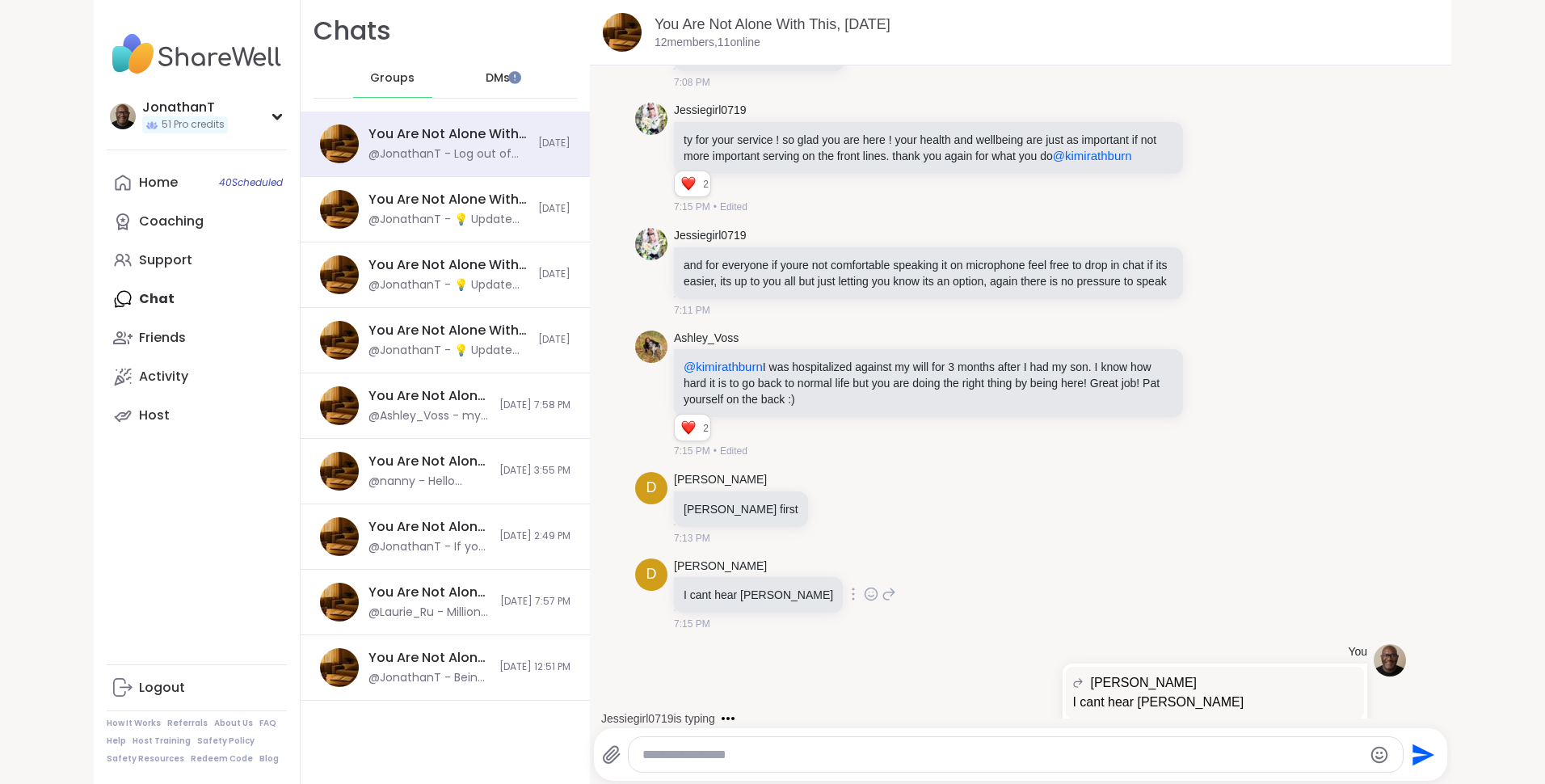
scroll to position [5279, 0]
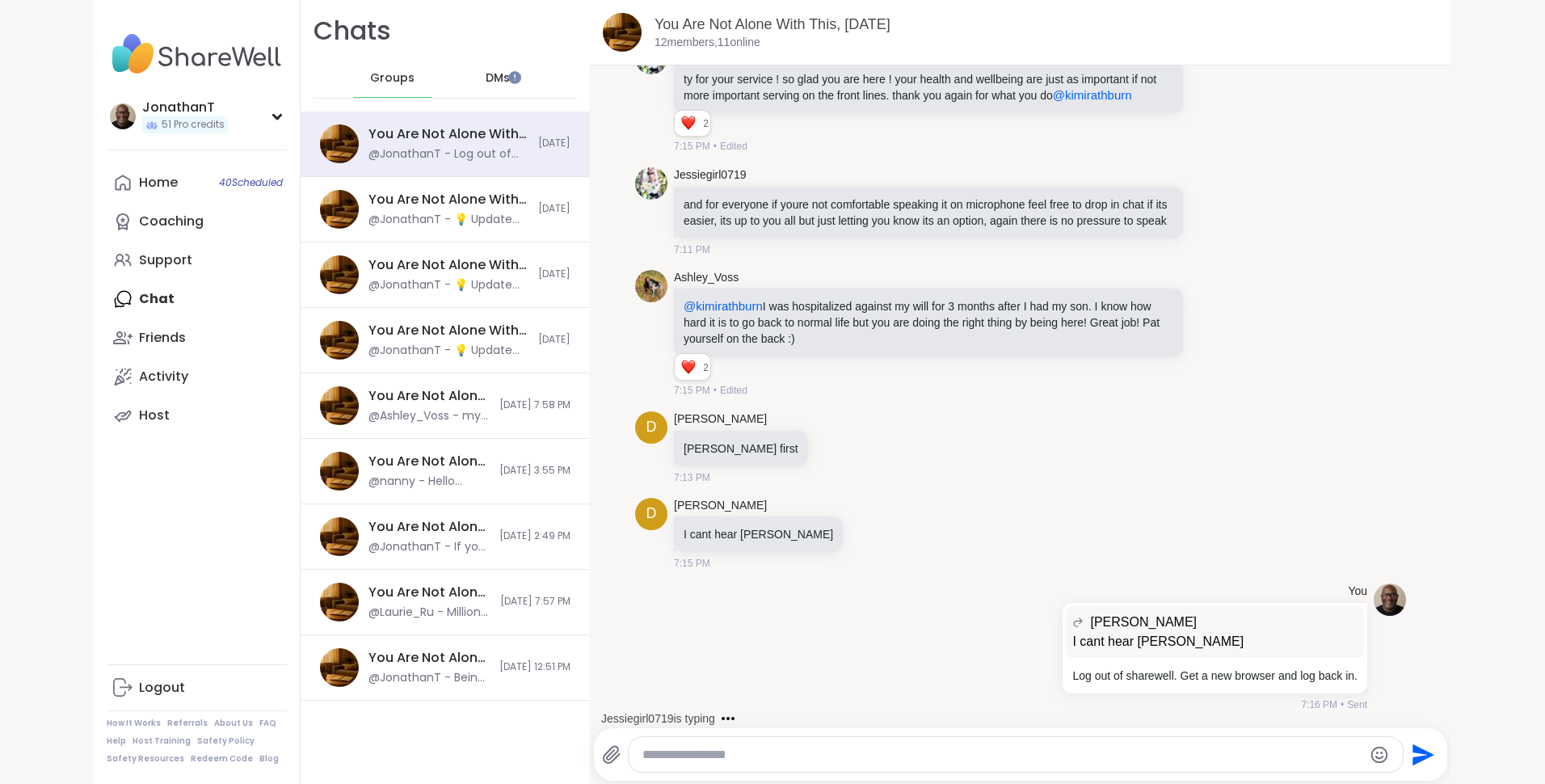
type textarea "*"
click at [741, 21] on link "You Are Not Alone With This, Sep 09" at bounding box center [772, 23] width 236 height 16
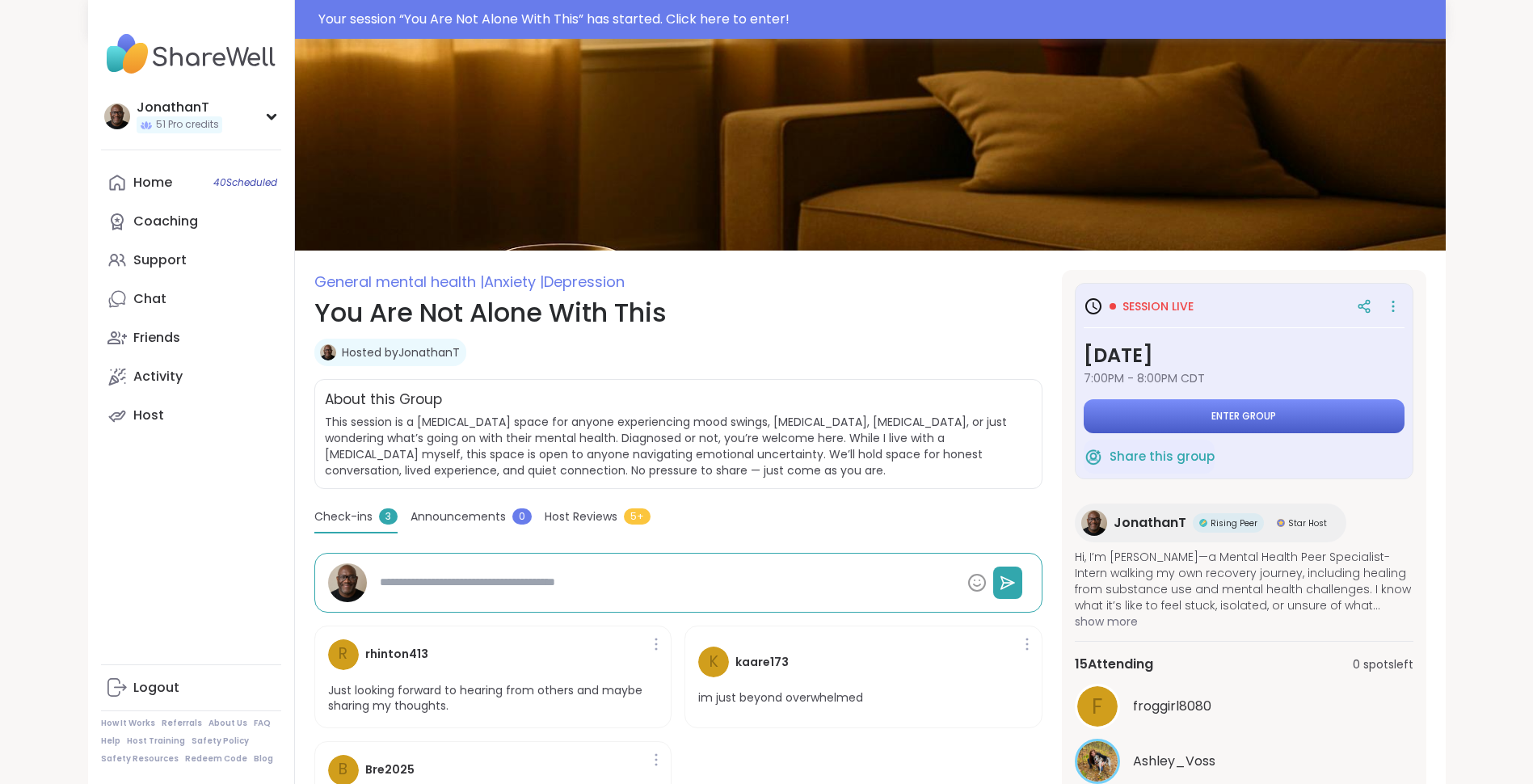
click at [1120, 402] on button "Enter group" at bounding box center [1244, 416] width 321 height 34
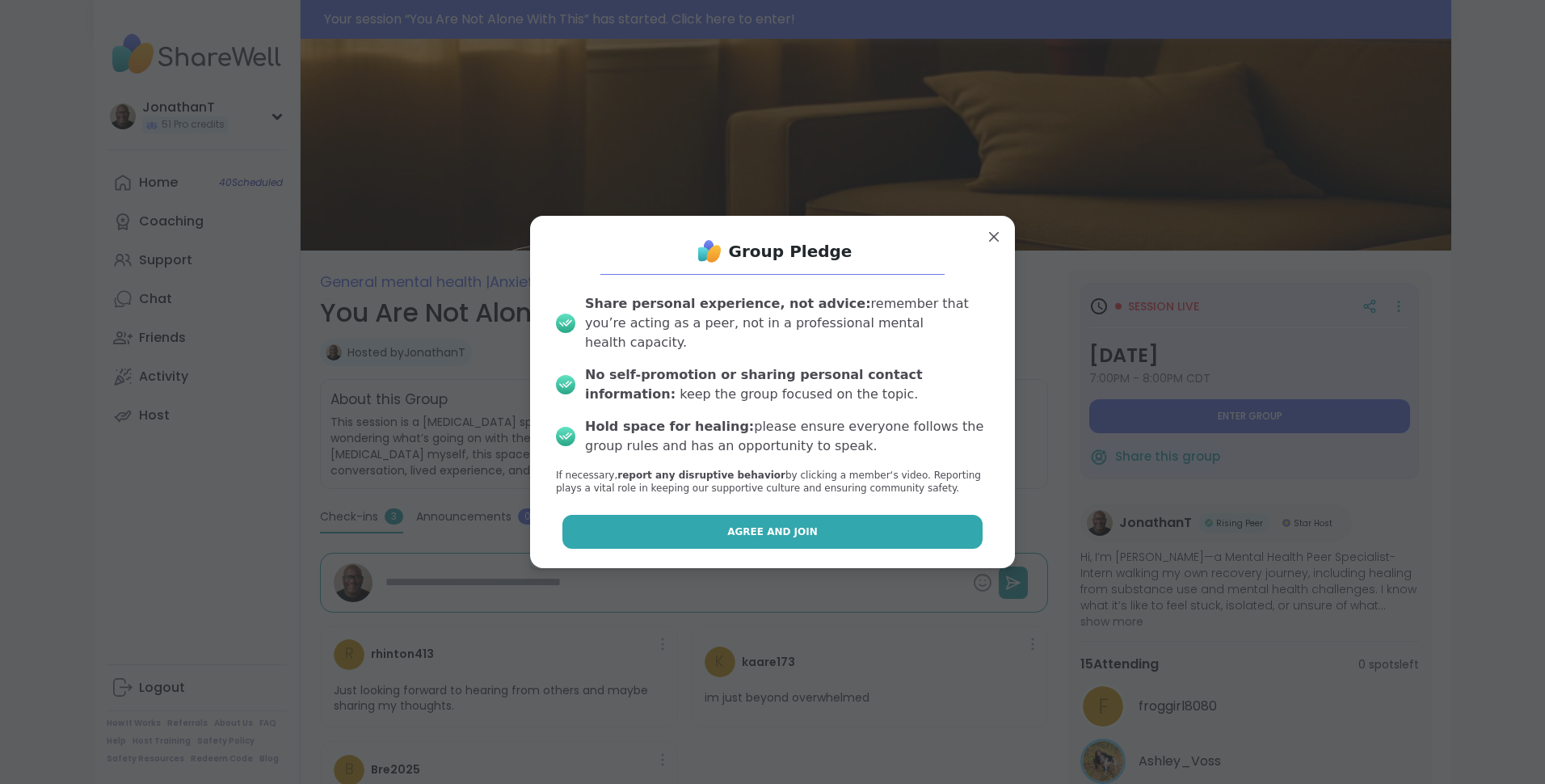
click at [765, 525] on span "Agree and Join" at bounding box center [772, 532] width 90 height 15
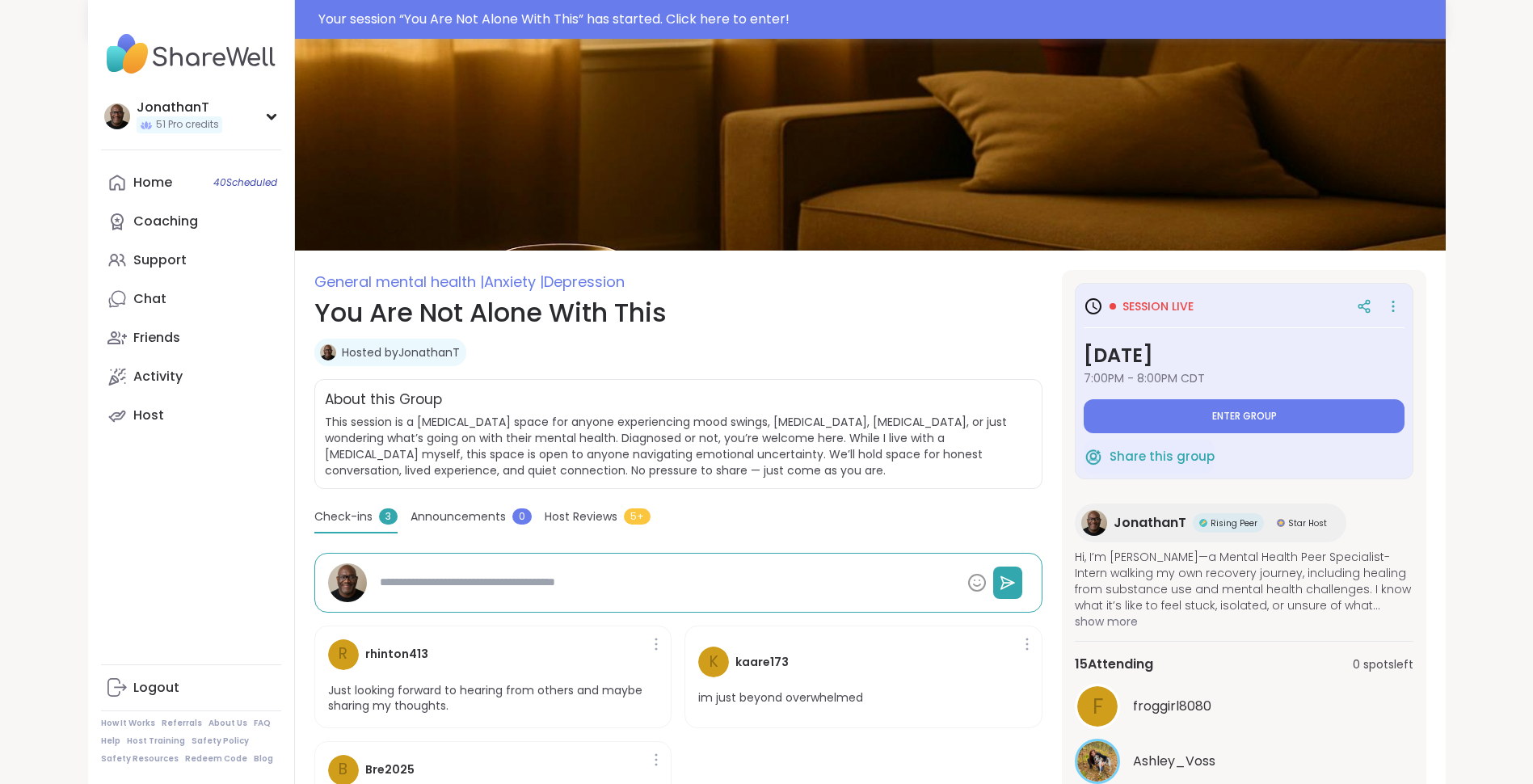
type textarea "*"
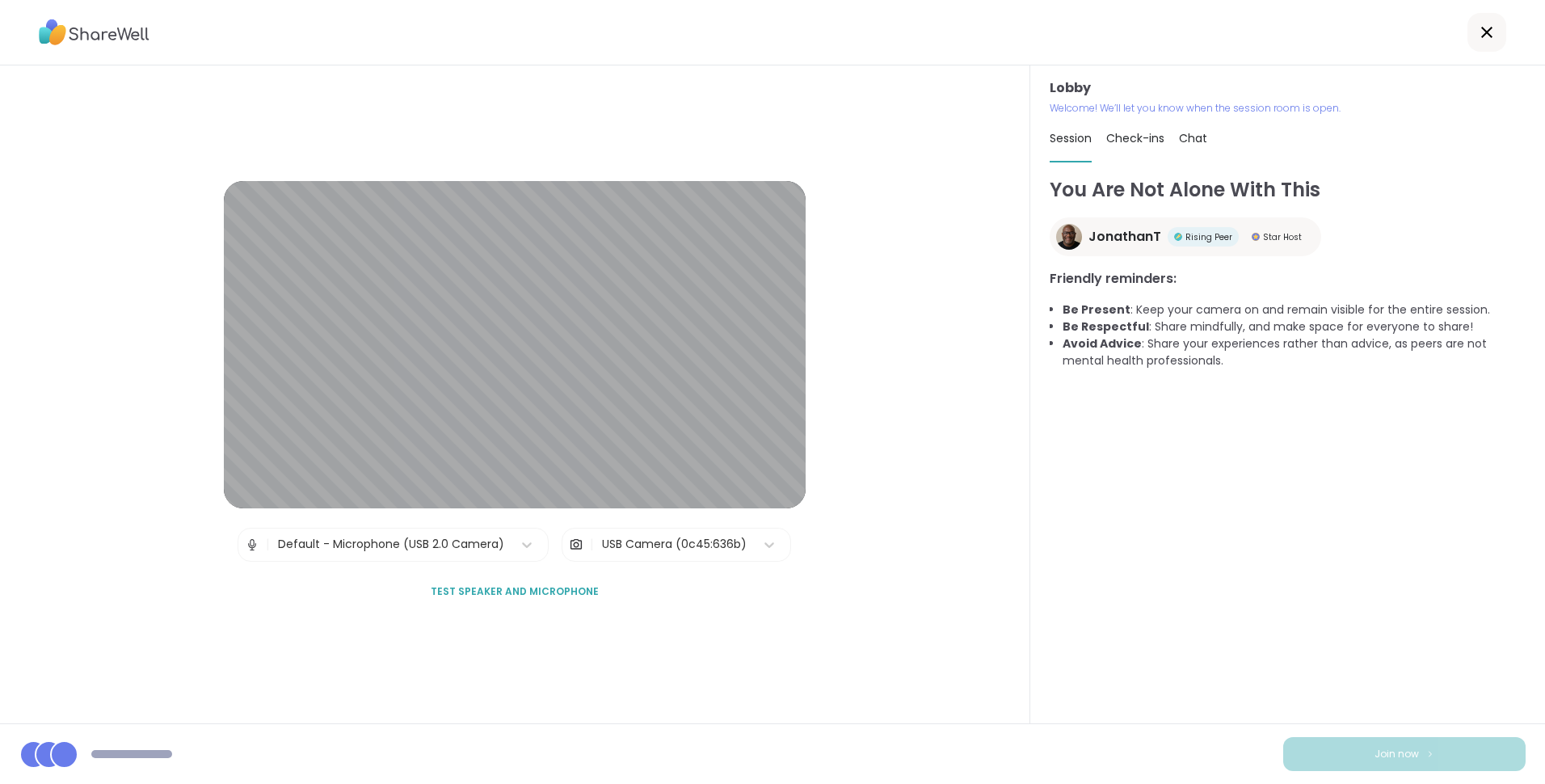
click at [634, 545] on div "USB Camera (0c45:636b)" at bounding box center [674, 544] width 145 height 17
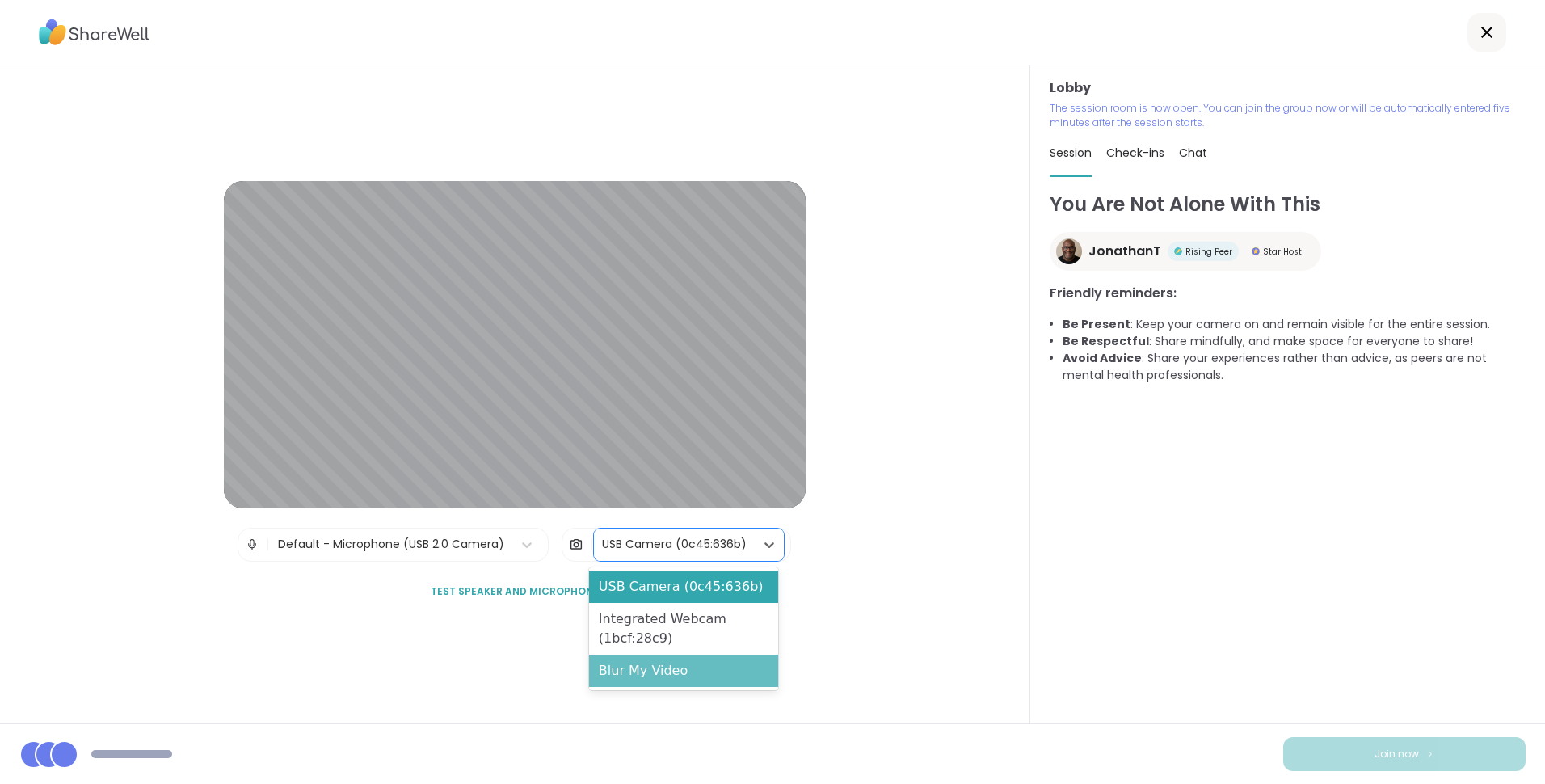
click at [641, 668] on div "Blur My Video" at bounding box center [683, 670] width 189 height 33
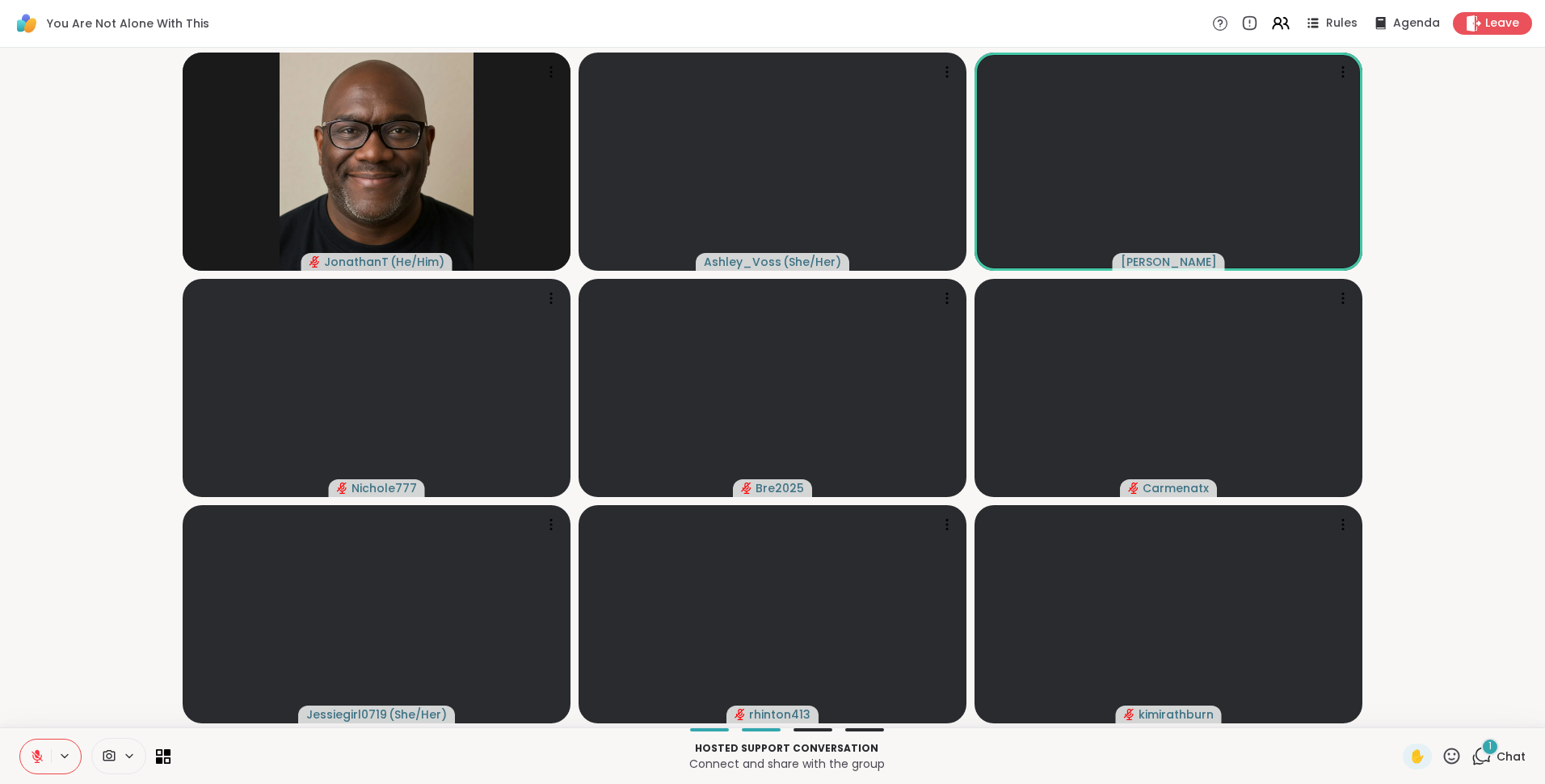
click at [29, 750] on button at bounding box center [35, 756] width 31 height 34
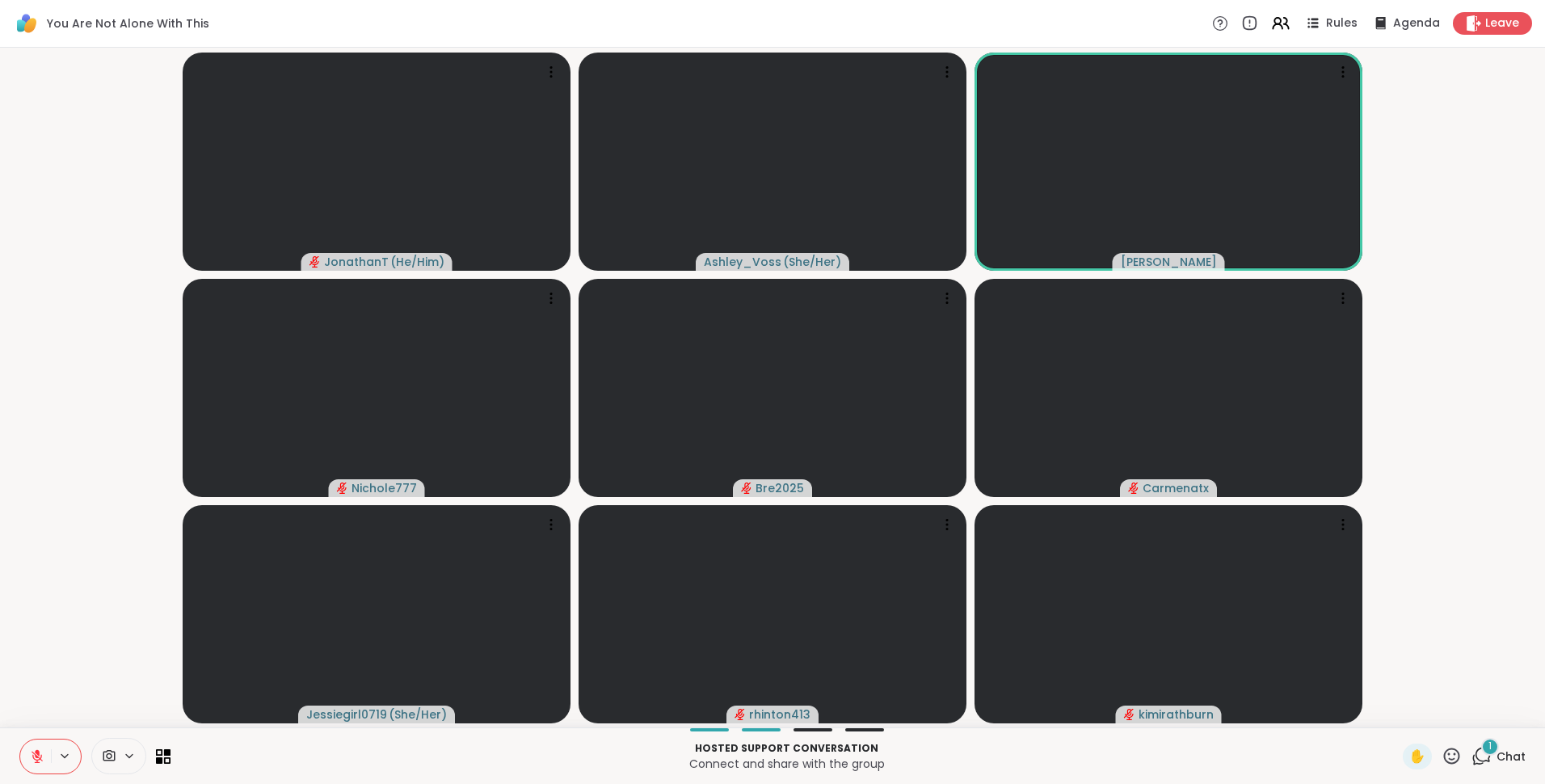
click at [30, 764] on button at bounding box center [35, 756] width 31 height 34
click at [167, 755] on icon at bounding box center [168, 752] width 7 height 7
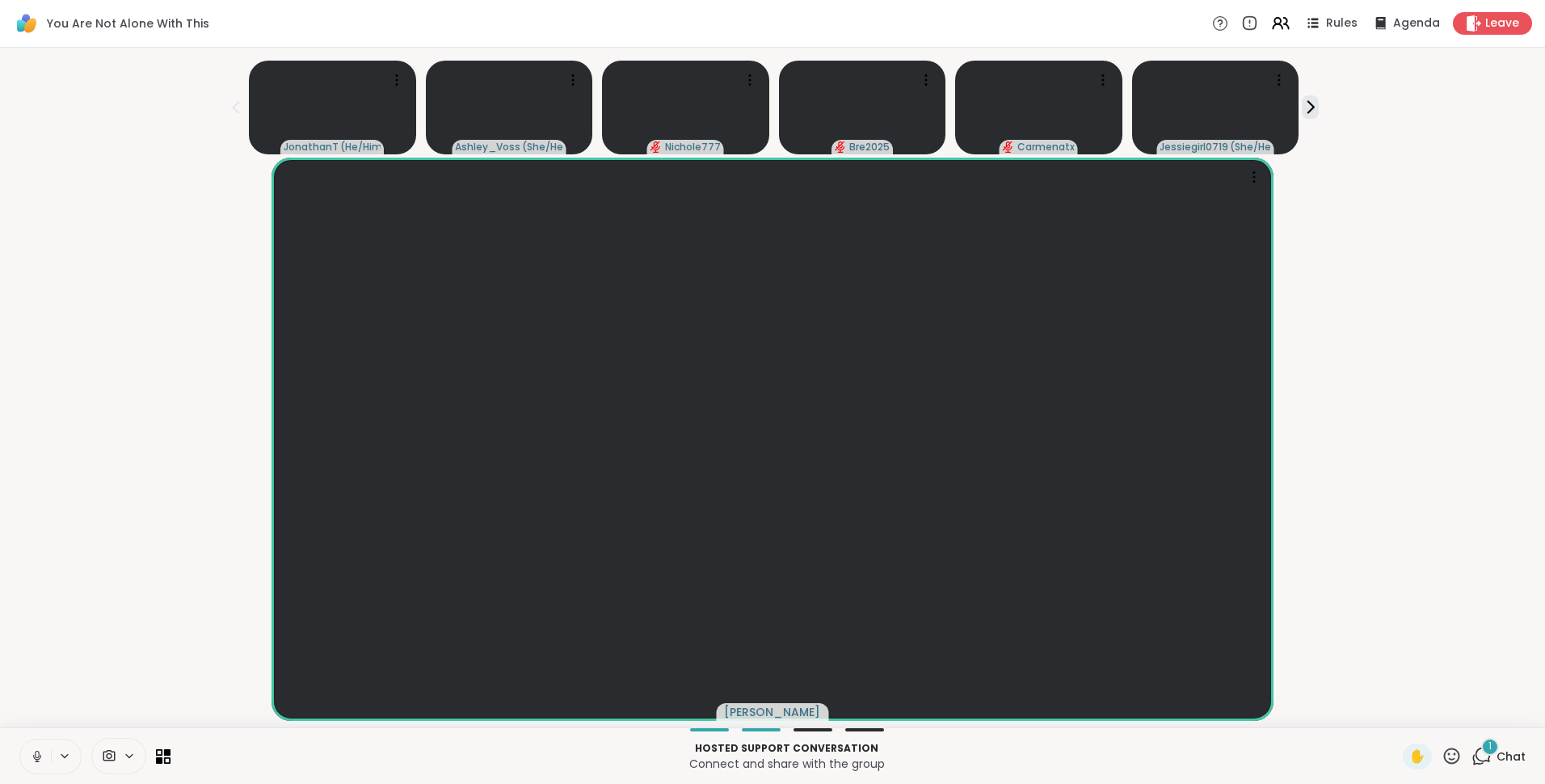
click at [1482, 744] on div "1" at bounding box center [1490, 746] width 18 height 18
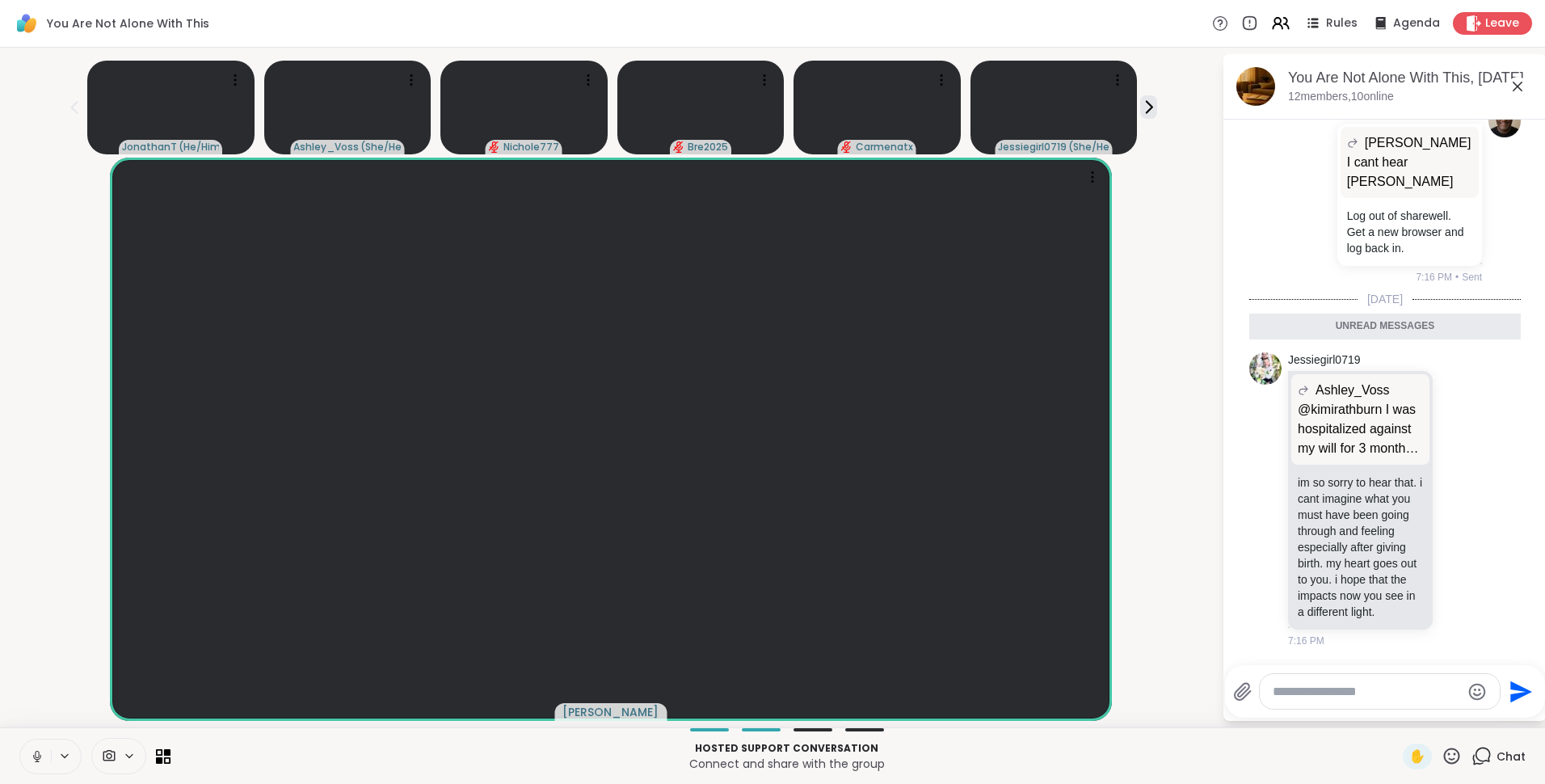
scroll to position [9590, 0]
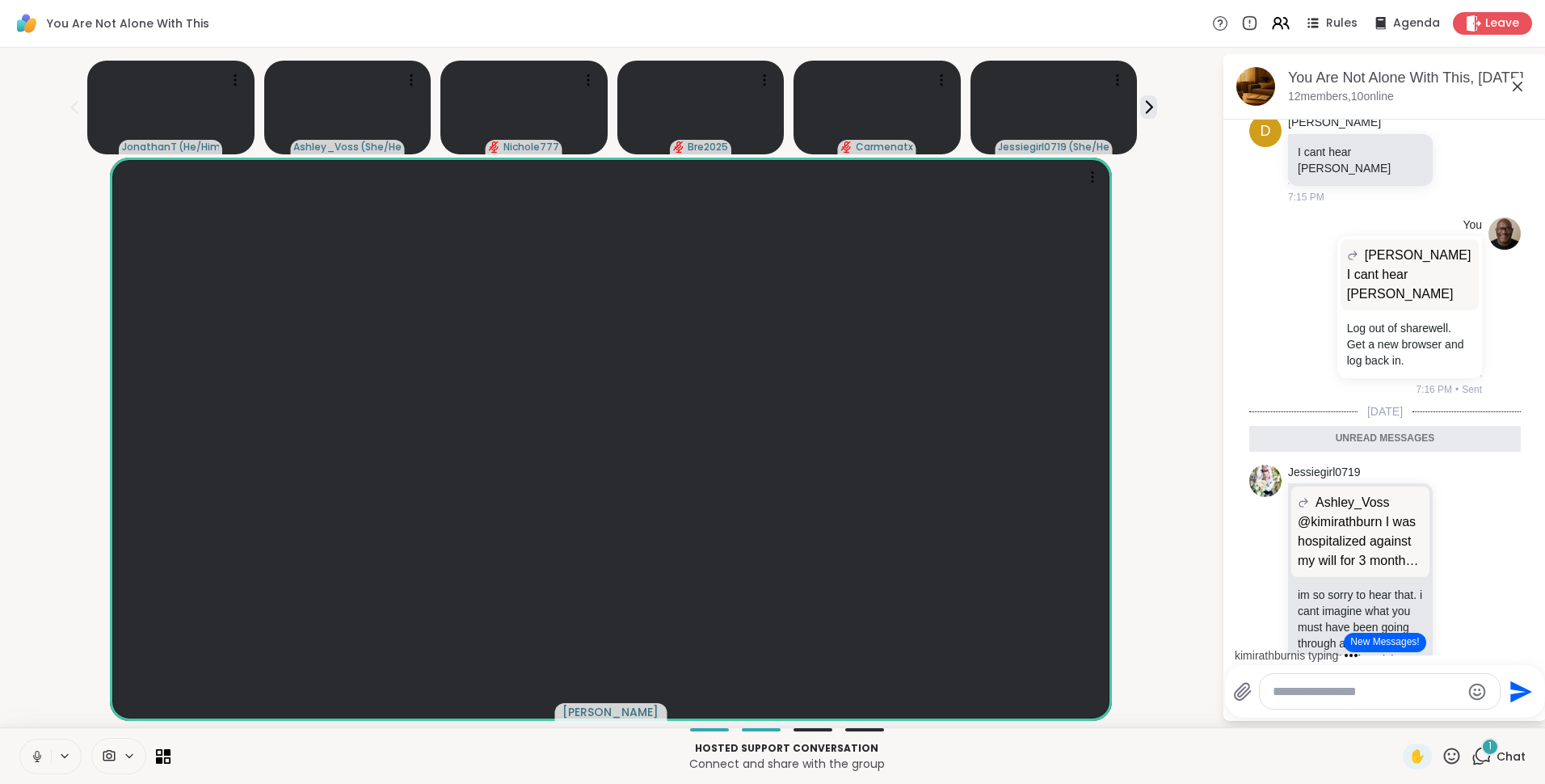
scroll to position [9240, 0]
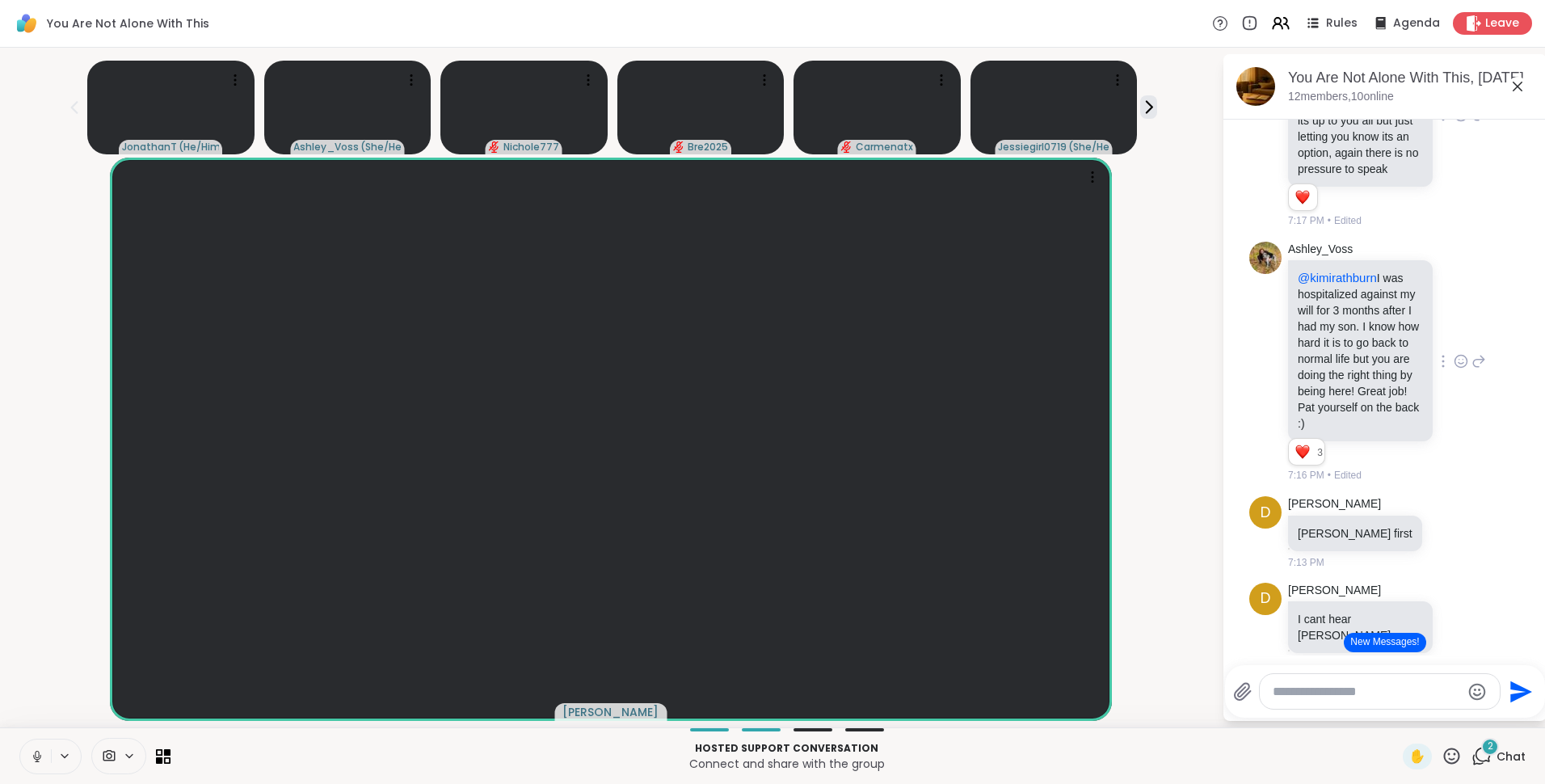
scroll to position [8812, 0]
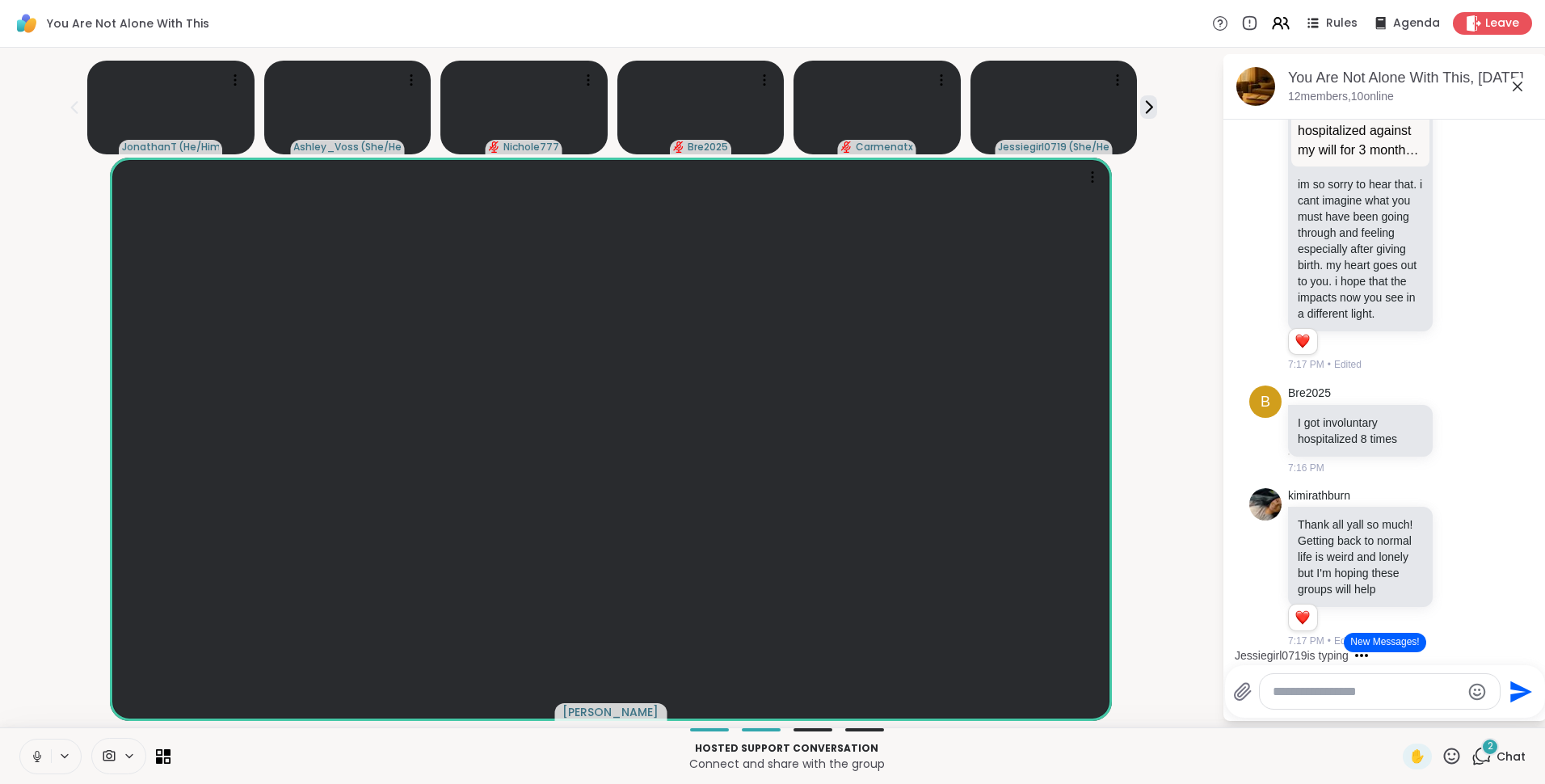
scroll to position [10298, 0]
click at [1408, 644] on button "New Messages!" at bounding box center [1386, 642] width 82 height 20
click at [1455, 564] on icon at bounding box center [1462, 567] width 15 height 16
click at [1455, 534] on div "Select Reaction: Heart" at bounding box center [1462, 542] width 15 height 15
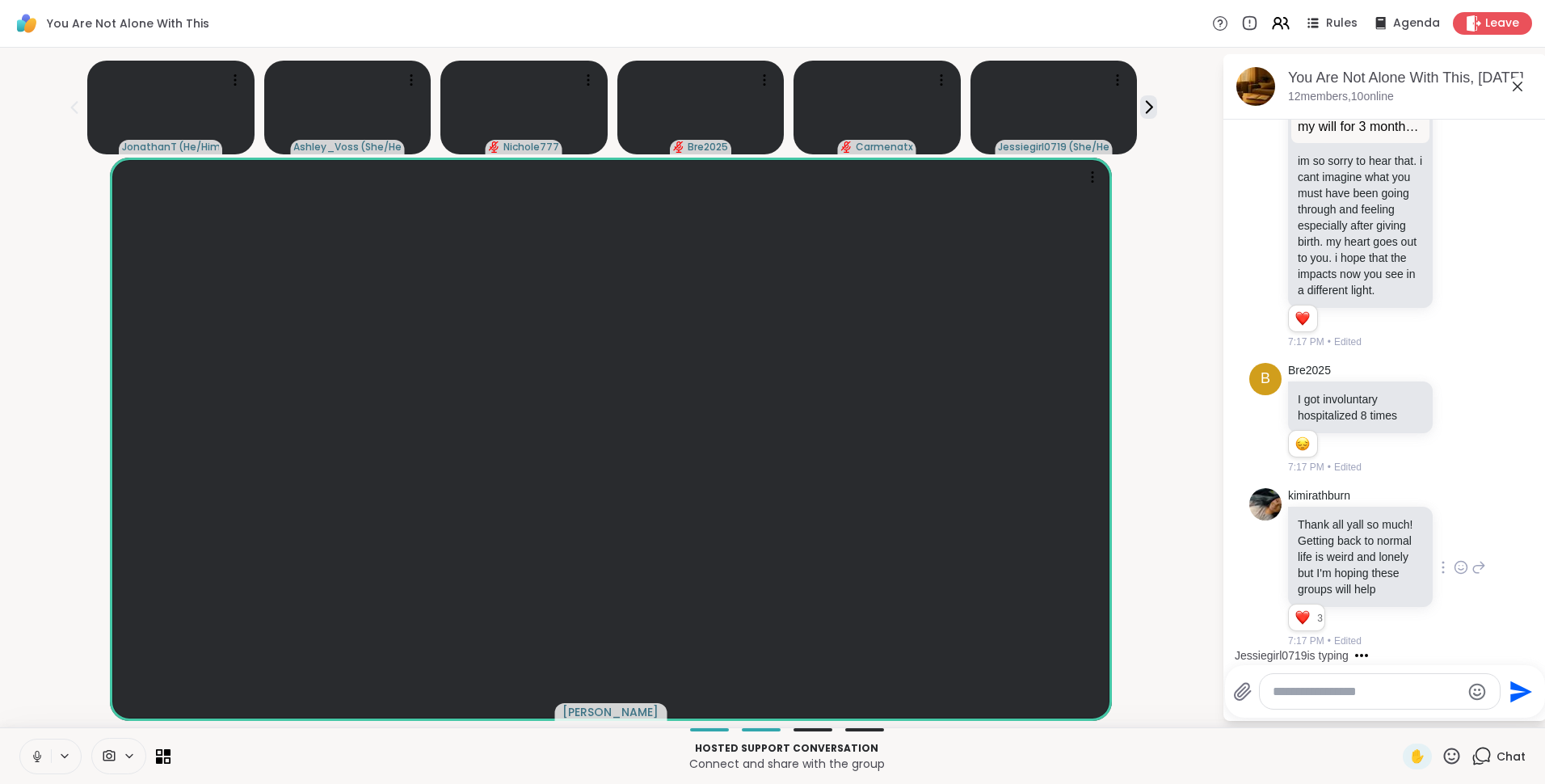
scroll to position [10489, 0]
click at [1474, 562] on icon at bounding box center [1480, 568] width 11 height 11
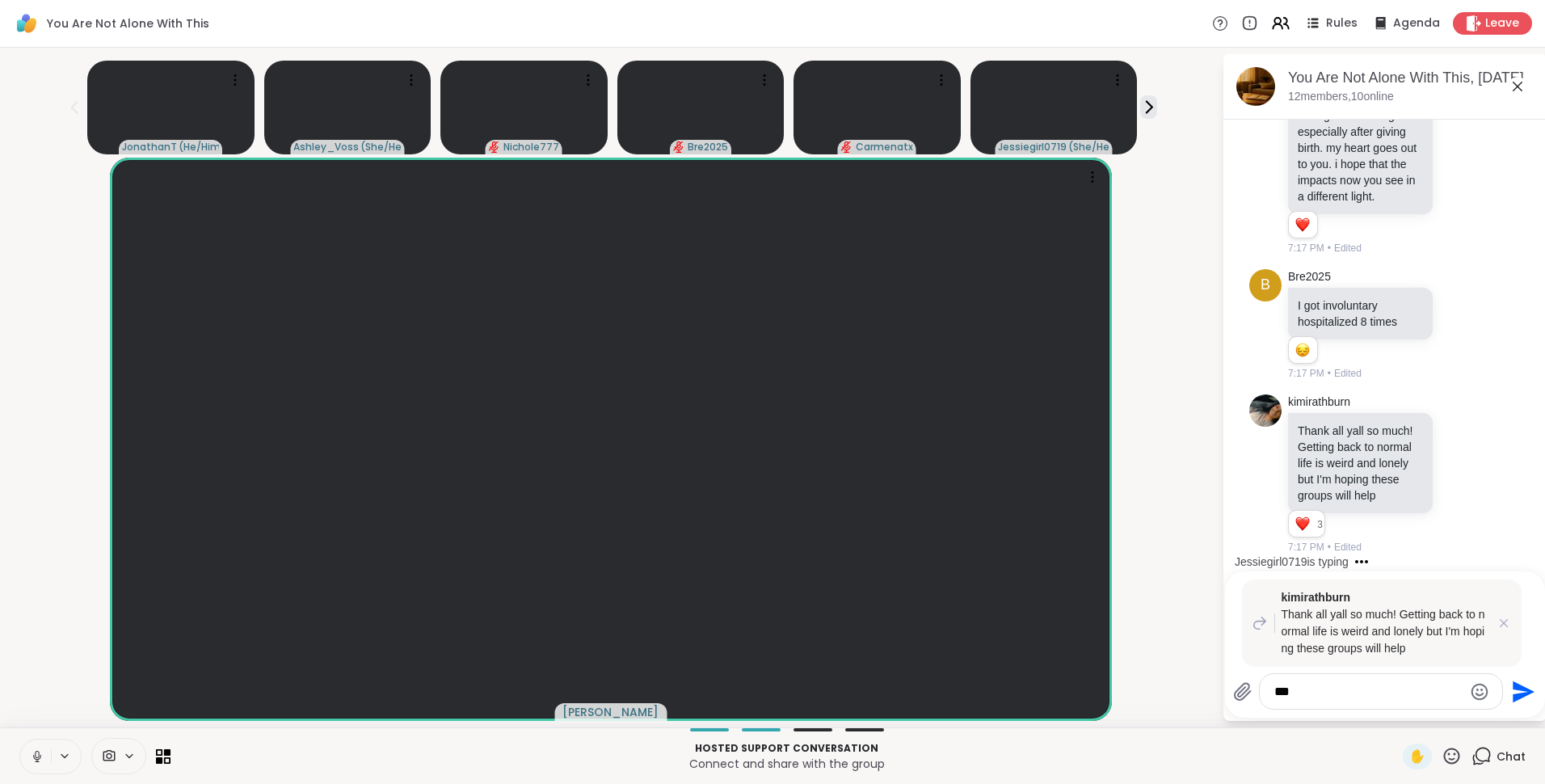
click at [34, 752] on icon at bounding box center [37, 757] width 15 height 15
click at [1396, 687] on textarea "***" at bounding box center [1369, 691] width 188 height 16
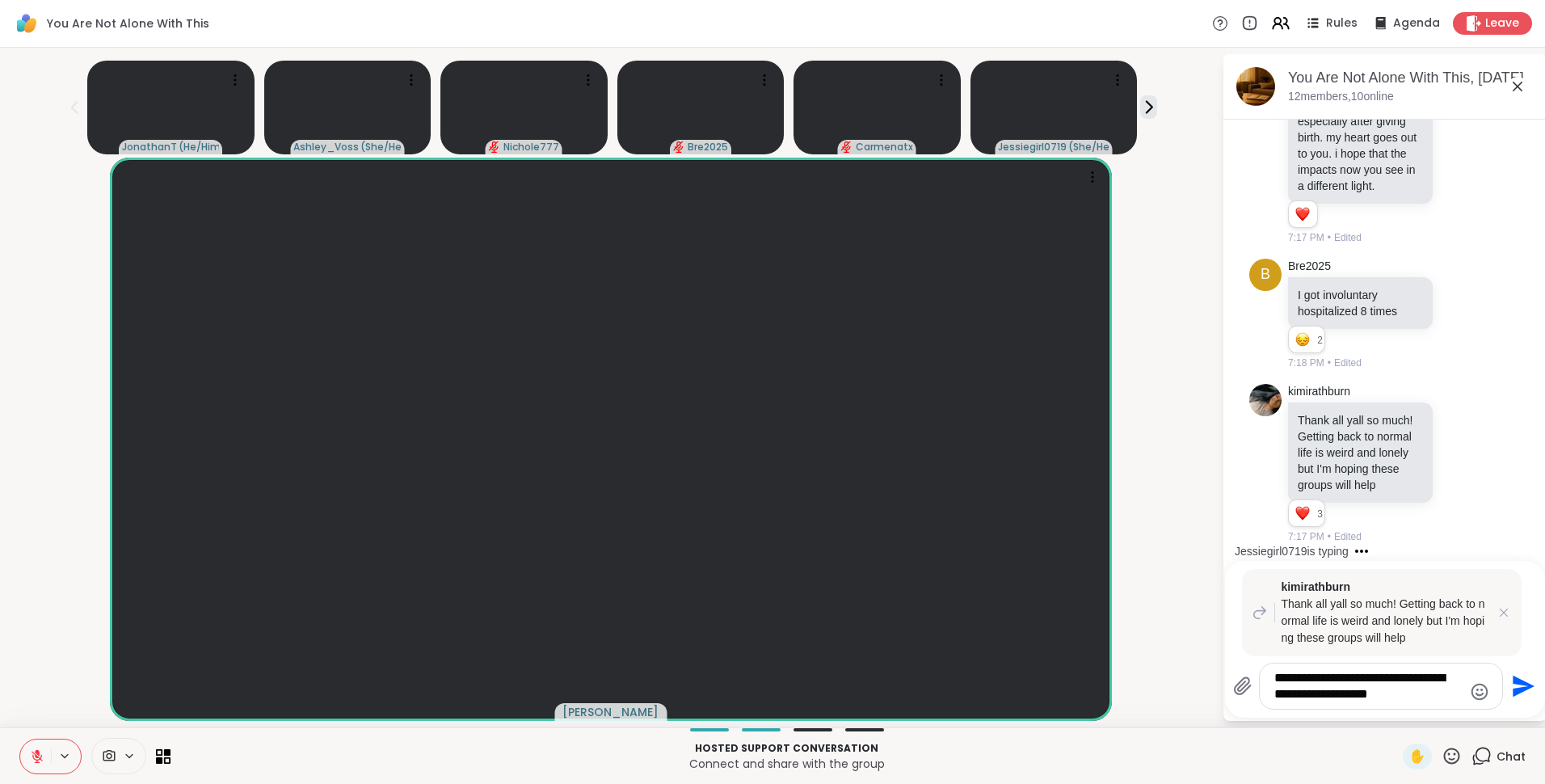
scroll to position [11081, 0]
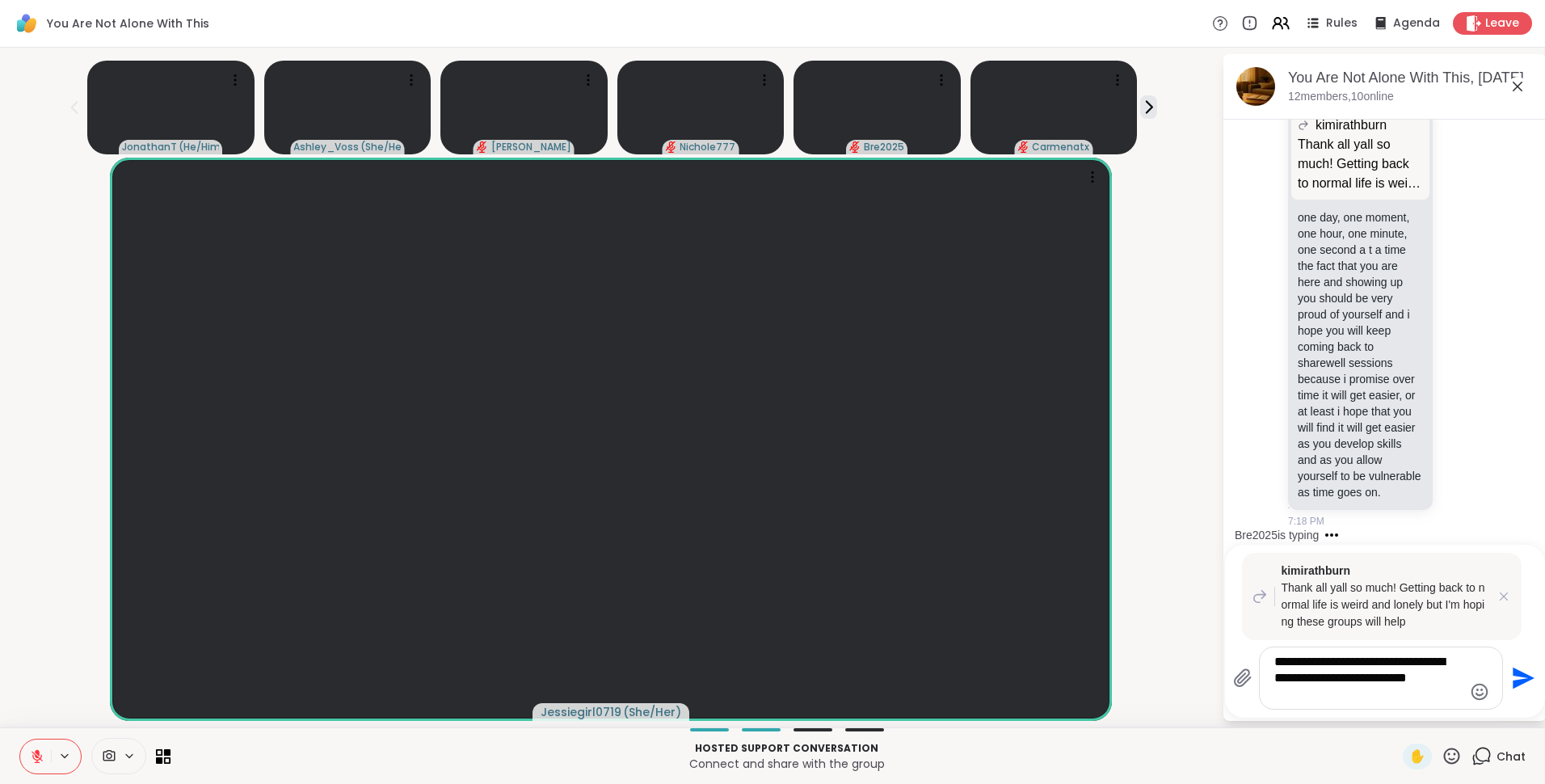
type textarea "**********"
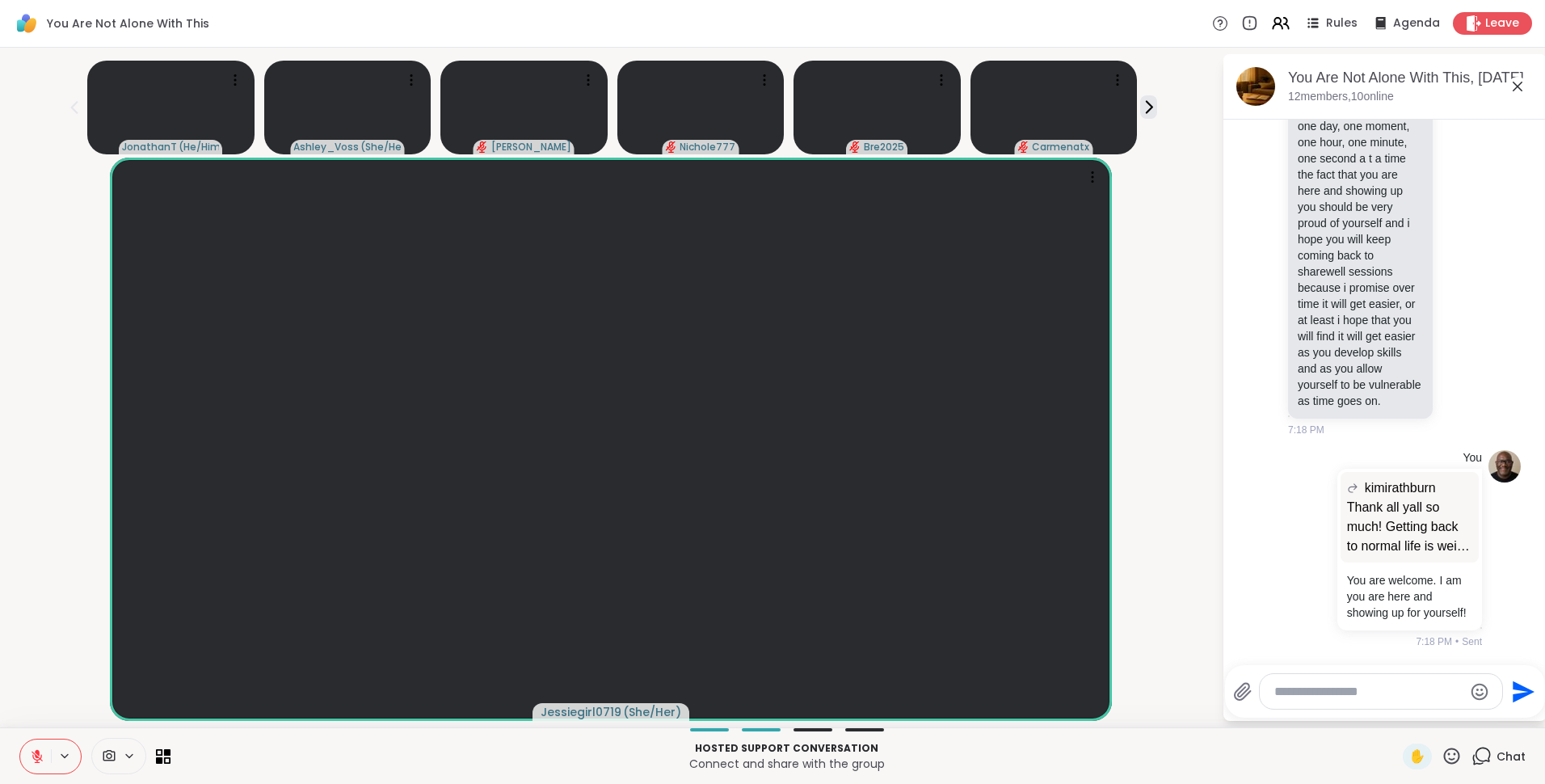
scroll to position [11204, 0]
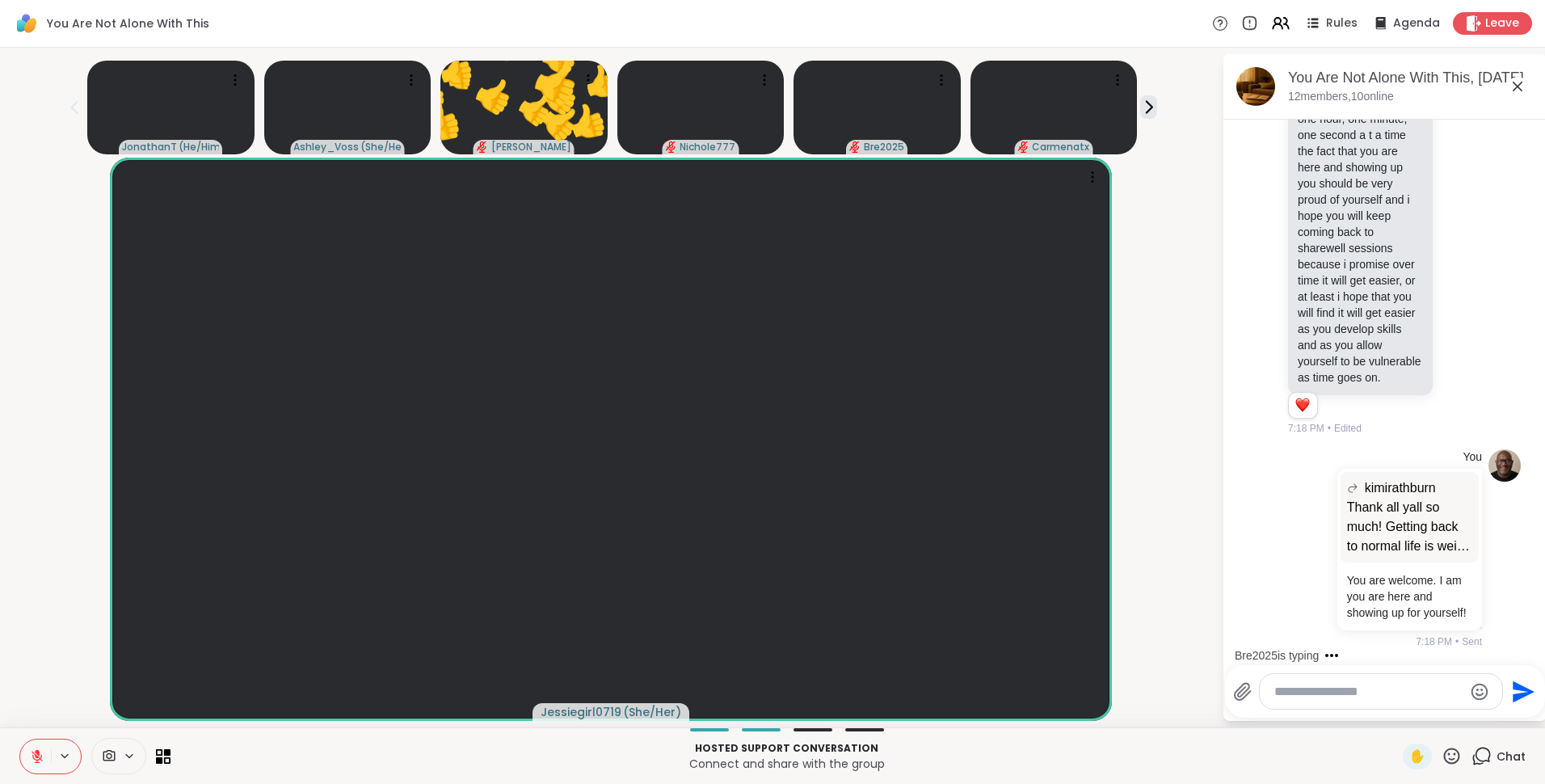
click at [33, 752] on icon at bounding box center [37, 757] width 15 height 15
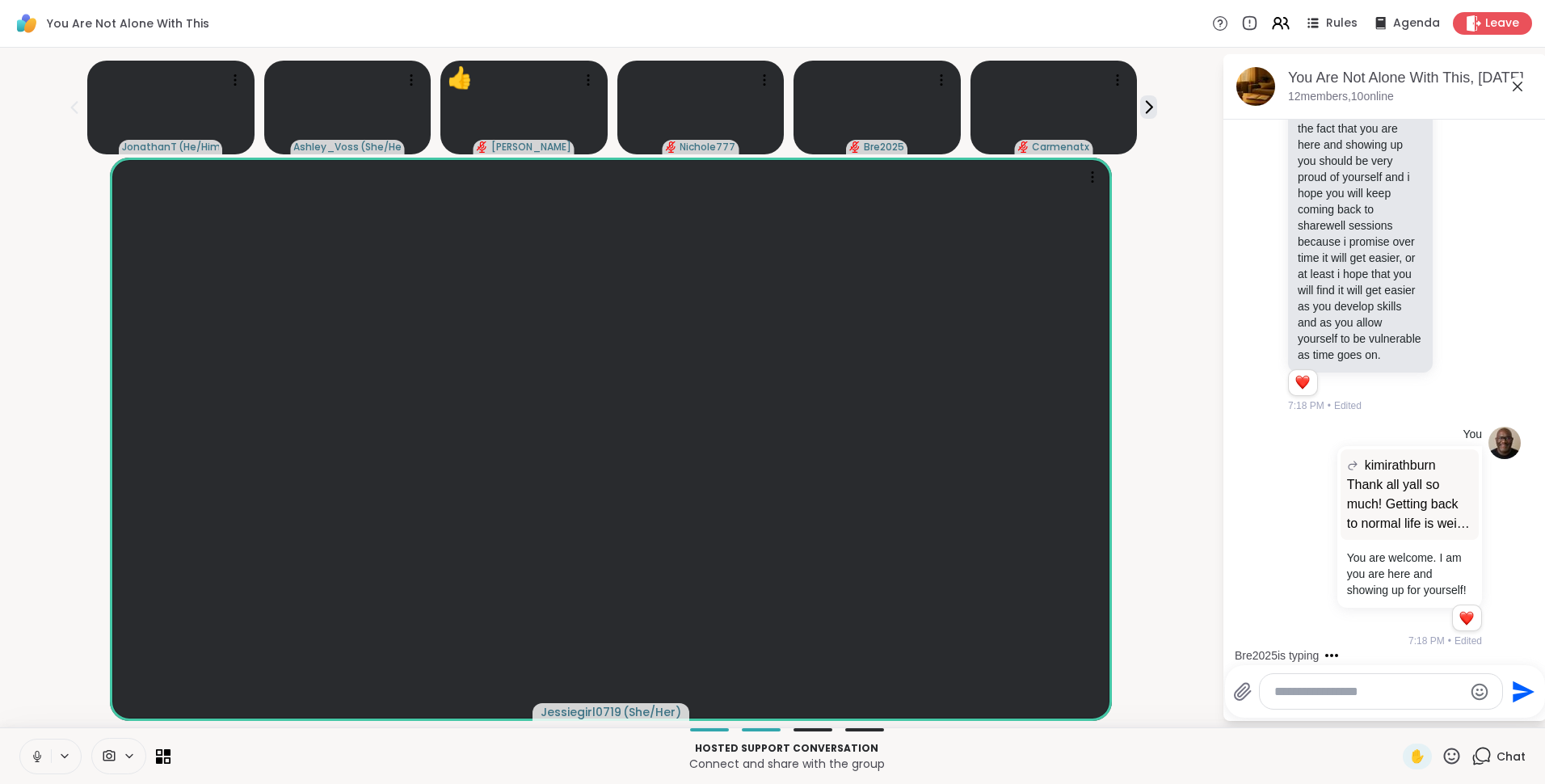
click at [1520, 88] on icon at bounding box center [1518, 87] width 9 height 9
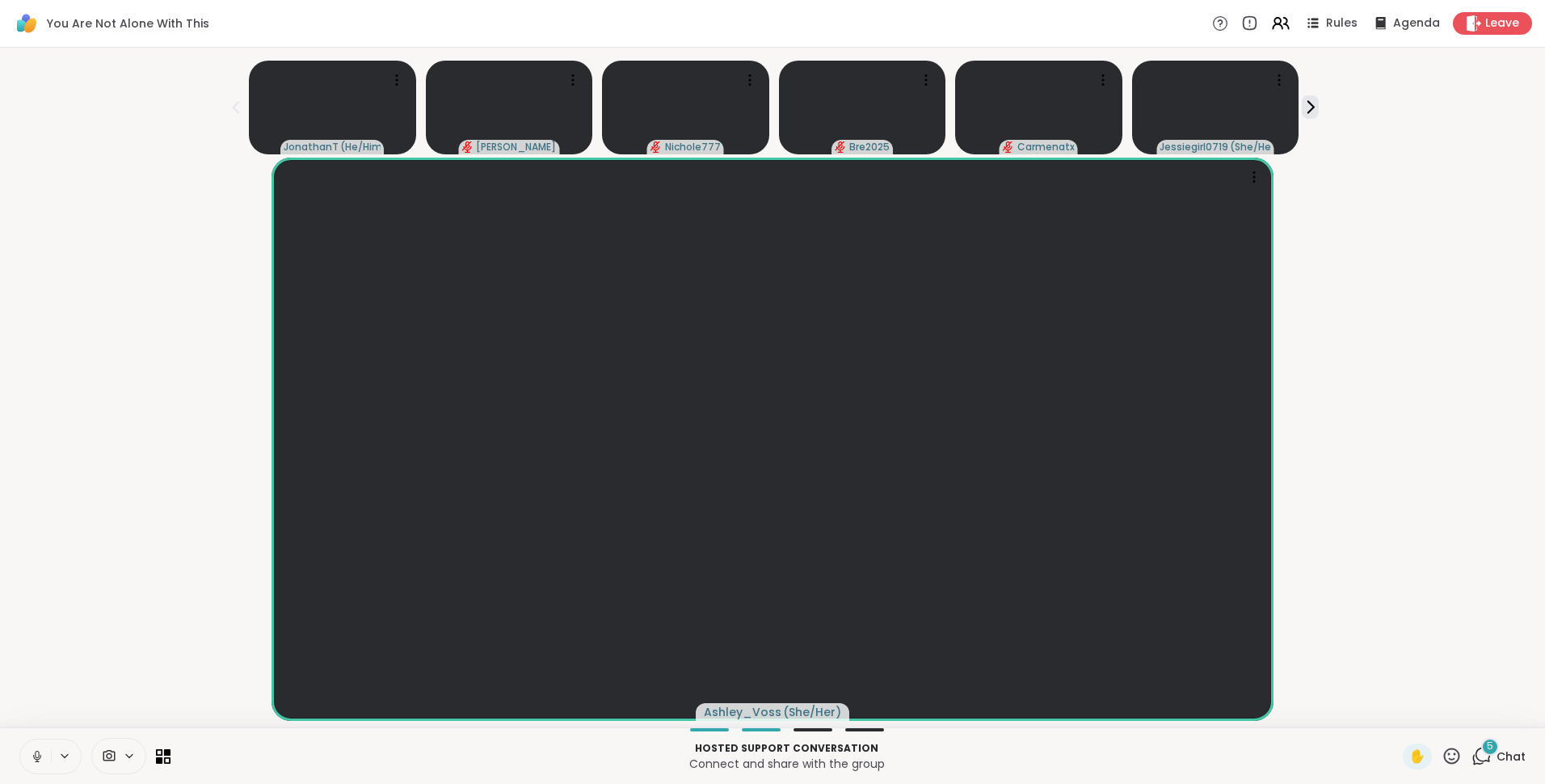
click at [1472, 754] on icon at bounding box center [1483, 756] width 21 height 21
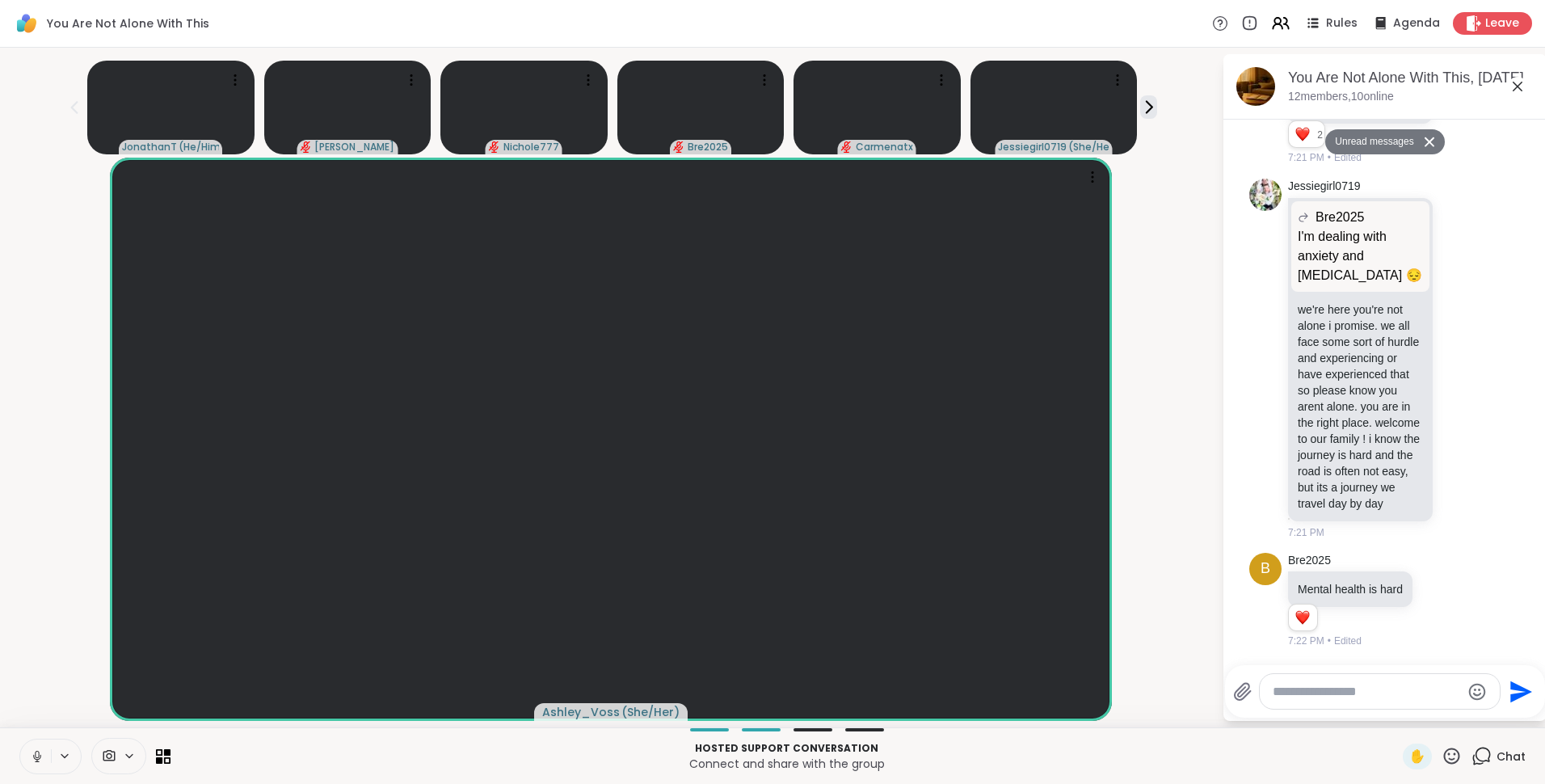
scroll to position [12317, 0]
click at [1440, 598] on icon at bounding box center [1442, 599] width 15 height 16
click at [1445, 578] on div "Select Reaction: Heart" at bounding box center [1442, 574] width 15 height 15
click at [1455, 601] on icon at bounding box center [1459, 599] width 15 height 20
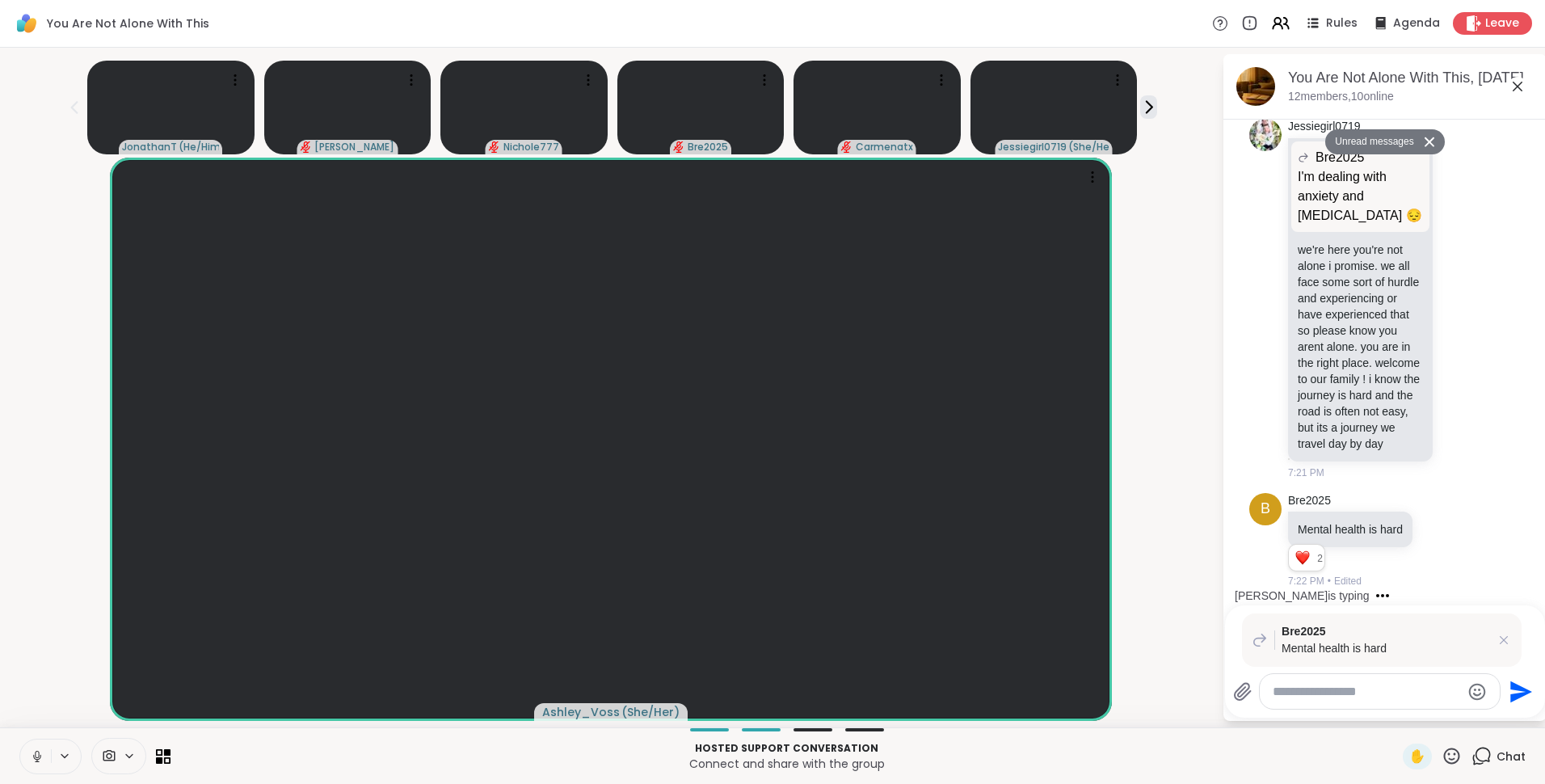
click at [1399, 691] on textarea "Type your message" at bounding box center [1367, 691] width 188 height 16
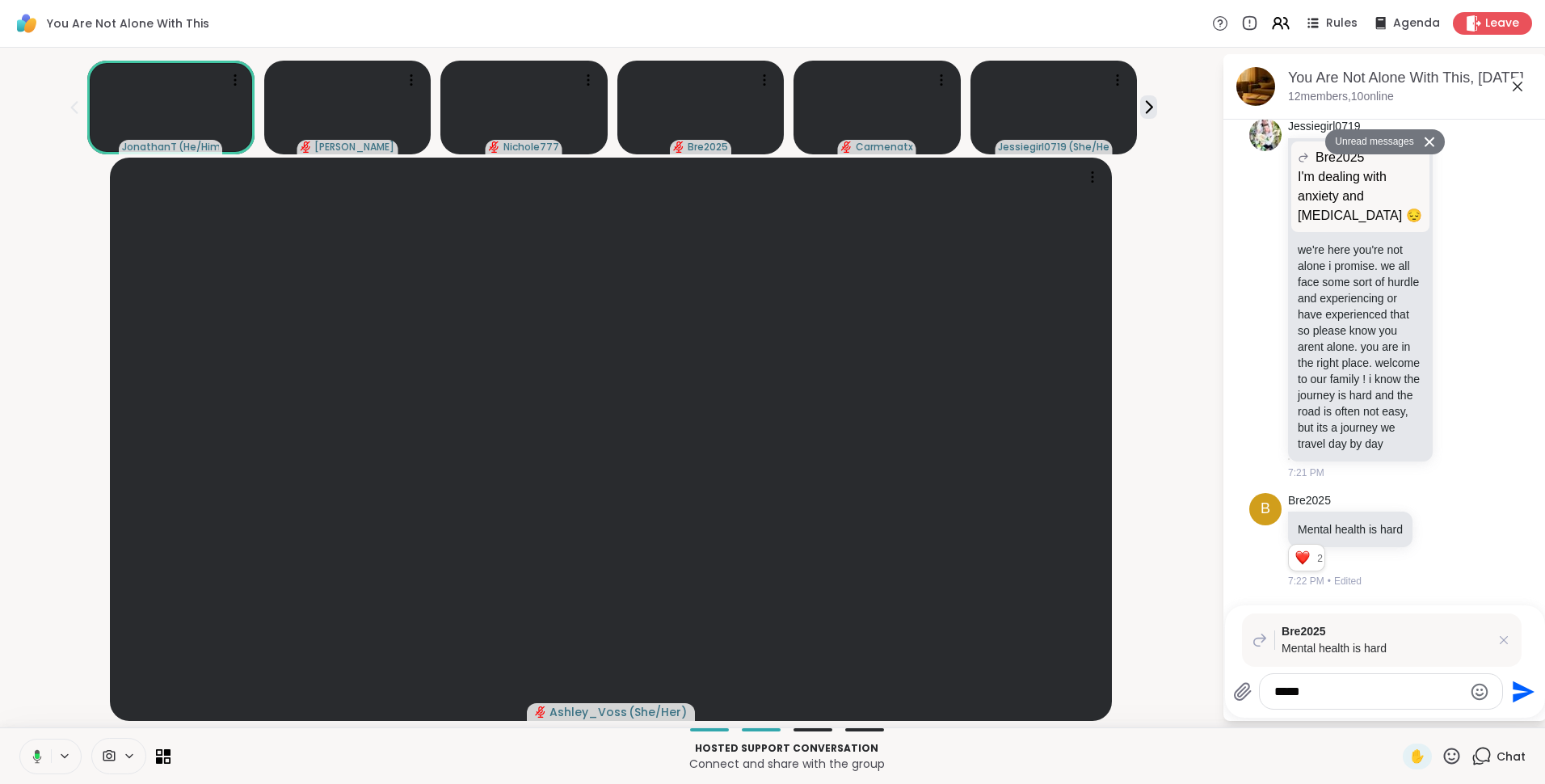
click at [42, 756] on button at bounding box center [34, 756] width 34 height 34
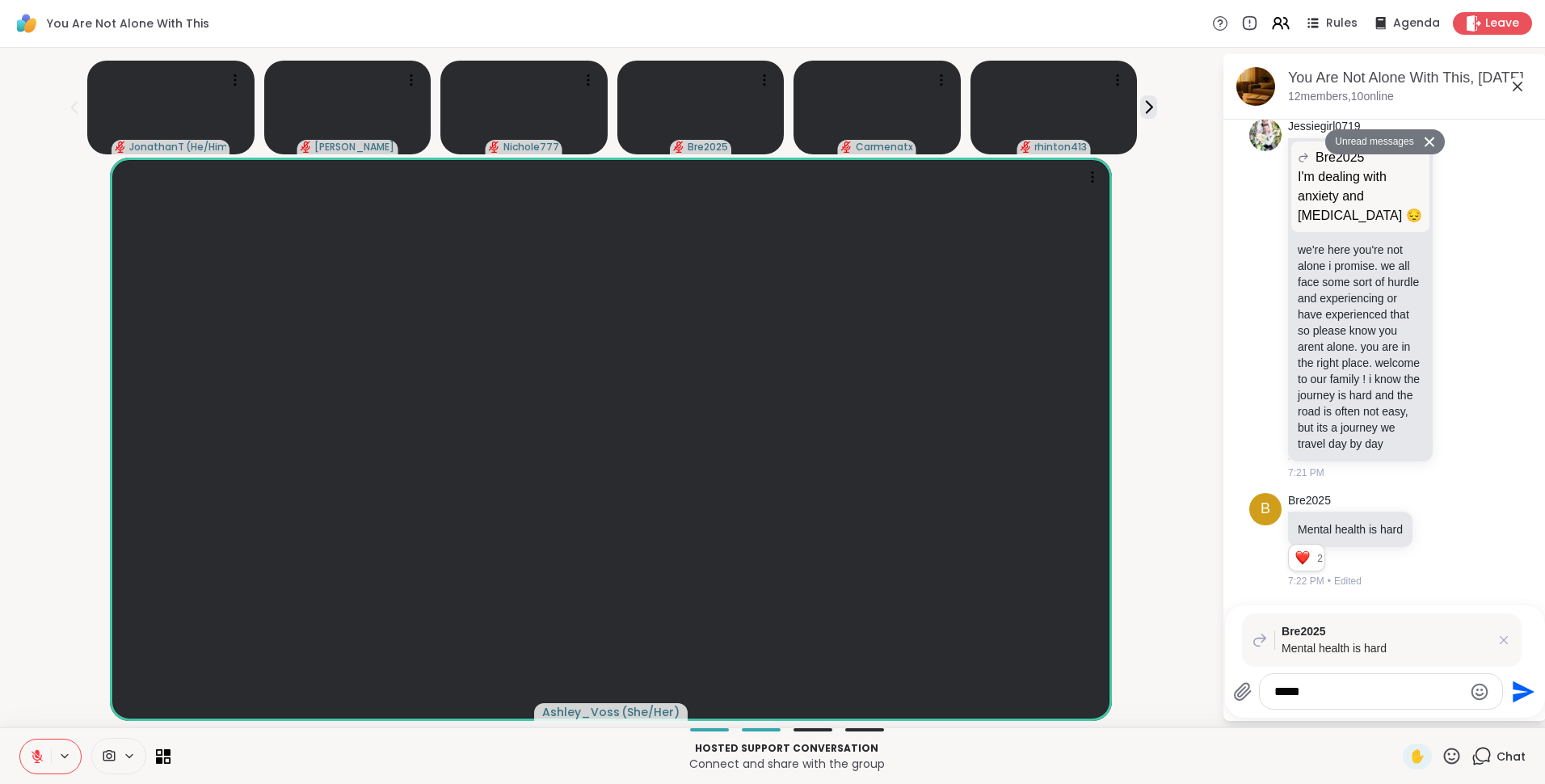
click at [42, 756] on icon at bounding box center [37, 757] width 15 height 15
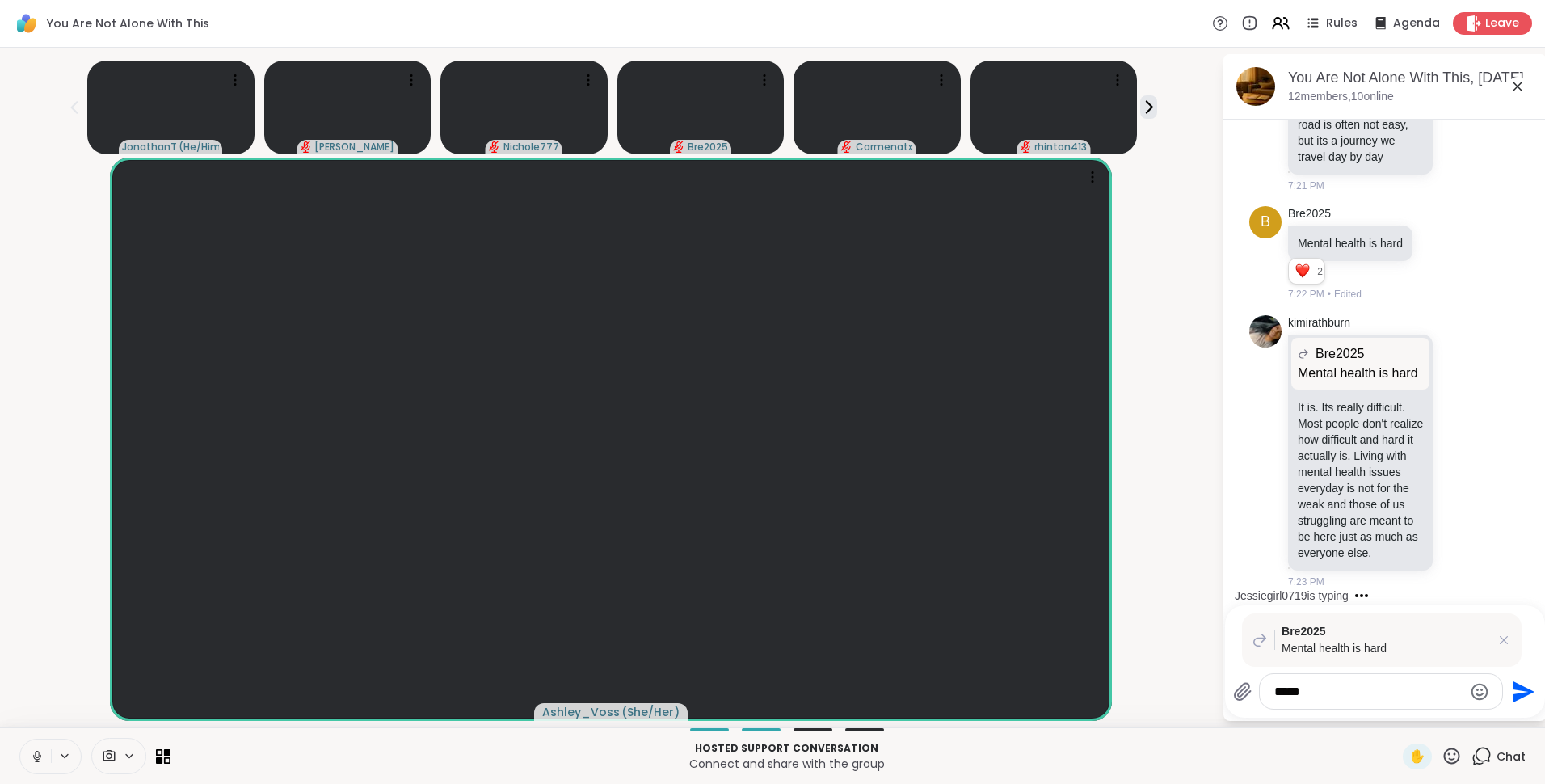
click at [1312, 695] on textarea "****" at bounding box center [1369, 691] width 188 height 16
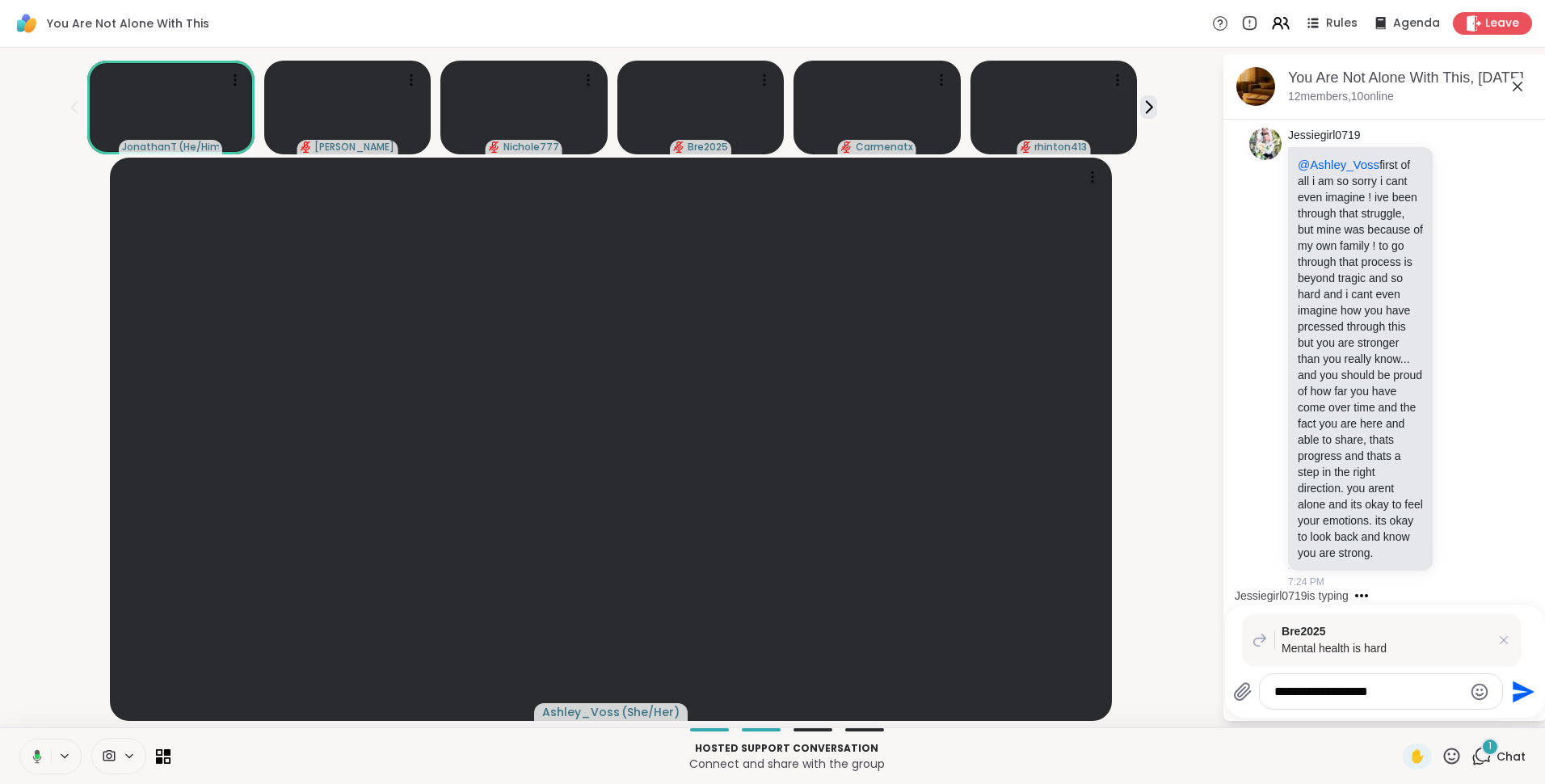
scroll to position [13589, 0]
type textarea "**********"
click at [627, 711] on span "( She/Her )" at bounding box center [651, 711] width 58 height 16
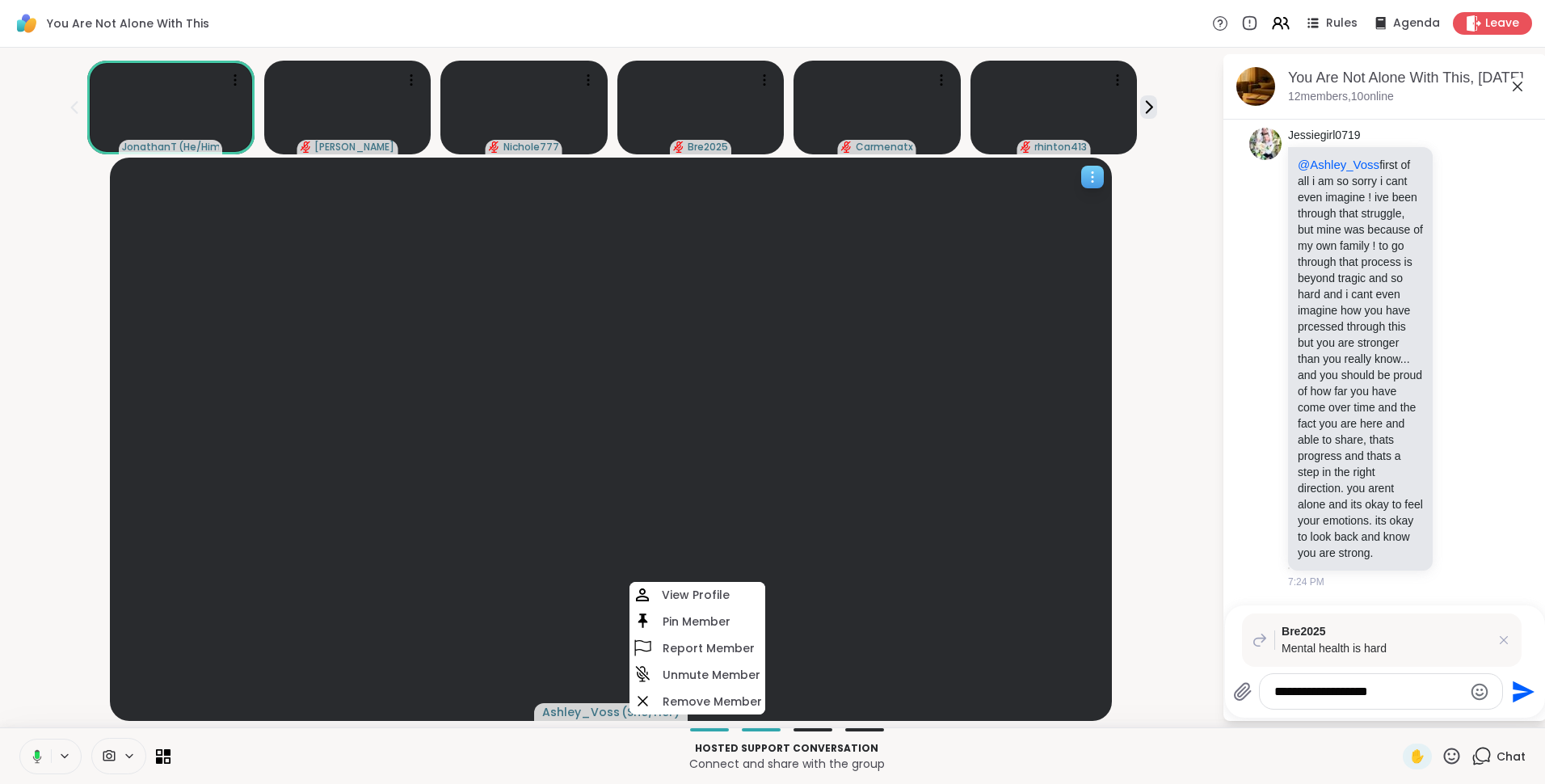
click at [929, 631] on video at bounding box center [611, 439] width 1001 height 563
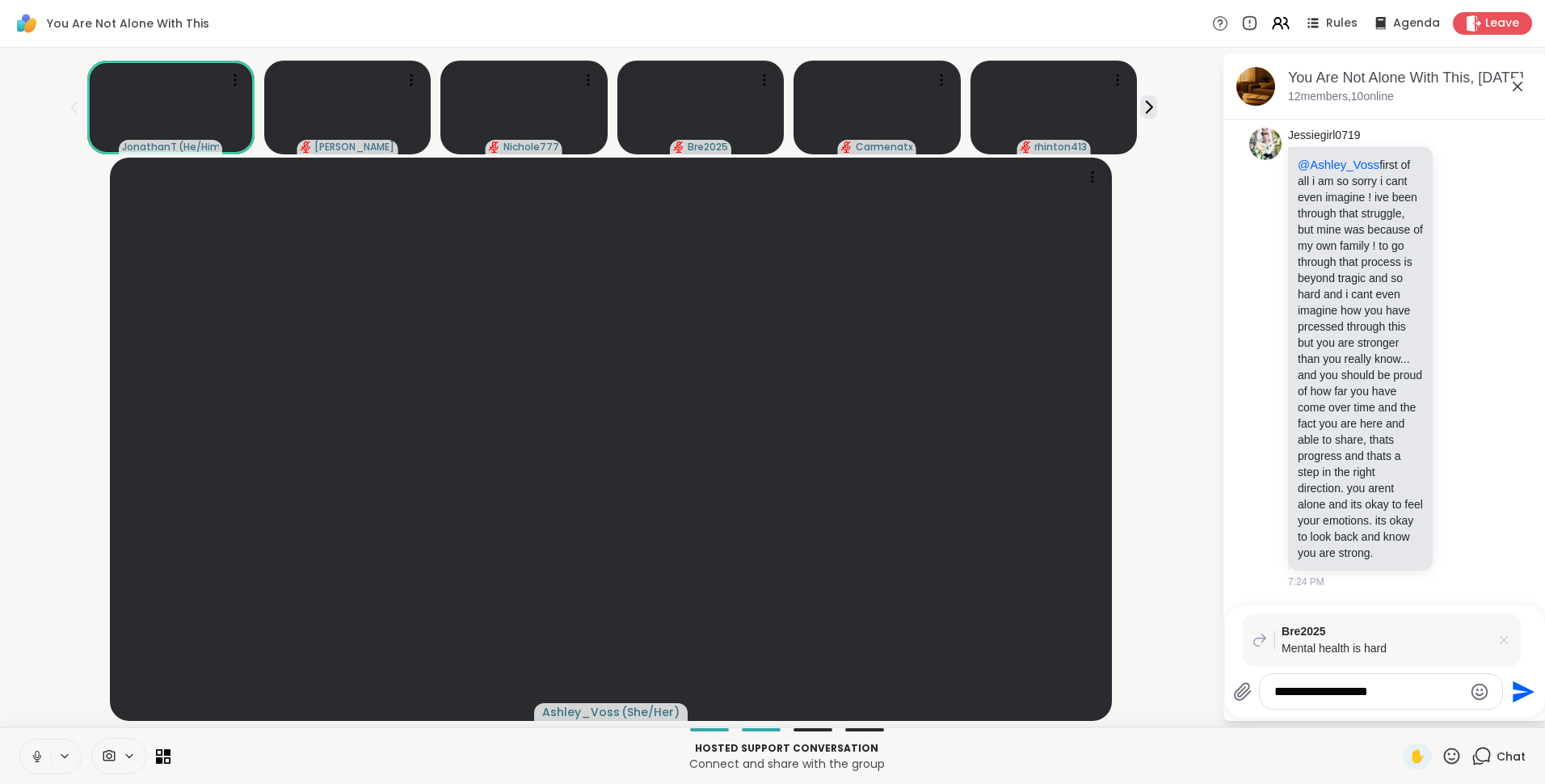
click at [1501, 642] on icon at bounding box center [1504, 640] width 16 height 16
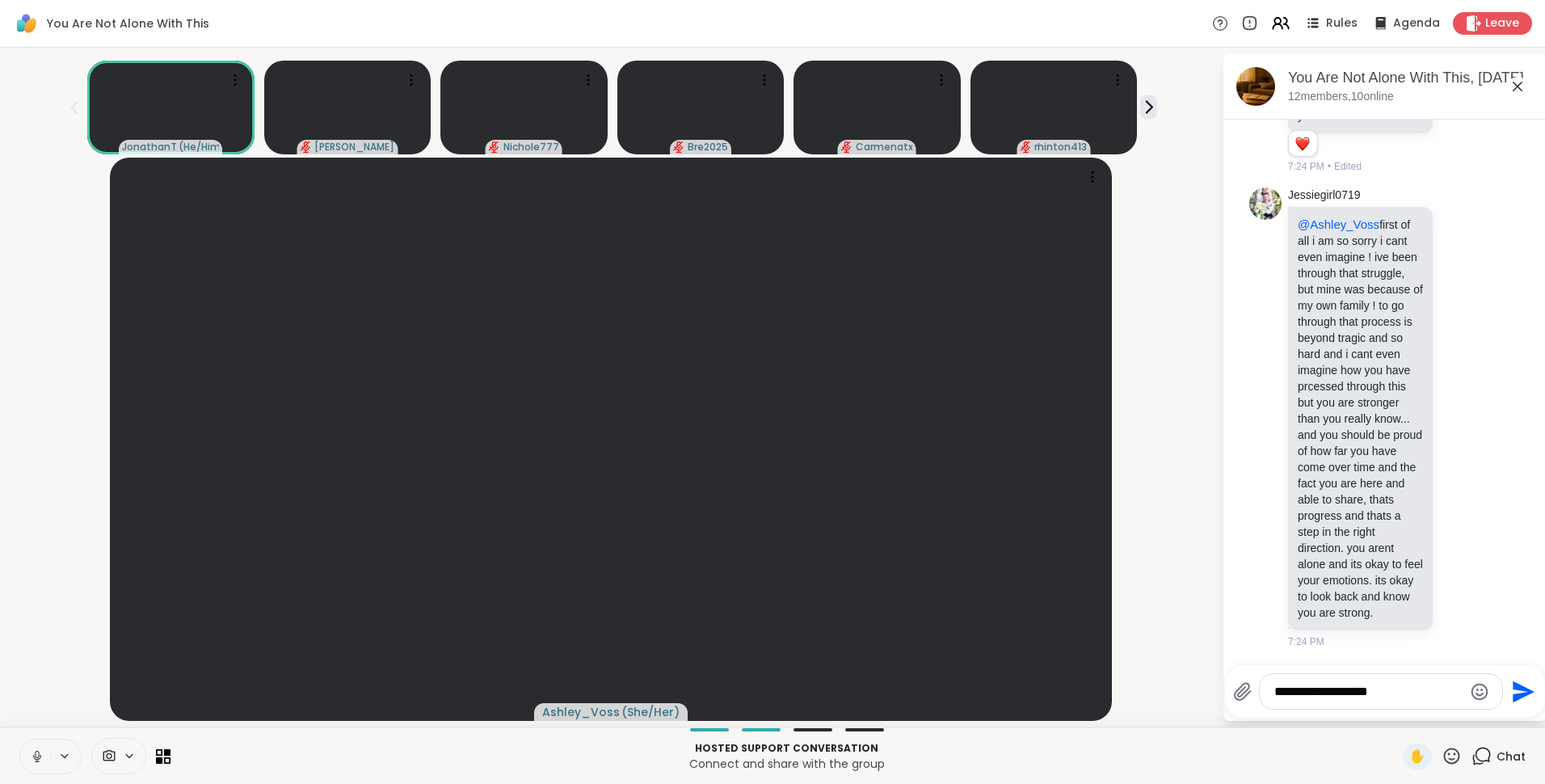
scroll to position [13528, 0]
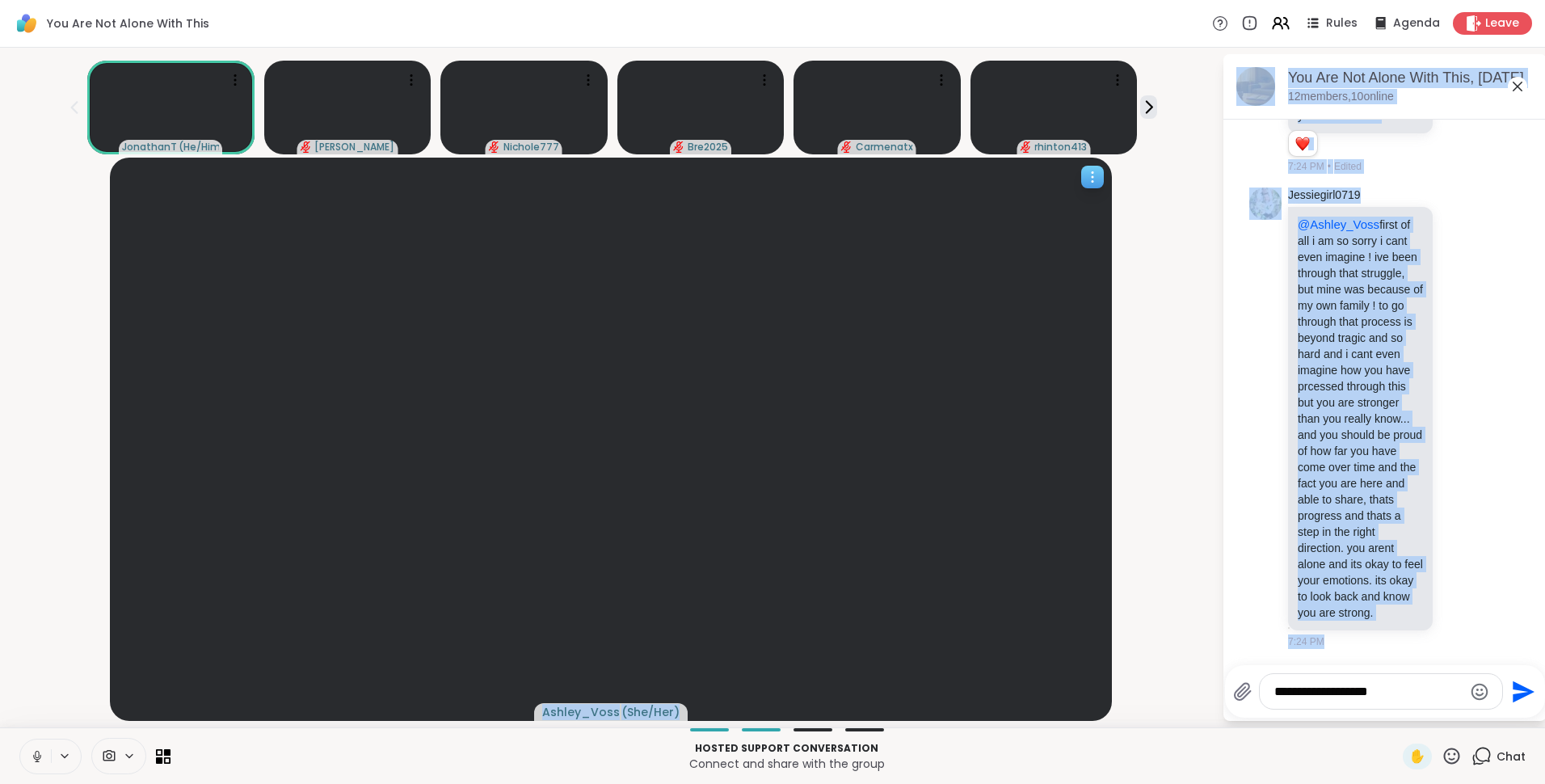
drag, startPoint x: 1400, startPoint y: 680, endPoint x: 1019, endPoint y: 702, distance: 381.6
click at [1019, 702] on div "JonathanT ( He/Him ) Donald Nichole777 Bre2025 Carmenatx rhinton413 Ashley_Voss…" at bounding box center [772, 387] width 1545 height 680
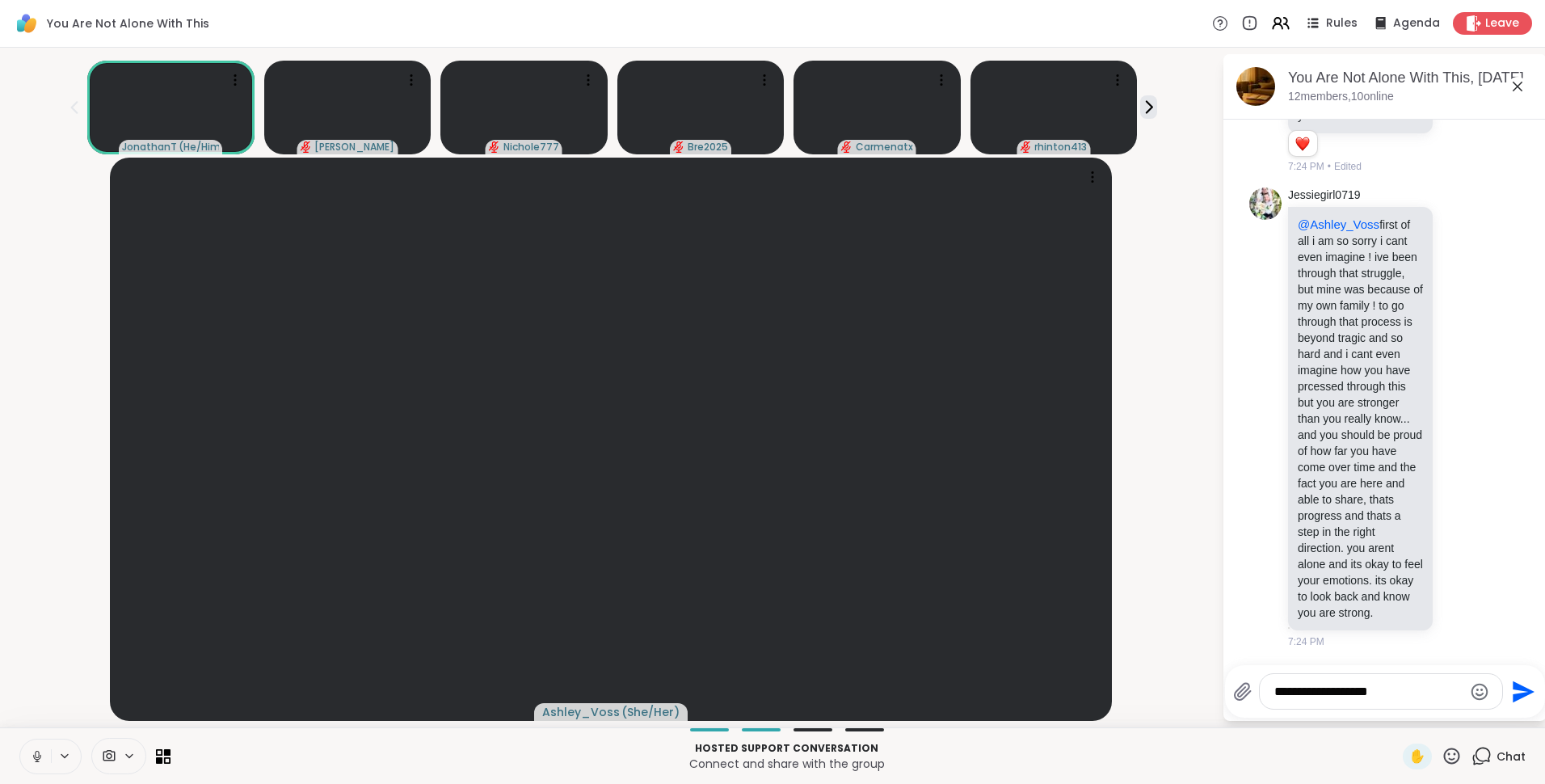
click at [1358, 686] on textarea "**********" at bounding box center [1369, 691] width 188 height 16
click at [1522, 87] on icon at bounding box center [1518, 86] width 20 height 20
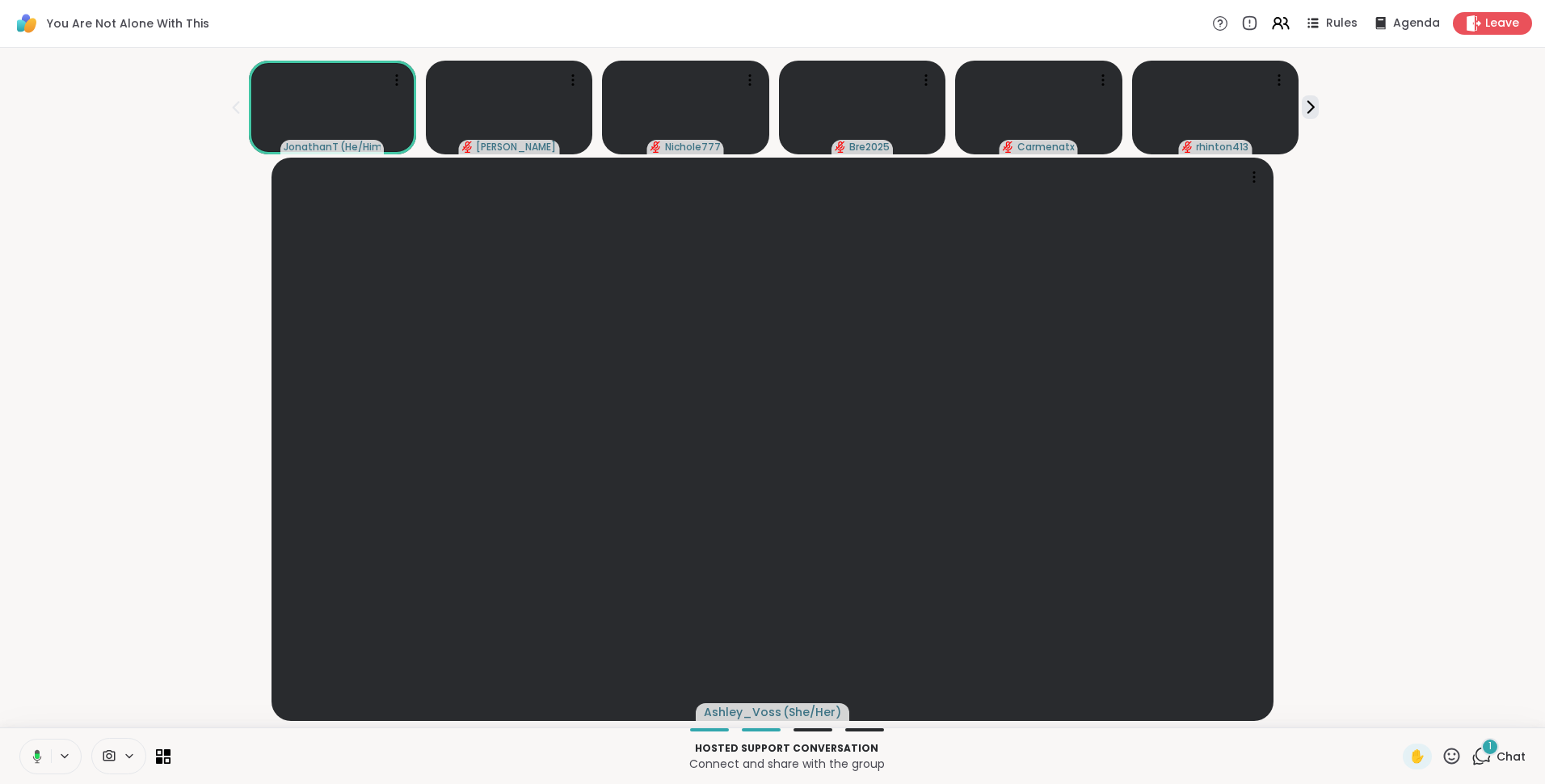
click at [1489, 746] on span "1" at bounding box center [1490, 746] width 3 height 14
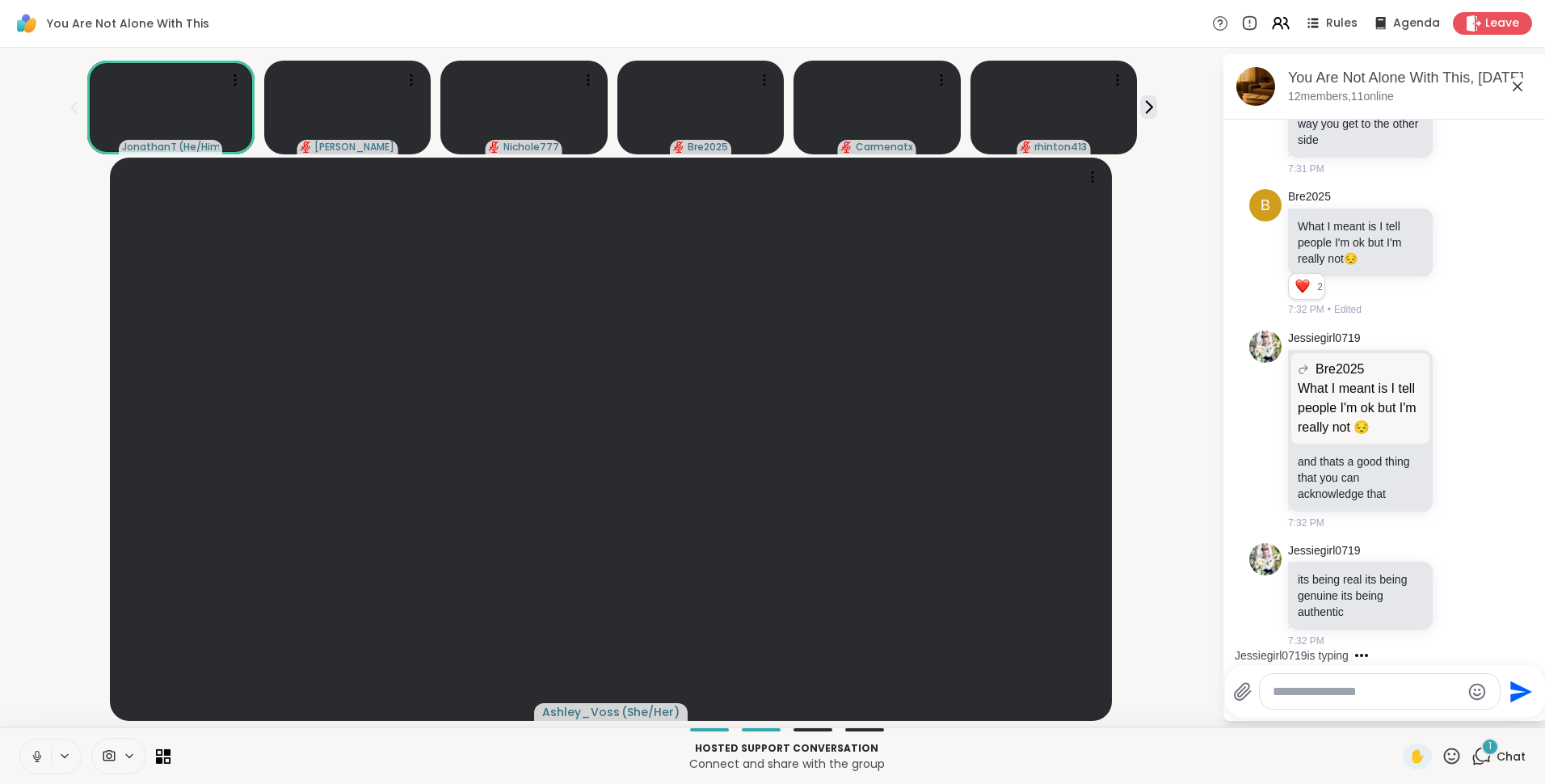
scroll to position [15252, 0]
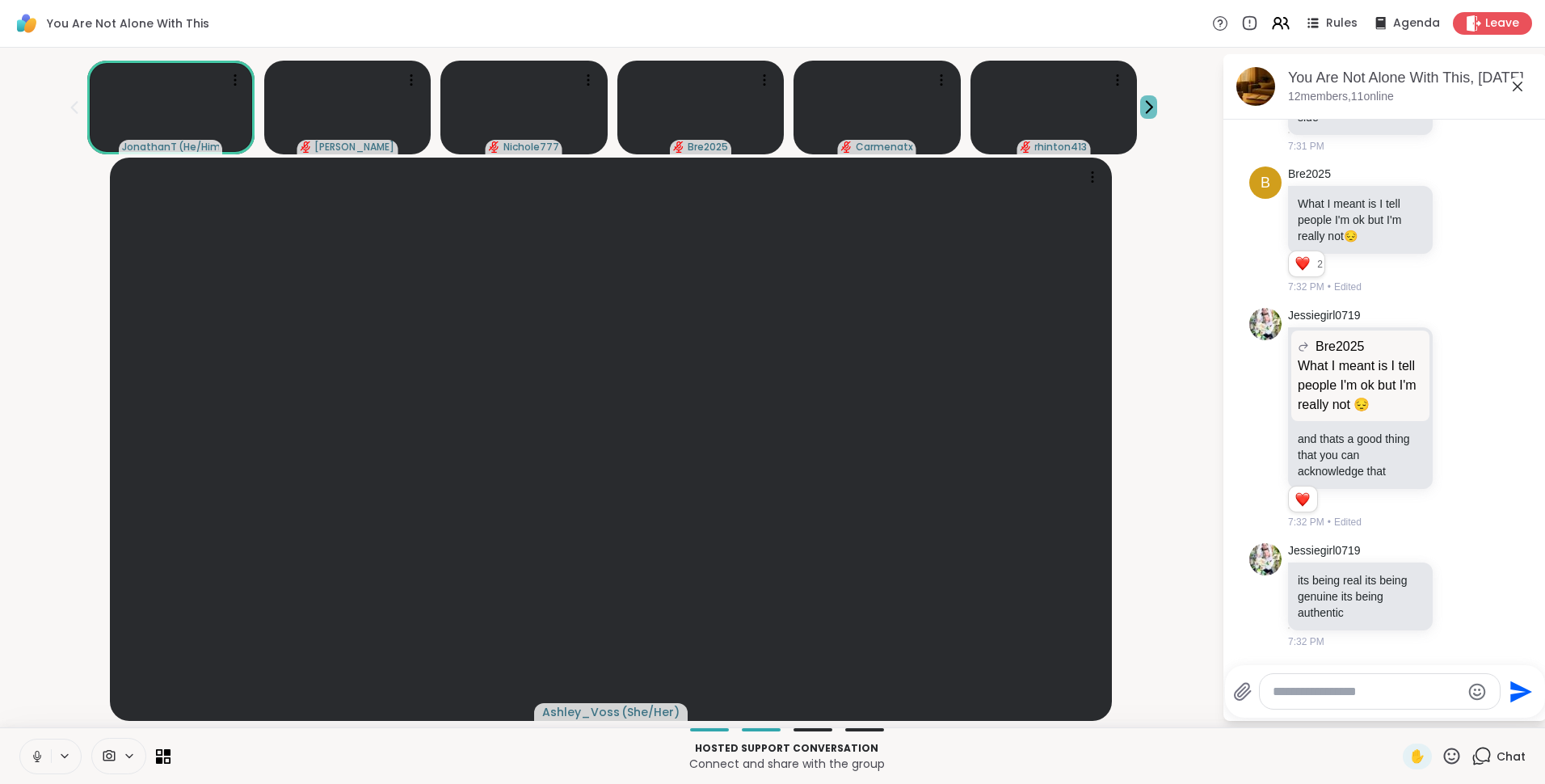
click at [1140, 111] on icon at bounding box center [1149, 107] width 17 height 17
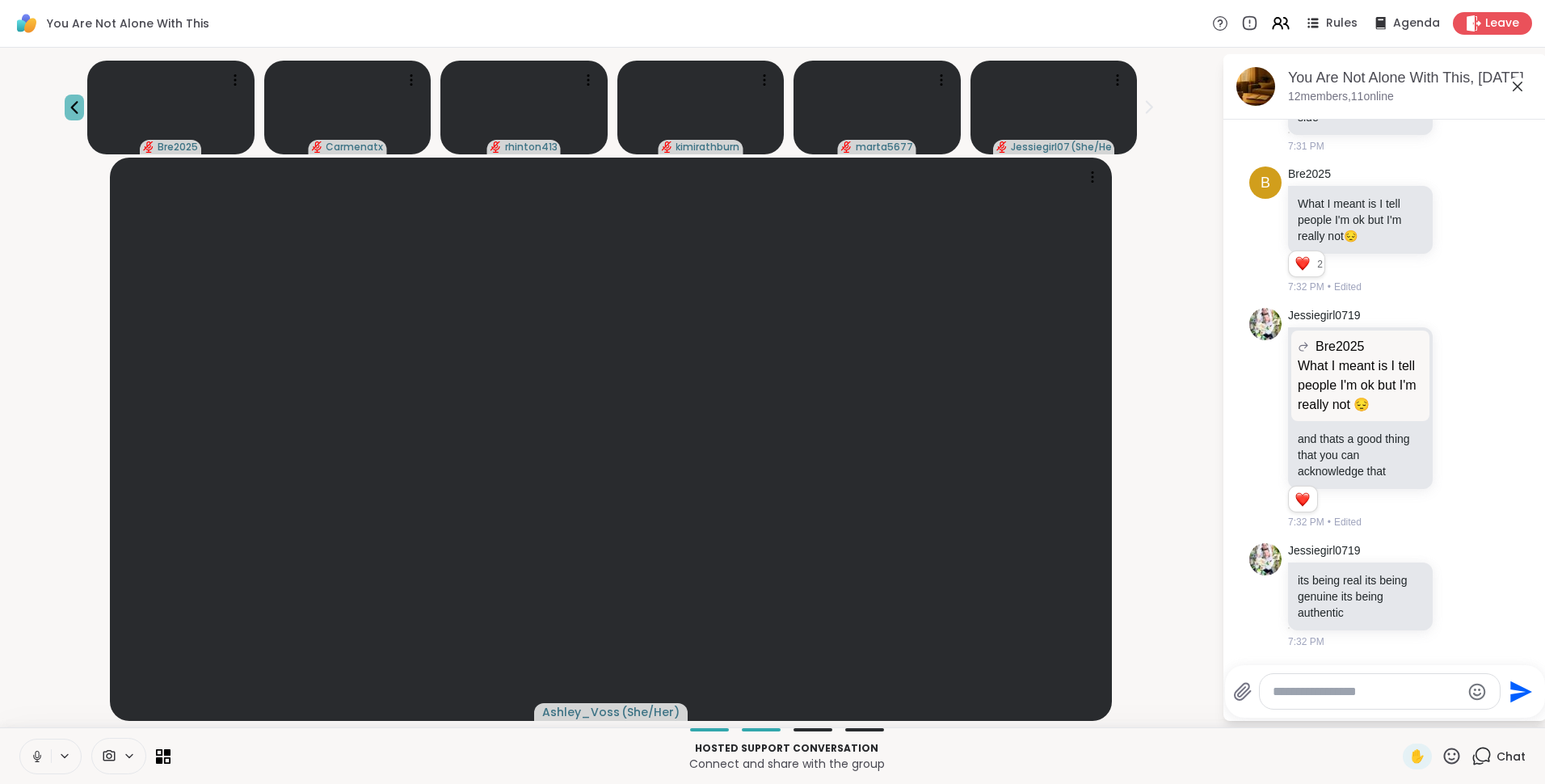
click at [84, 108] on icon at bounding box center [74, 107] width 20 height 20
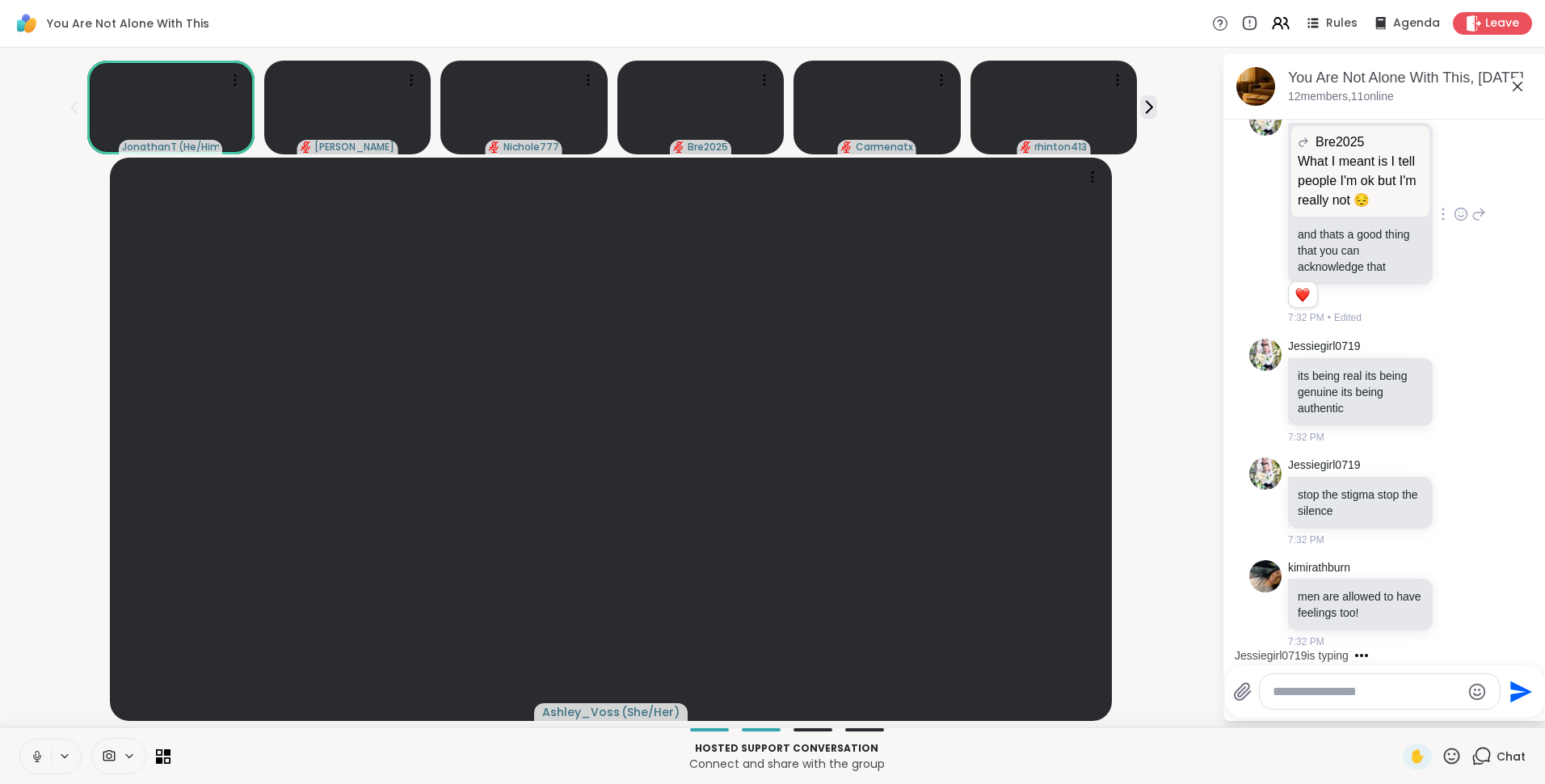
scroll to position [15598, 0]
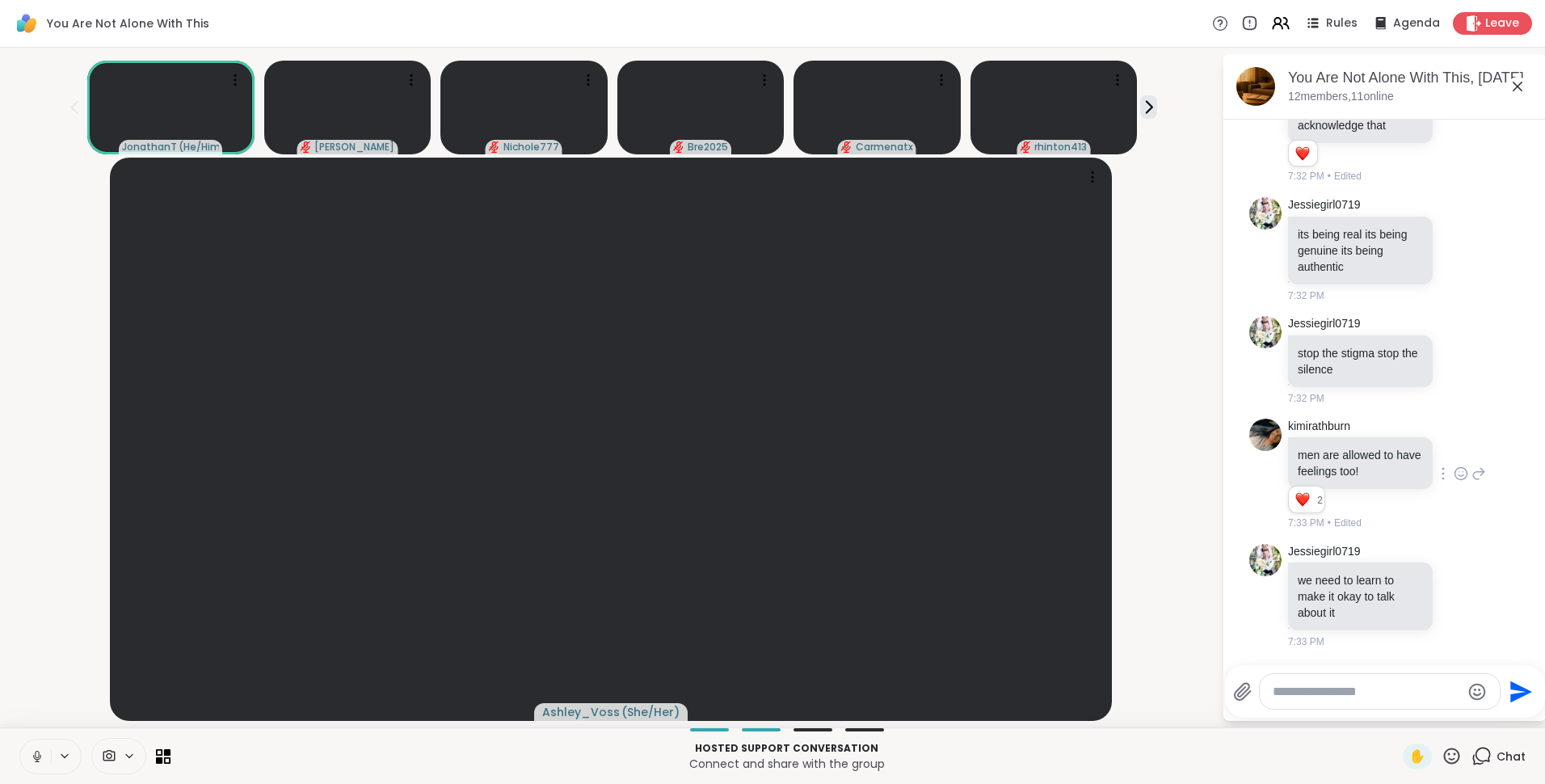
click at [1460, 472] on icon at bounding box center [1460, 472] width 0 height 0
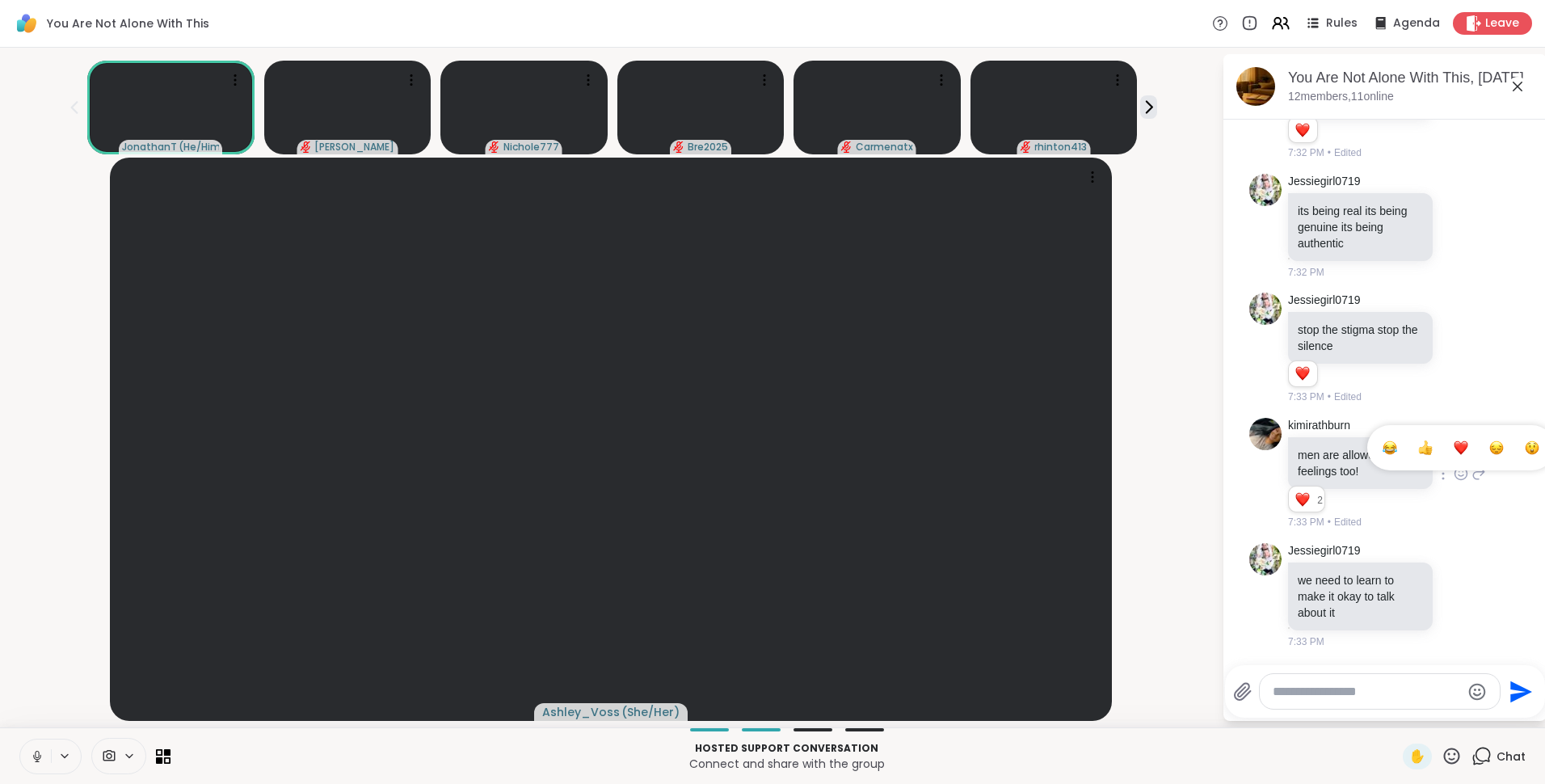
click at [1455, 455] on div "Select Reaction: Heart" at bounding box center [1462, 447] width 15 height 15
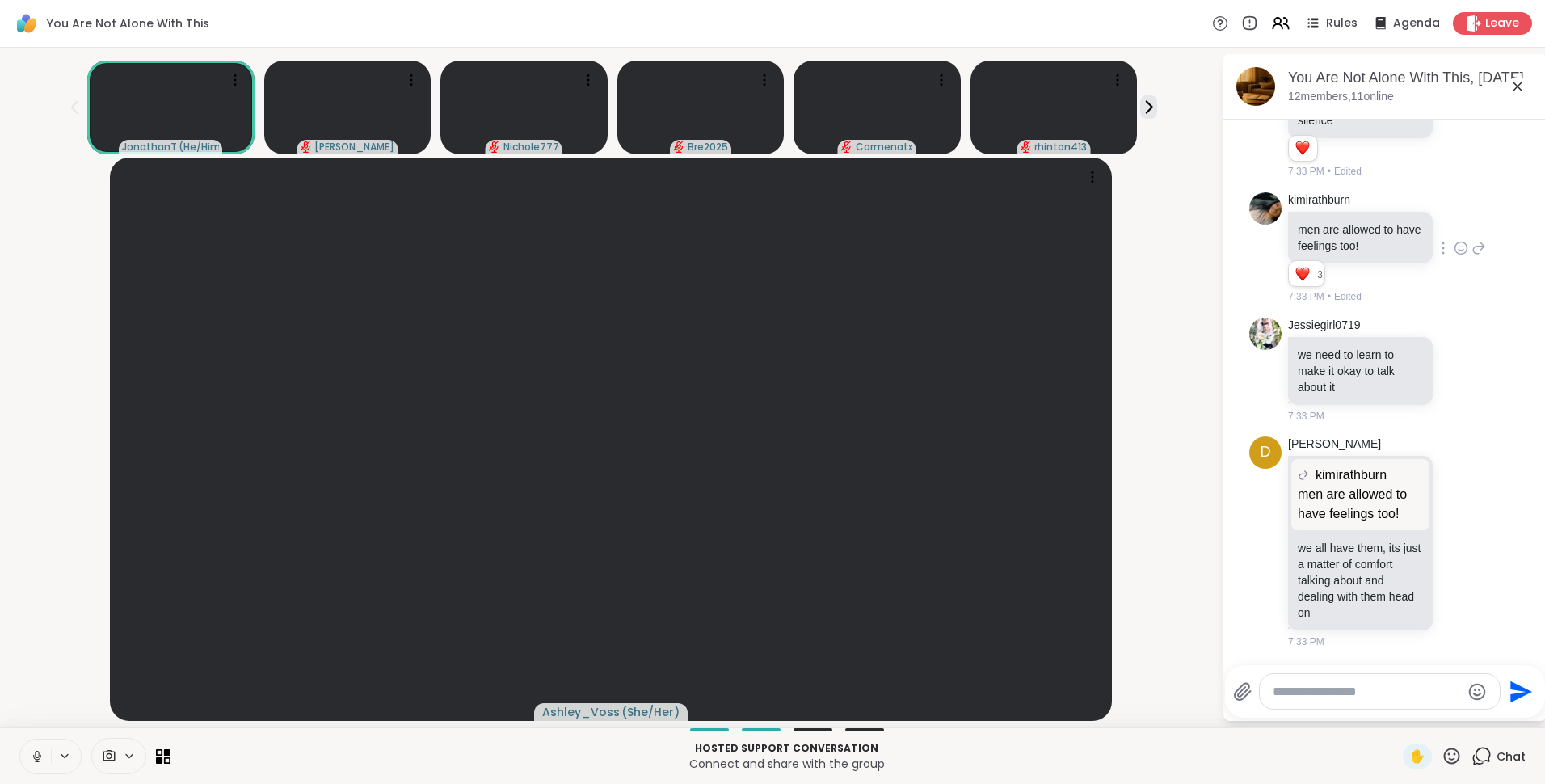
scroll to position [14942, 0]
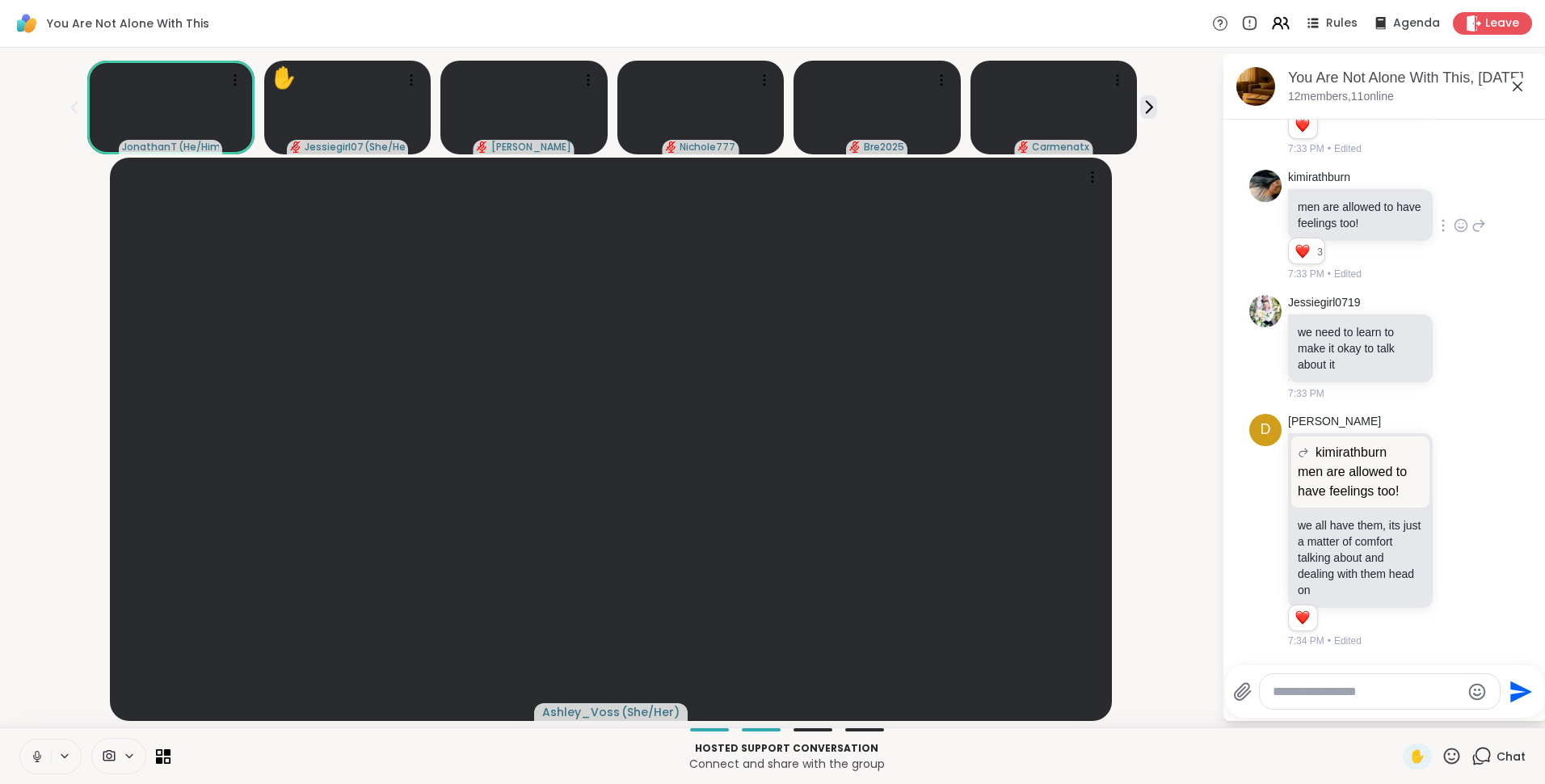
click at [1516, 85] on icon at bounding box center [1518, 87] width 9 height 9
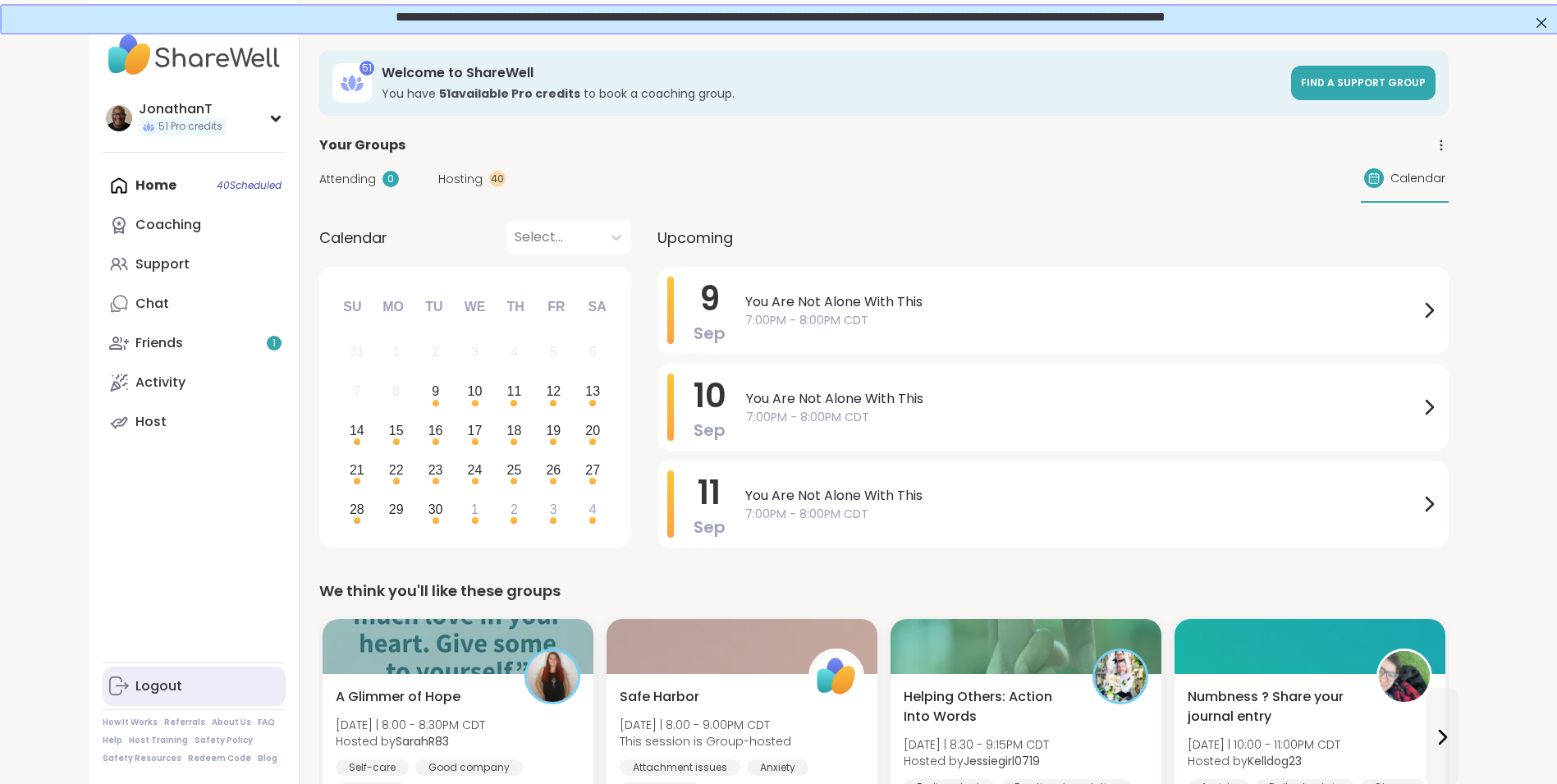
click at [177, 695] on div "Logout" at bounding box center [158, 686] width 46 height 18
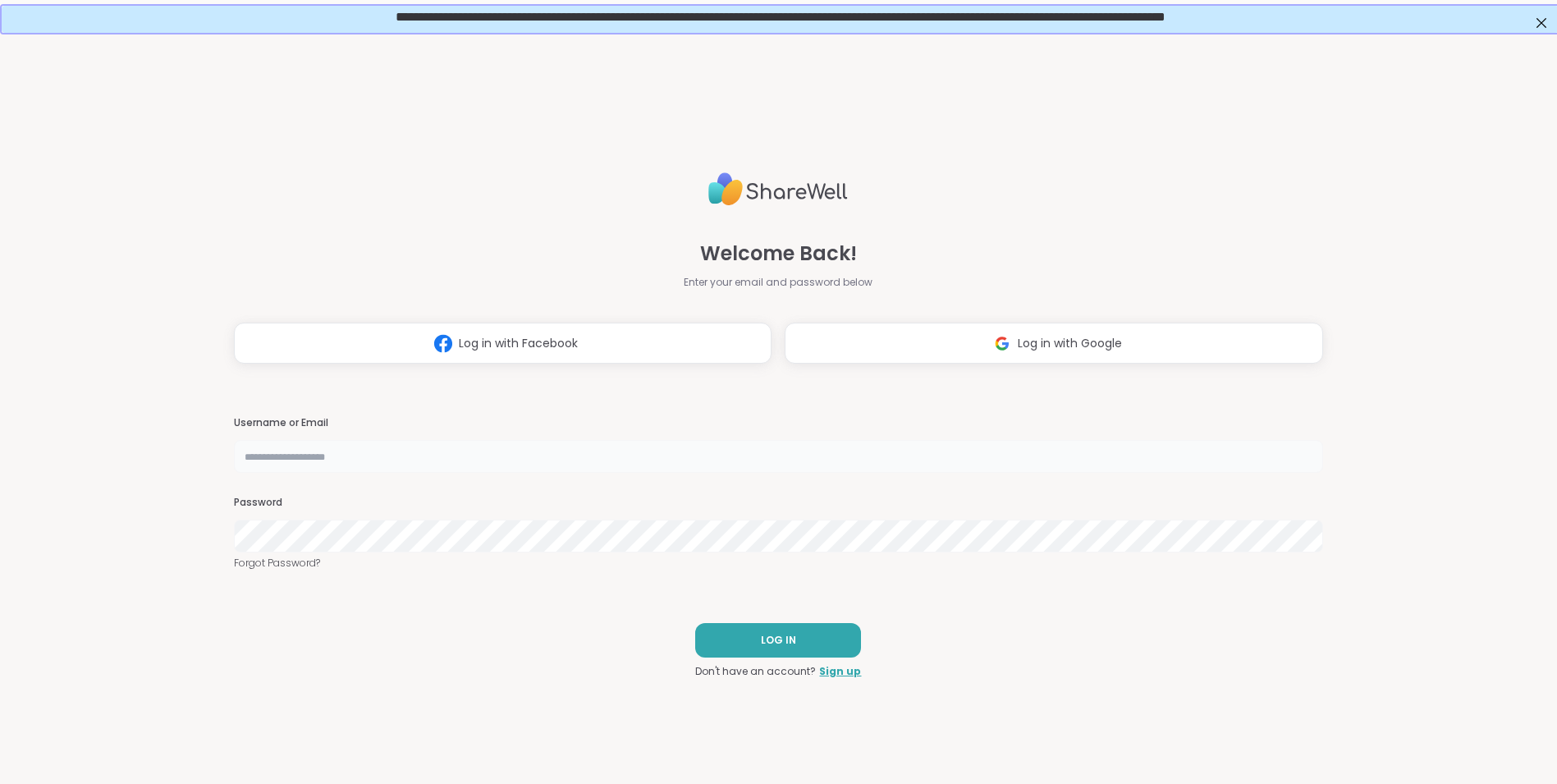
type input "**********"
